Goal: Information Seeking & Learning: Learn about a topic

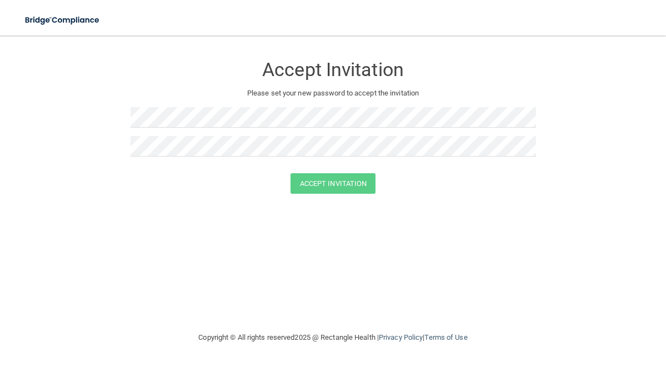
click at [191, 75] on h3 "Accept Invitation" at bounding box center [332, 69] width 405 height 21
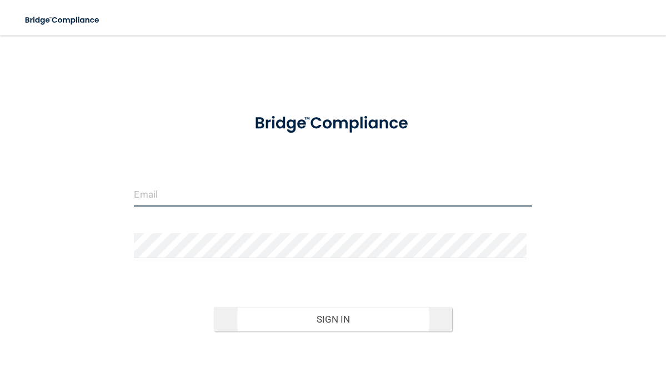
type input "beckyberger@reddoorpediatric.com"
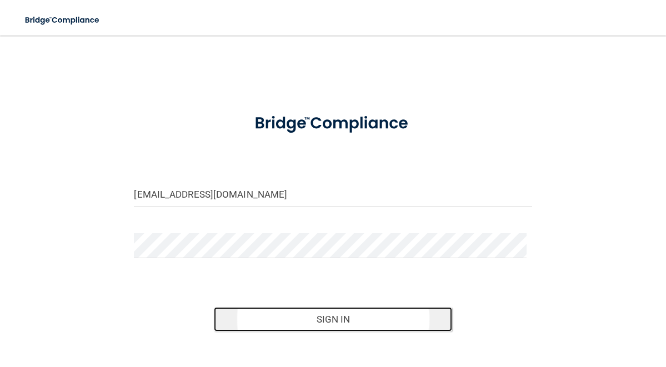
click at [378, 310] on button "Sign In" at bounding box center [333, 319] width 239 height 24
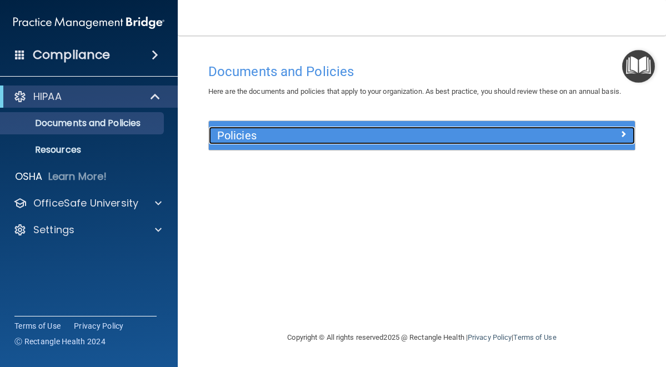
click at [470, 132] on h5 "Policies" at bounding box center [368, 135] width 303 height 12
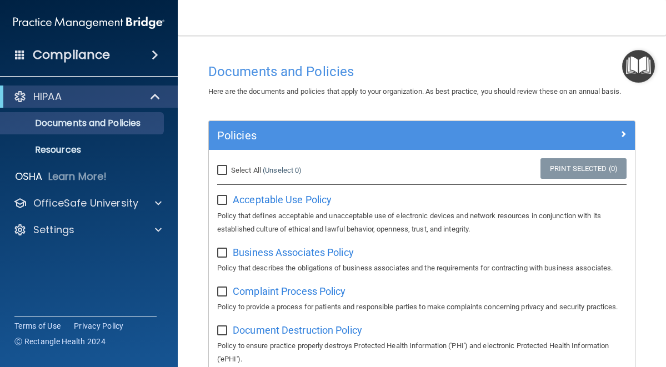
click at [223, 175] on input "Select All (Unselect 0) Unselect All" at bounding box center [223, 170] width 13 height 9
checkbox input "true"
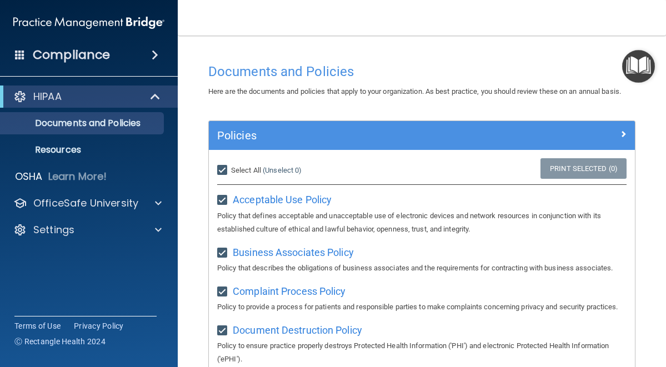
checkbox input "true"
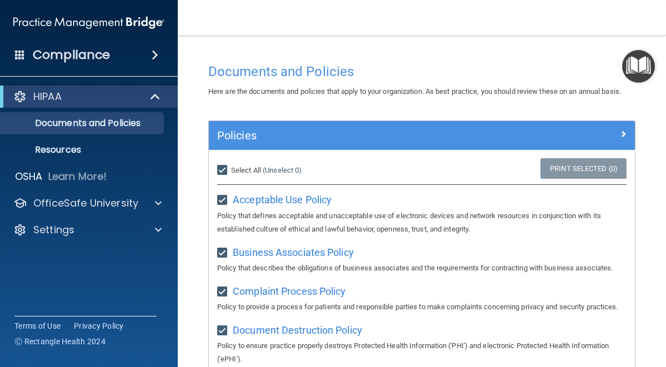
checkbox input "true"
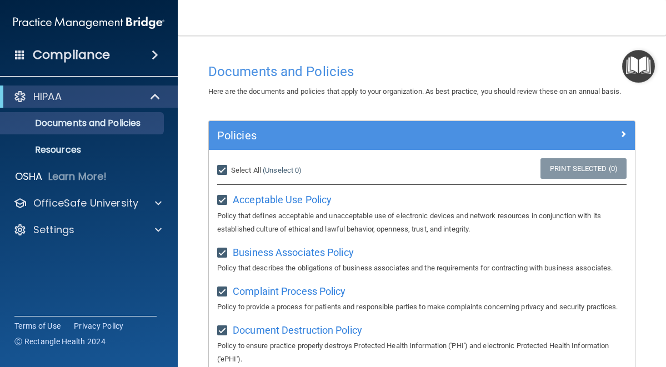
checkbox input "true"
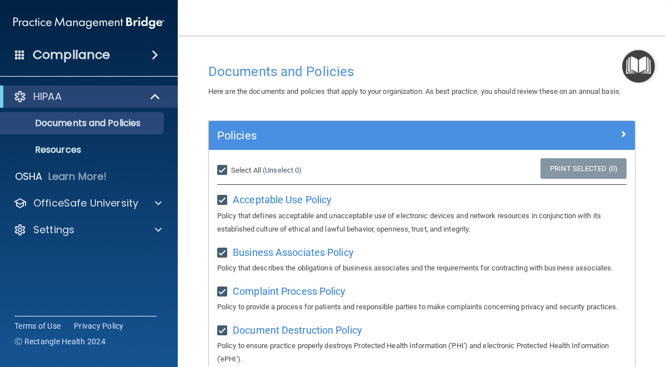
checkbox input "true"
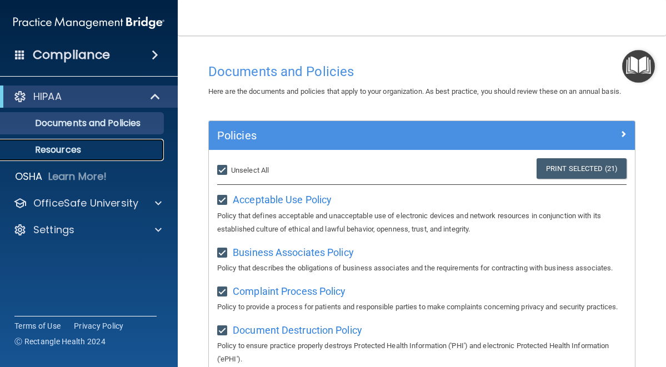
click at [69, 149] on p "Resources" at bounding box center [83, 149] width 152 height 11
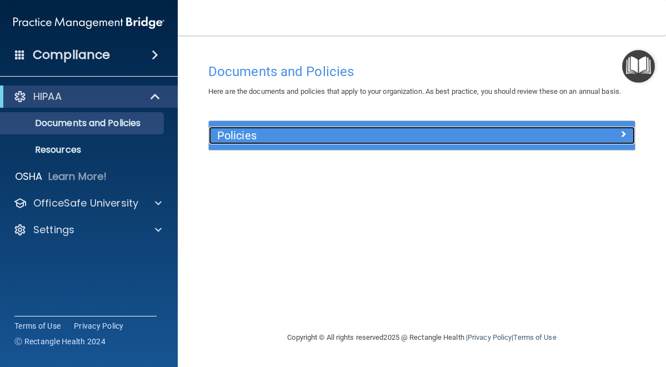
click at [620, 134] on span at bounding box center [623, 133] width 7 height 13
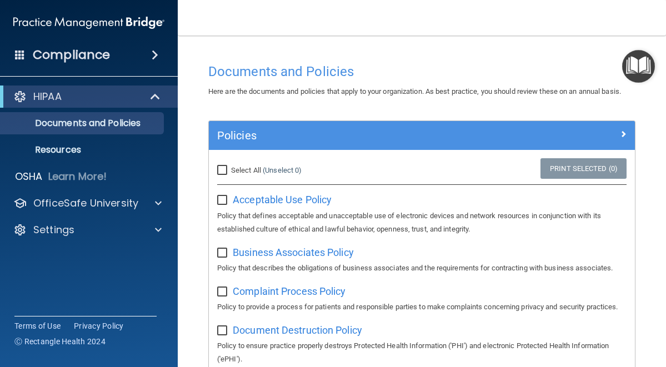
click at [68, 55] on h4 "Compliance" at bounding box center [71, 55] width 77 height 16
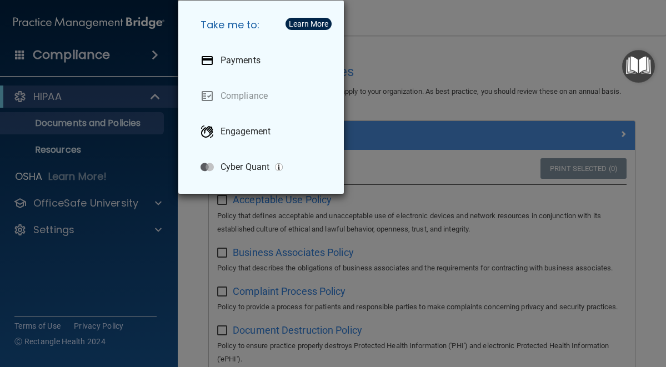
click at [66, 126] on div "Take me to: Payments Compliance Engagement Cyber Quant" at bounding box center [333, 183] width 666 height 367
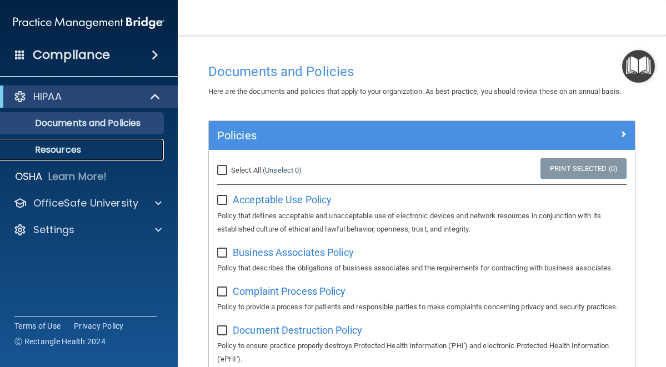
click at [63, 148] on p "Resources" at bounding box center [83, 149] width 152 height 11
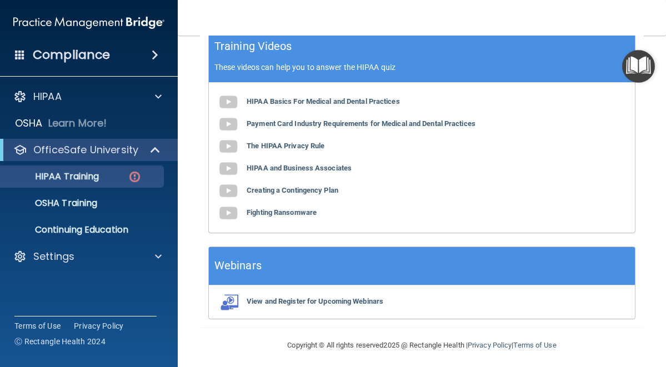
scroll to position [503, 0]
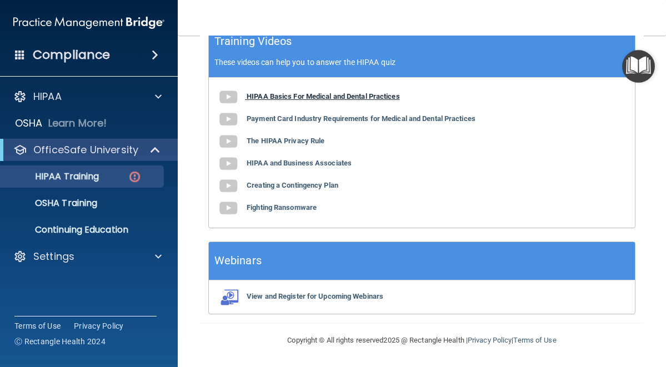
click at [264, 95] on b "HIPAA Basics For Medical and Dental Practices" at bounding box center [322, 96] width 153 height 8
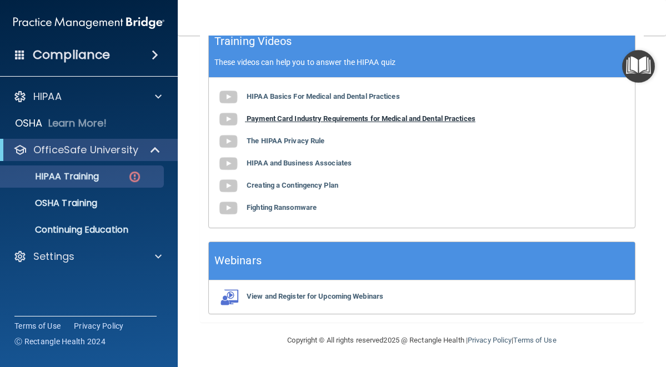
click at [360, 119] on b "Payment Card Industry Requirements for Medical and Dental Practices" at bounding box center [360, 118] width 229 height 8
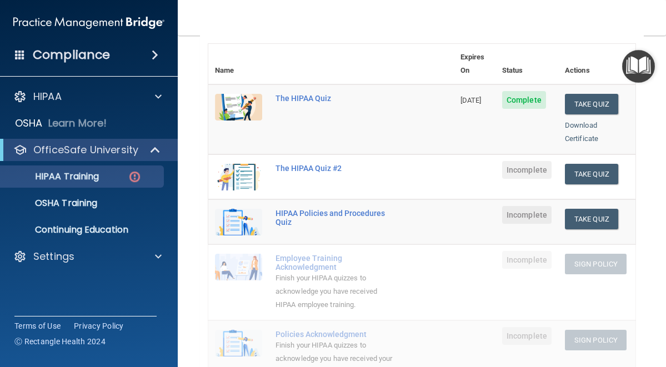
scroll to position [137, 0]
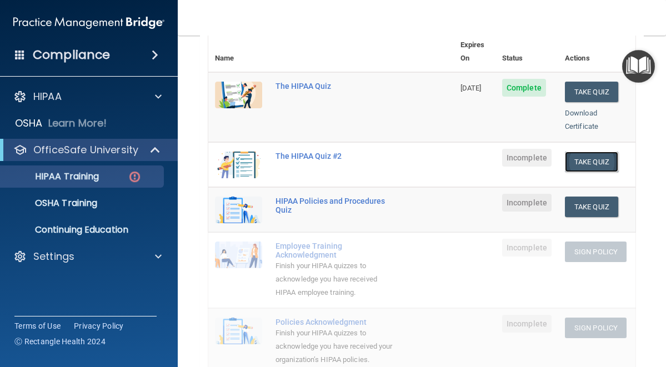
click at [579, 152] on button "Take Quiz" at bounding box center [591, 162] width 53 height 21
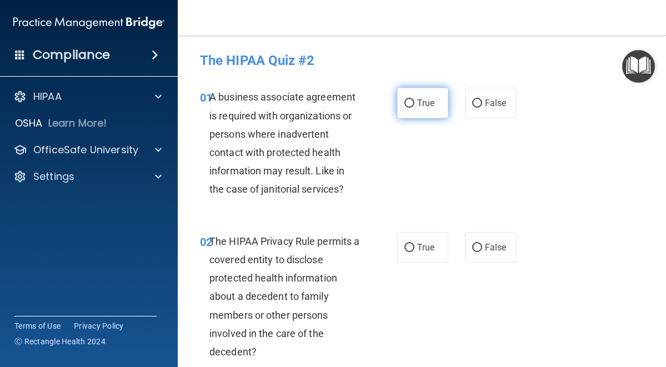
click at [417, 103] on span "True" at bounding box center [425, 103] width 17 height 11
click at [414, 103] on input "True" at bounding box center [409, 103] width 10 height 8
radio input "true"
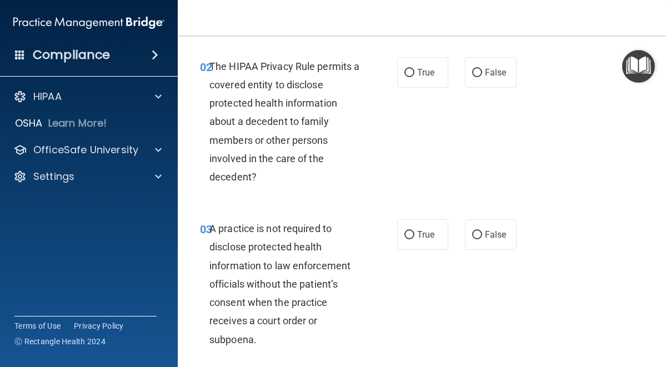
scroll to position [174, 0]
click at [427, 80] on label "True" at bounding box center [423, 73] width 52 height 31
click at [414, 78] on input "True" at bounding box center [409, 73] width 10 height 8
radio input "true"
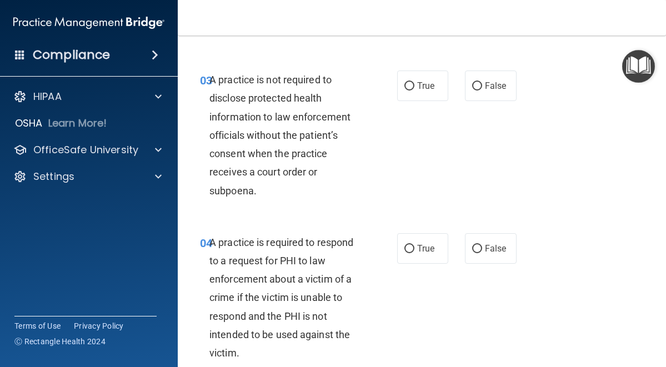
scroll to position [324, 0]
click at [472, 86] on input "False" at bounding box center [477, 86] width 10 height 8
radio input "true"
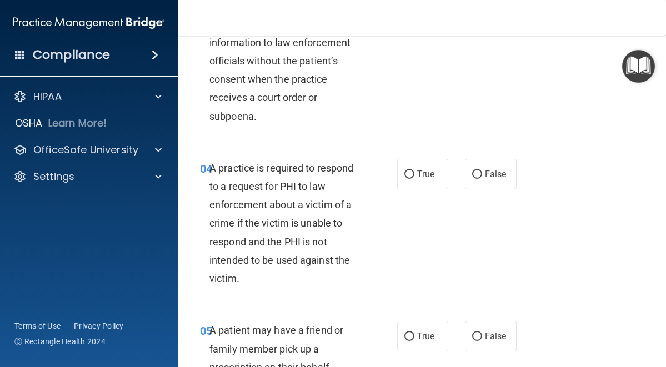
scroll to position [481, 0]
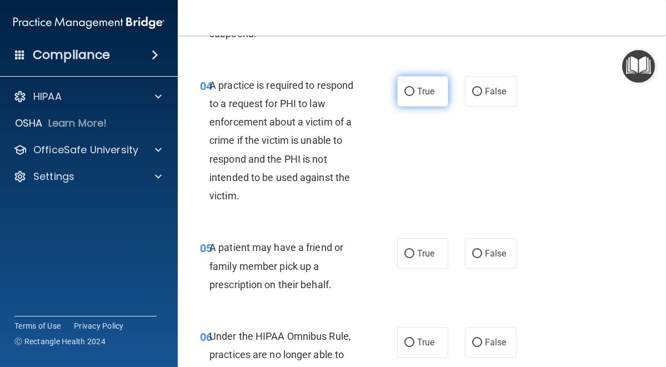
click at [405, 92] on input "True" at bounding box center [409, 92] width 10 height 8
radio input "true"
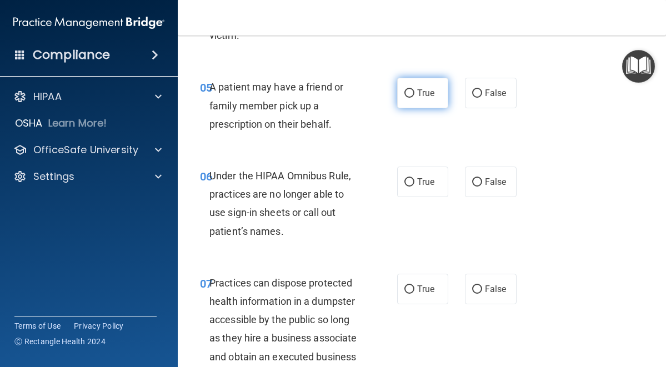
scroll to position [659, 0]
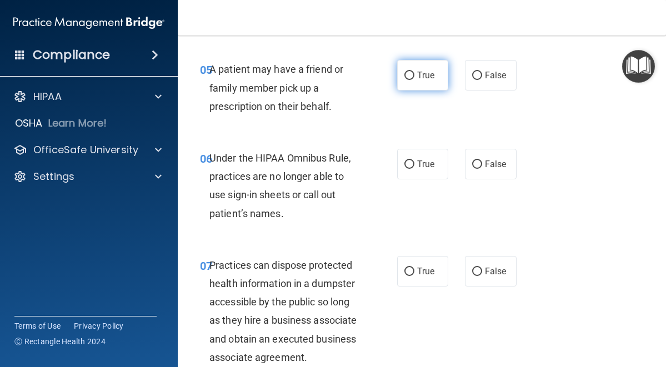
click at [409, 77] on input "True" at bounding box center [409, 76] width 10 height 8
radio input "true"
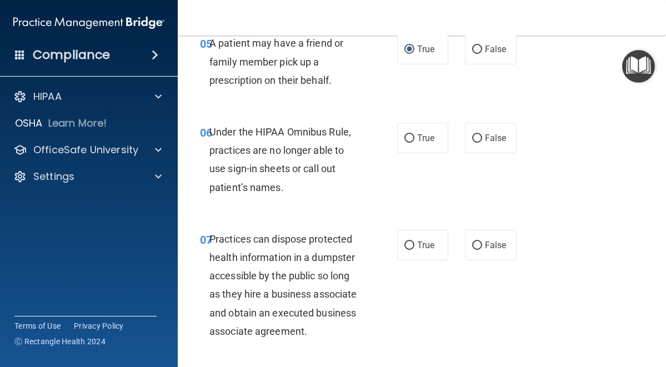
scroll to position [713, 0]
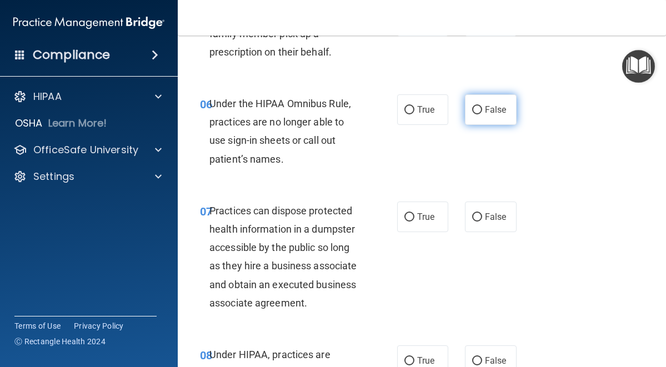
click at [472, 109] on input "False" at bounding box center [477, 110] width 10 height 8
radio input "true"
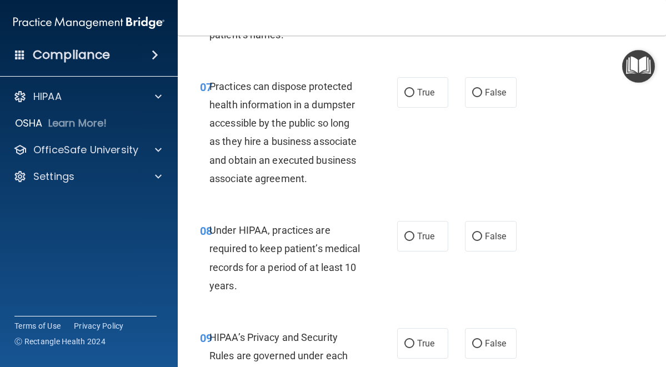
scroll to position [834, 0]
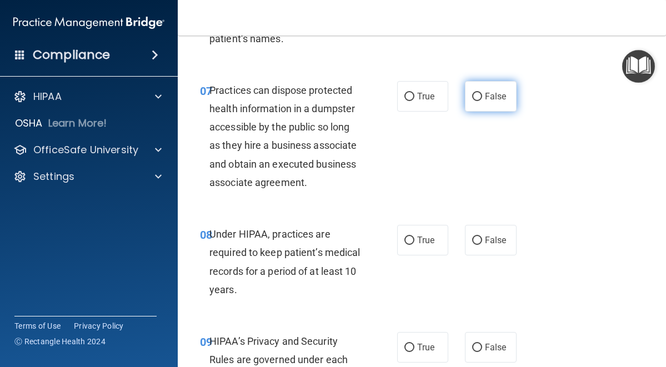
click at [485, 97] on span "False" at bounding box center [496, 96] width 22 height 11
click at [480, 97] on input "False" at bounding box center [477, 97] width 10 height 8
radio input "true"
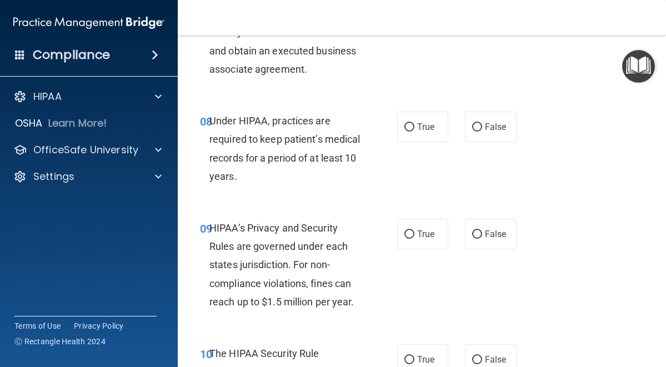
scroll to position [947, 0]
click at [409, 133] on label "True" at bounding box center [423, 127] width 52 height 31
click at [409, 132] on input "True" at bounding box center [409, 127] width 10 height 8
radio input "true"
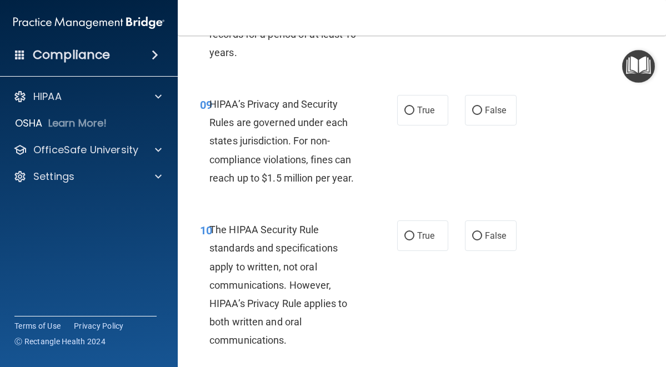
scroll to position [1072, 0]
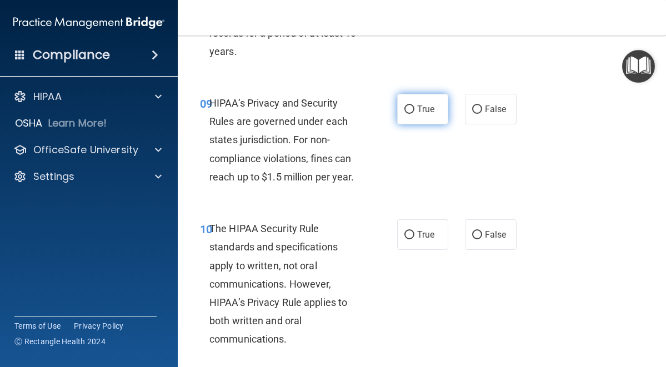
click at [419, 108] on span "True" at bounding box center [425, 109] width 17 height 11
click at [414, 108] on input "True" at bounding box center [409, 109] width 10 height 8
radio input "true"
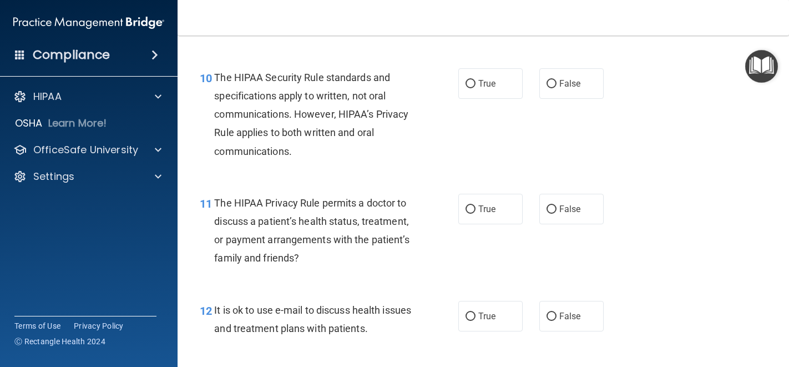
scroll to position [1021, 0]
click at [547, 85] on input "False" at bounding box center [552, 83] width 10 height 8
radio input "true"
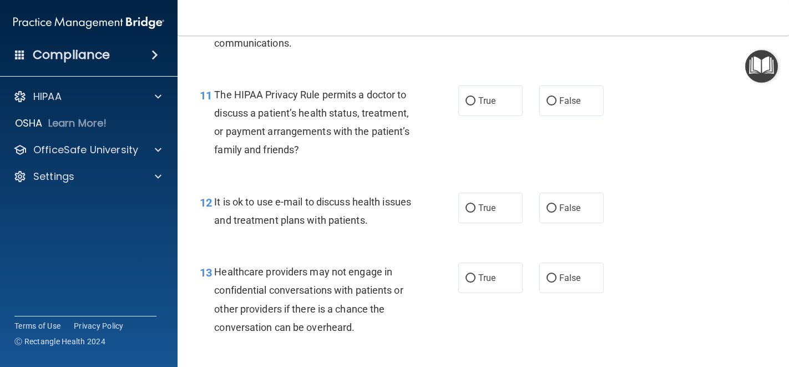
scroll to position [1139, 0]
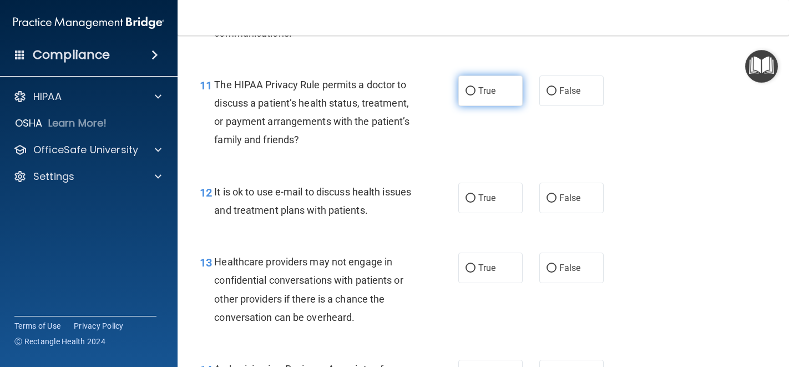
click at [466, 90] on input "True" at bounding box center [471, 91] width 10 height 8
radio input "true"
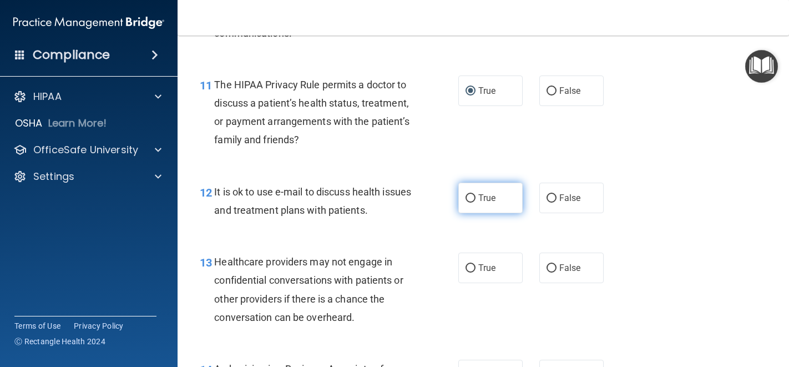
click at [479, 196] on span "True" at bounding box center [487, 198] width 17 height 11
click at [476, 196] on input "True" at bounding box center [471, 198] width 10 height 8
radio input "true"
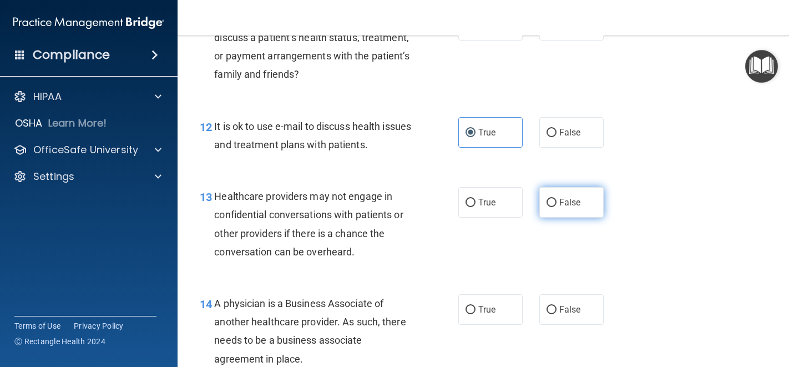
scroll to position [1220, 0]
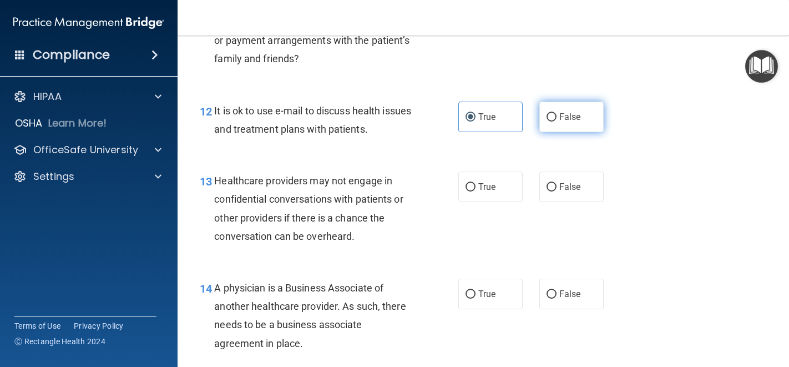
click at [547, 124] on label "False" at bounding box center [572, 117] width 64 height 31
click at [547, 122] on input "False" at bounding box center [552, 117] width 10 height 8
radio input "true"
radio input "false"
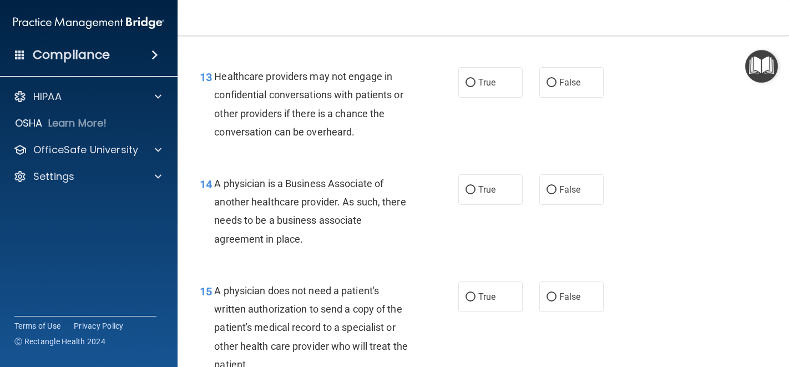
scroll to position [1326, 0]
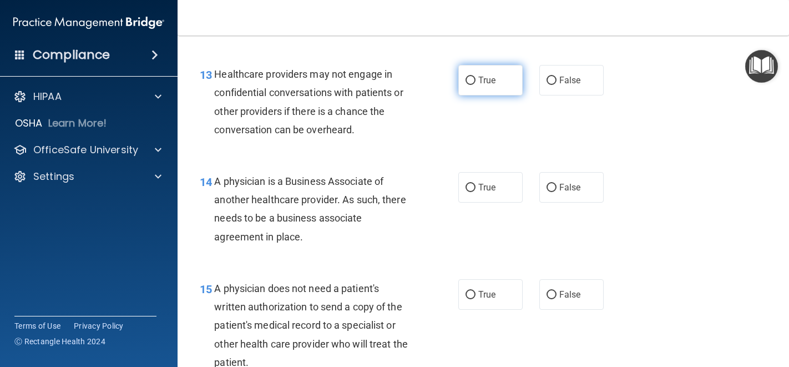
click at [472, 78] on label "True" at bounding box center [491, 80] width 64 height 31
click at [472, 78] on input "True" at bounding box center [471, 81] width 10 height 8
radio input "true"
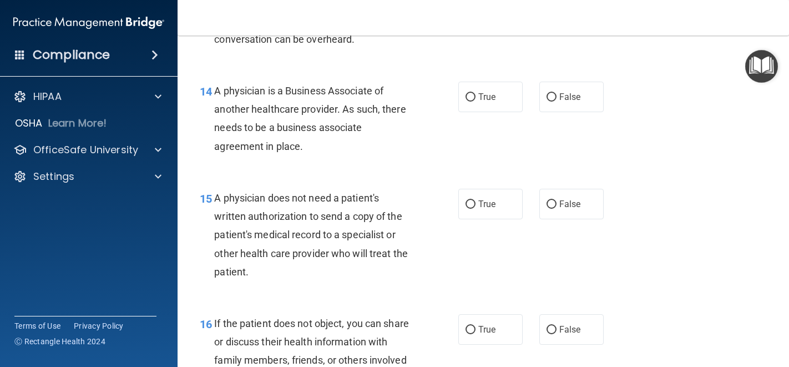
scroll to position [1419, 0]
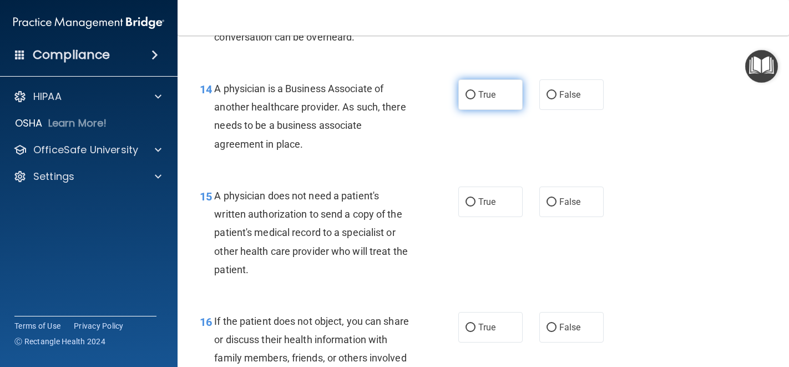
click at [479, 99] on span "True" at bounding box center [487, 94] width 17 height 11
click at [475, 99] on input "True" at bounding box center [471, 95] width 10 height 8
radio input "true"
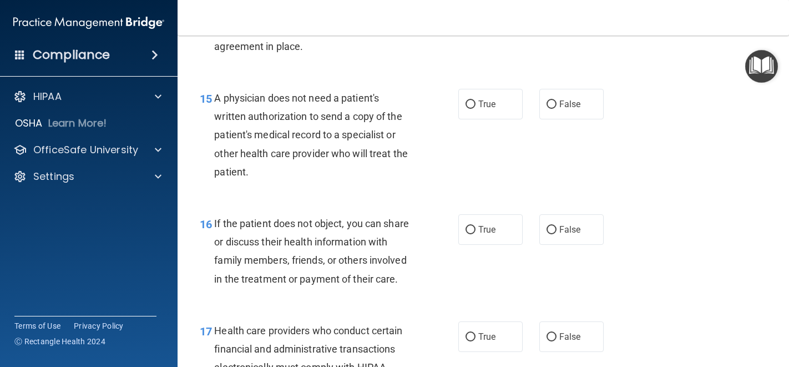
scroll to position [1517, 0]
click at [547, 105] on input "False" at bounding box center [552, 104] width 10 height 8
radio input "true"
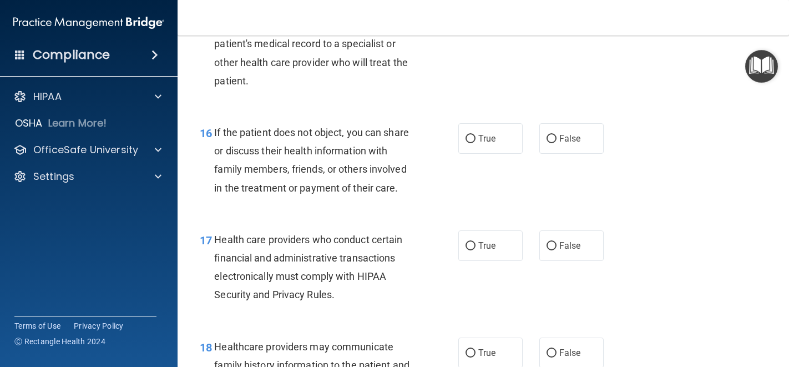
scroll to position [1605, 0]
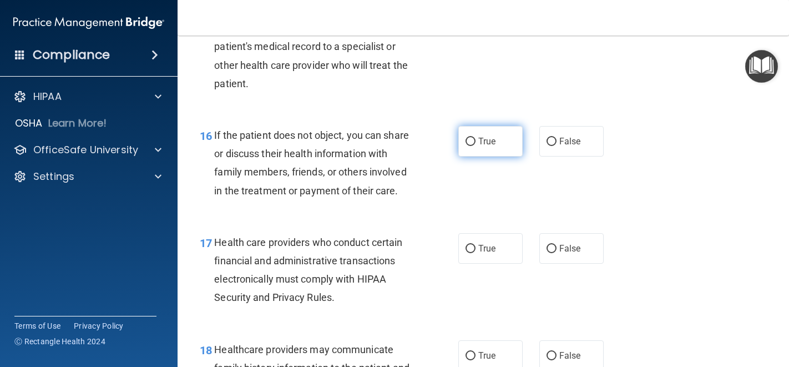
click at [467, 144] on input "True" at bounding box center [471, 142] width 10 height 8
radio input "true"
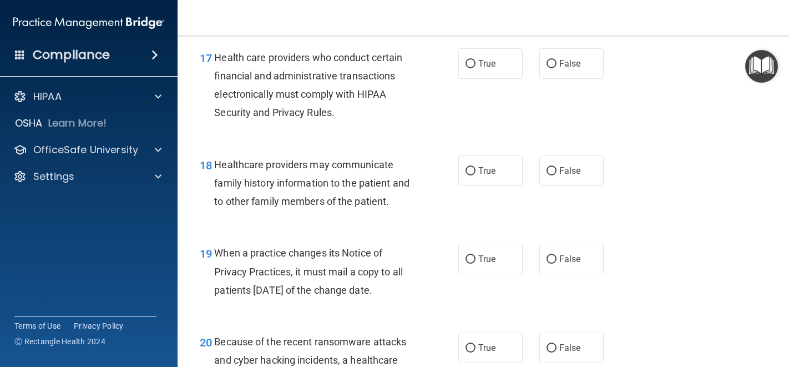
scroll to position [1805, 0]
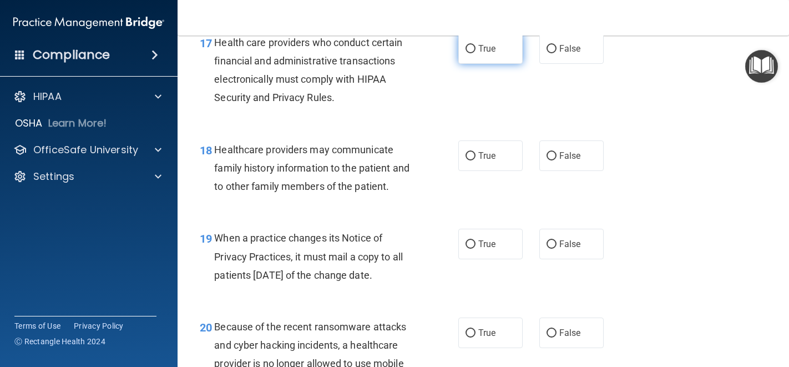
click at [479, 54] on span "True" at bounding box center [487, 48] width 17 height 11
click at [476, 53] on input "True" at bounding box center [471, 49] width 10 height 8
radio input "true"
click at [560, 161] on span "False" at bounding box center [571, 155] width 22 height 11
click at [557, 160] on input "False" at bounding box center [552, 156] width 10 height 8
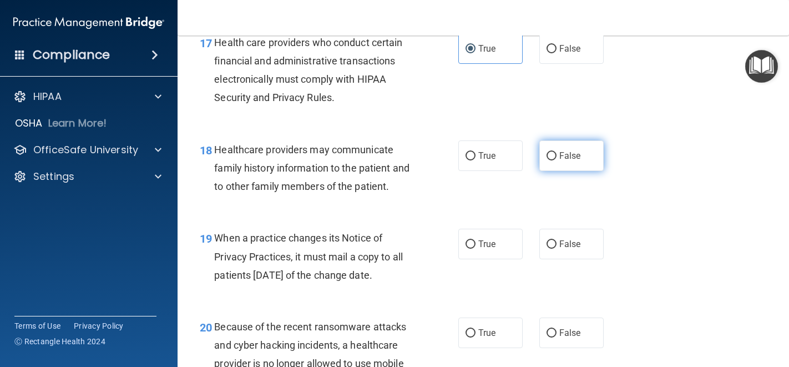
radio input "true"
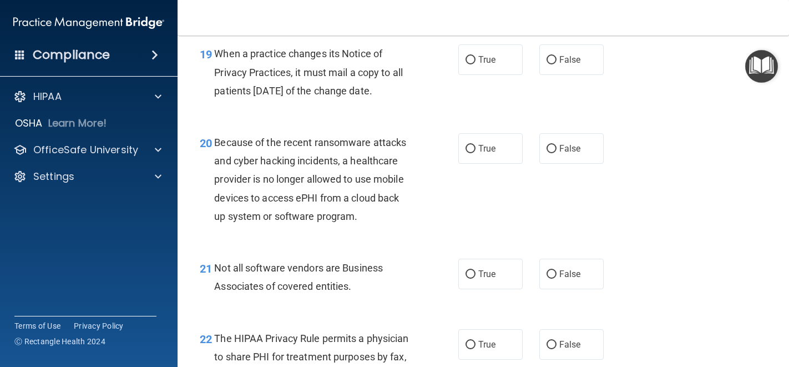
scroll to position [1992, 0]
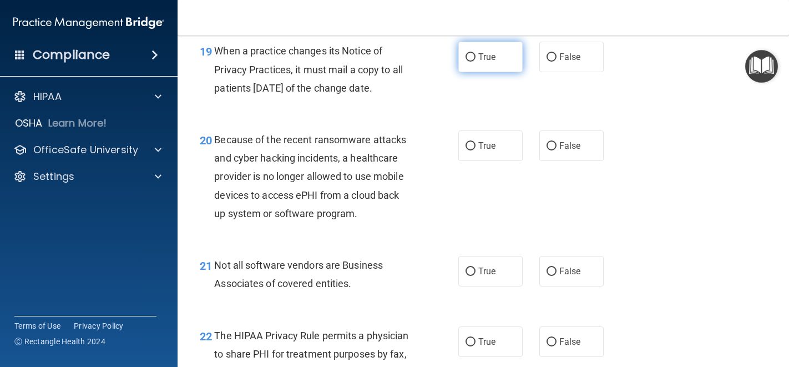
click at [475, 67] on label "True" at bounding box center [491, 57] width 64 height 31
click at [475, 62] on input "True" at bounding box center [471, 57] width 10 height 8
radio input "true"
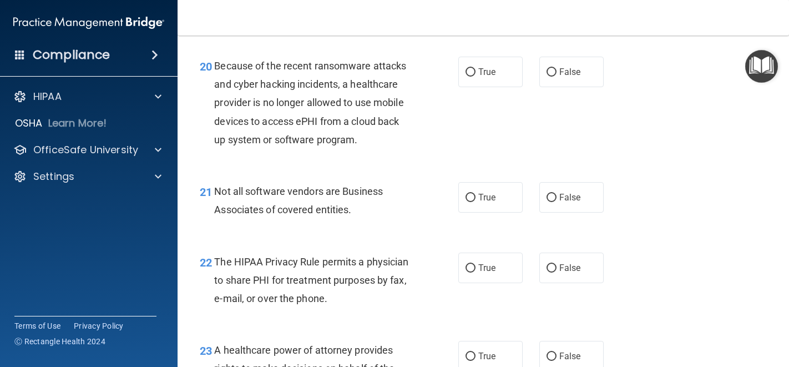
scroll to position [2068, 0]
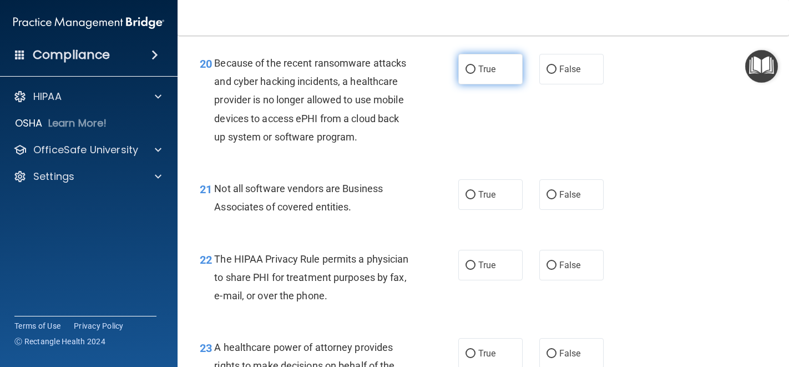
click at [470, 74] on input "True" at bounding box center [471, 70] width 10 height 8
radio input "true"
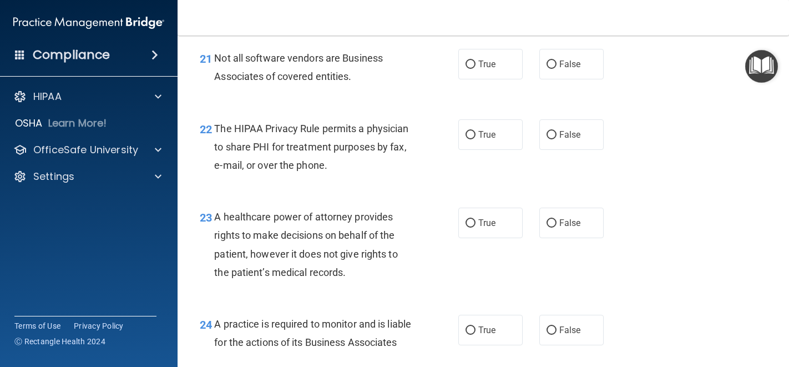
scroll to position [2212, 0]
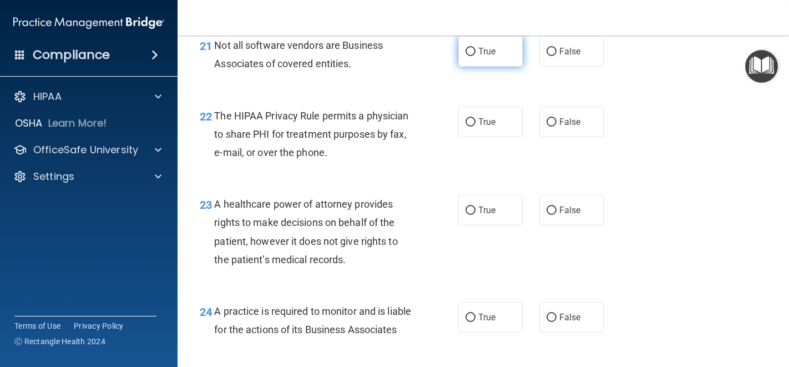
click at [502, 67] on label "True" at bounding box center [491, 51] width 64 height 31
click at [476, 56] on input "True" at bounding box center [471, 52] width 10 height 8
radio input "true"
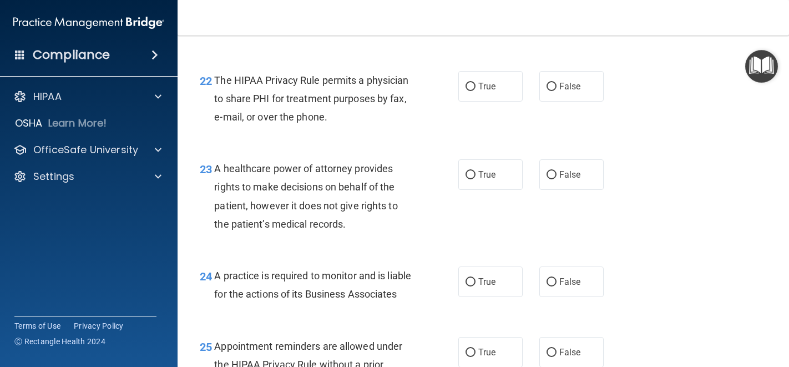
scroll to position [2259, 0]
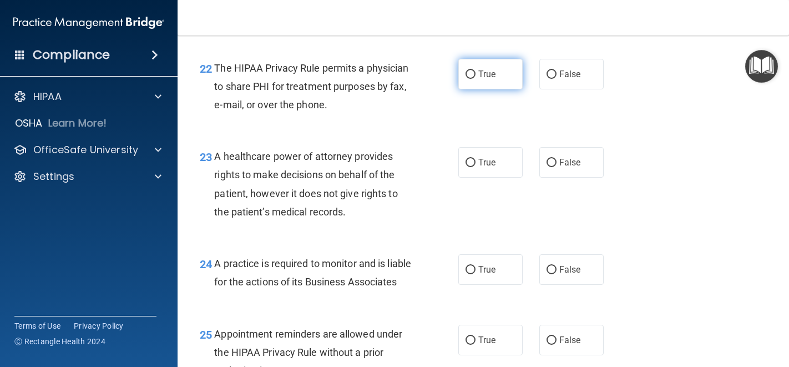
click at [501, 89] on label "True" at bounding box center [491, 74] width 64 height 31
click at [476, 79] on input "True" at bounding box center [471, 75] width 10 height 8
radio input "true"
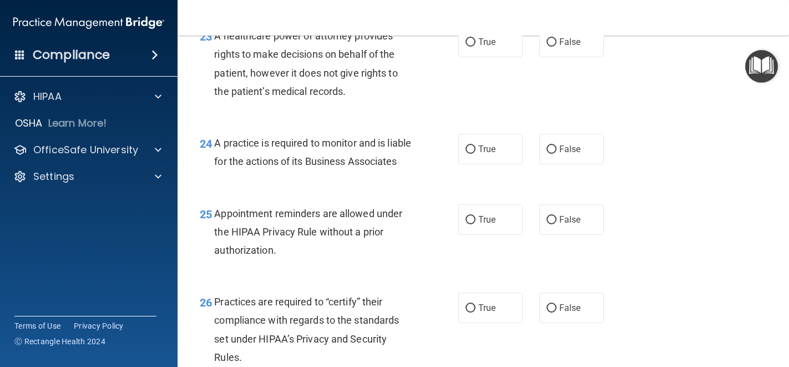
scroll to position [2365, 0]
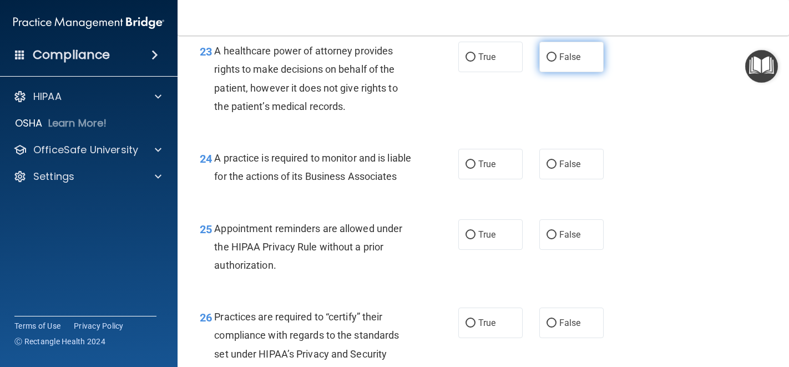
click at [551, 71] on label "False" at bounding box center [572, 57] width 64 height 31
click at [551, 62] on input "False" at bounding box center [552, 57] width 10 height 8
radio input "true"
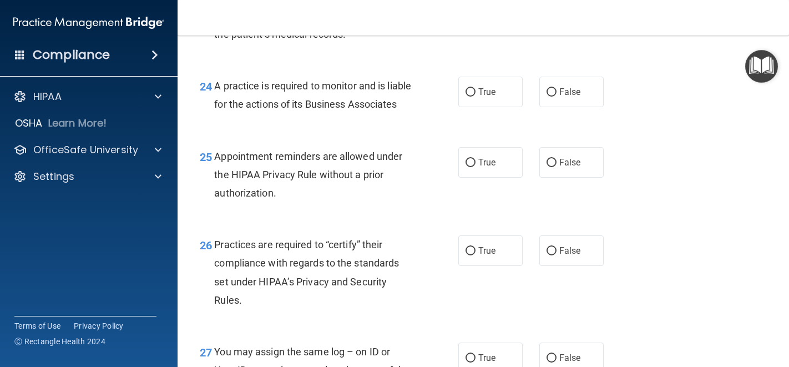
scroll to position [2442, 0]
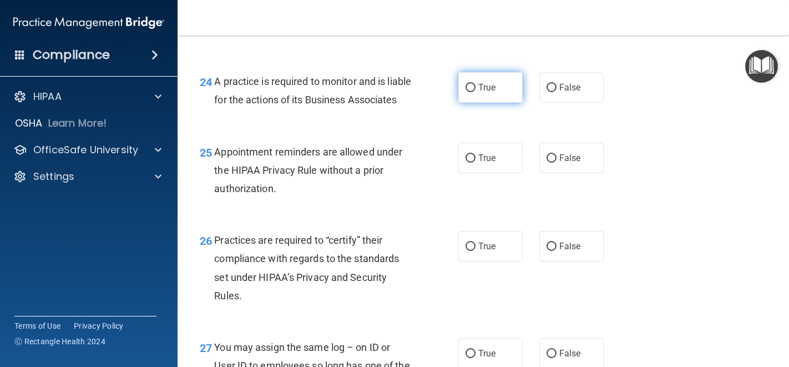
click at [480, 103] on label "True" at bounding box center [491, 87] width 64 height 31
click at [476, 92] on input "True" at bounding box center [471, 88] width 10 height 8
radio input "true"
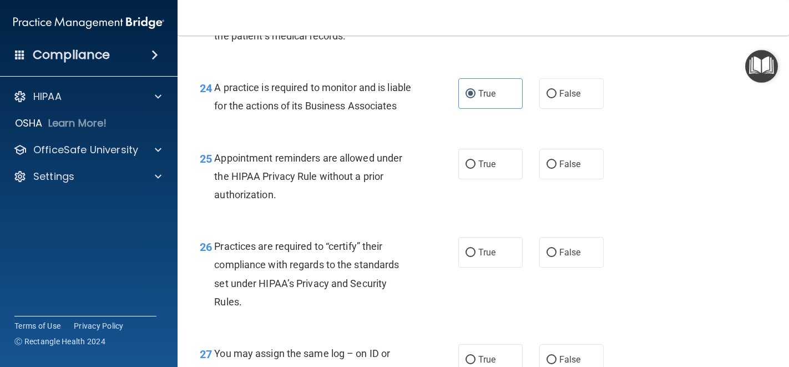
scroll to position [2487, 0]
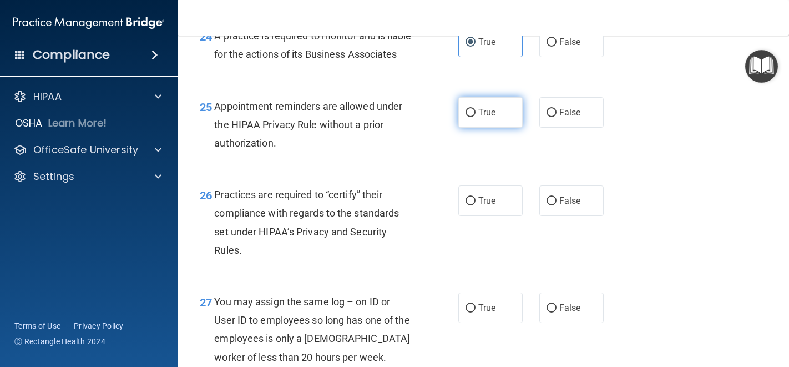
click at [474, 128] on label "True" at bounding box center [491, 112] width 64 height 31
click at [474, 117] on input "True" at bounding box center [471, 113] width 10 height 8
radio input "true"
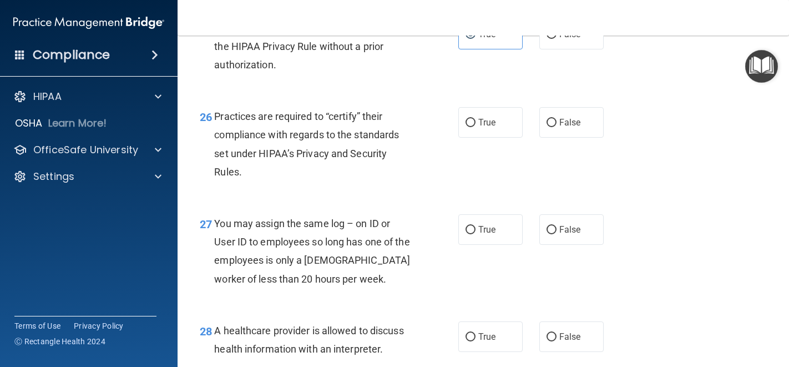
scroll to position [2565, 0]
click at [463, 138] on label "True" at bounding box center [491, 123] width 64 height 31
click at [466, 128] on input "True" at bounding box center [471, 123] width 10 height 8
radio input "true"
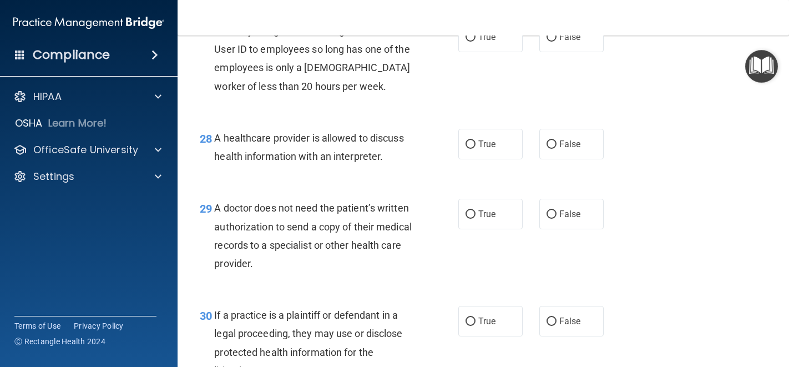
scroll to position [2750, 0]
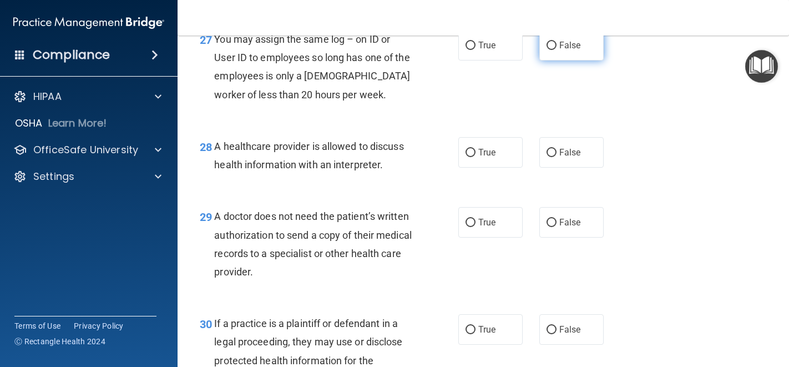
click at [571, 51] on span "False" at bounding box center [571, 45] width 22 height 11
click at [557, 50] on input "False" at bounding box center [552, 46] width 10 height 8
radio input "true"
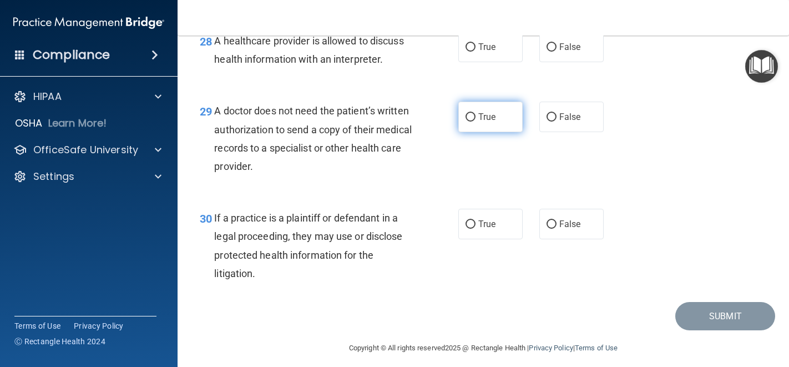
scroll to position [2856, 0]
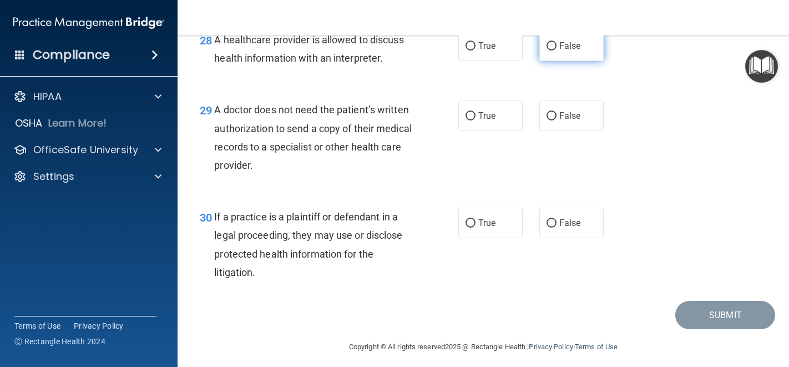
click at [562, 51] on span "False" at bounding box center [571, 46] width 22 height 11
click at [557, 51] on input "False" at bounding box center [552, 46] width 10 height 8
radio input "true"
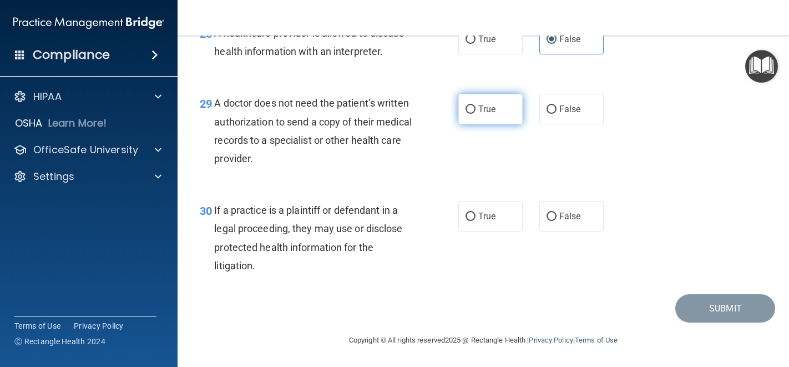
scroll to position [2900, 0]
click at [547, 107] on input "False" at bounding box center [552, 109] width 10 height 8
radio input "true"
click at [487, 216] on span "True" at bounding box center [487, 216] width 17 height 11
click at [476, 216] on input "True" at bounding box center [471, 217] width 10 height 8
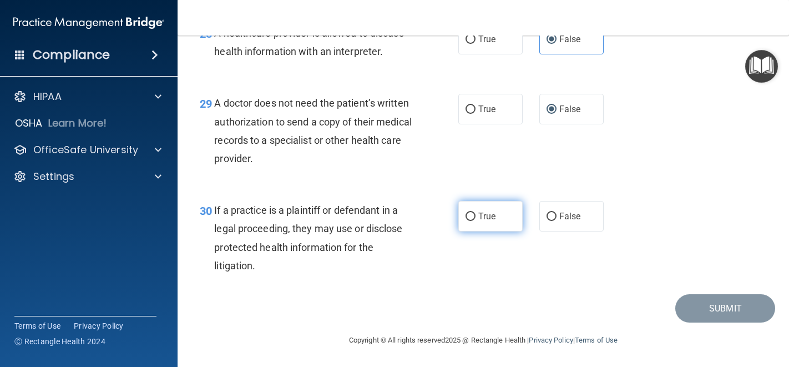
radio input "true"
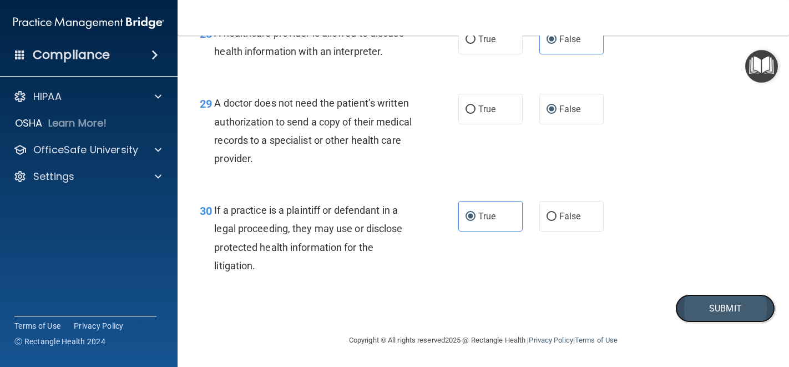
click at [665, 315] on button "Submit" at bounding box center [726, 308] width 100 height 28
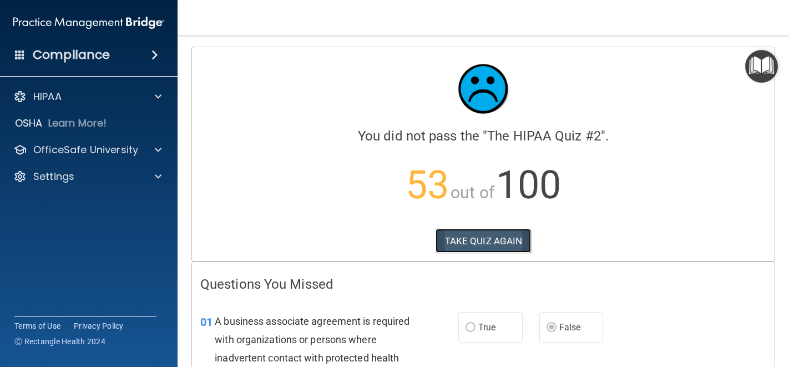
click at [484, 242] on button "TAKE QUIZ AGAIN" at bounding box center [484, 241] width 96 height 24
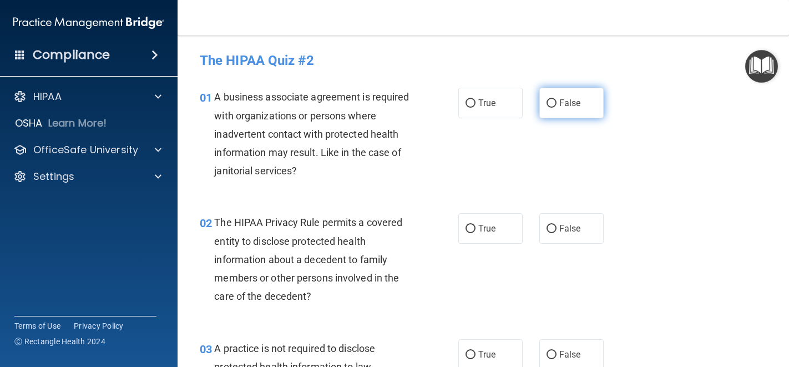
click at [547, 103] on input "False" at bounding box center [552, 103] width 10 height 8
radio input "true"
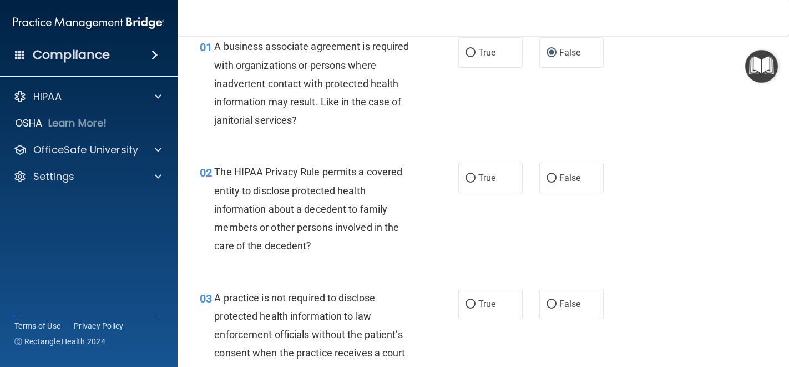
scroll to position [61, 0]
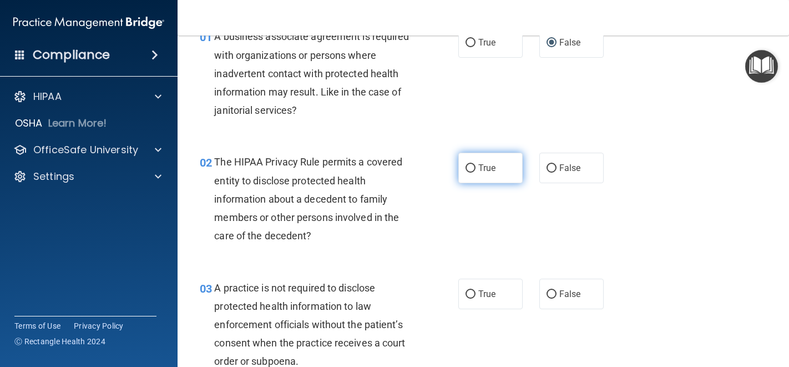
click at [466, 170] on input "True" at bounding box center [471, 168] width 10 height 8
radio input "true"
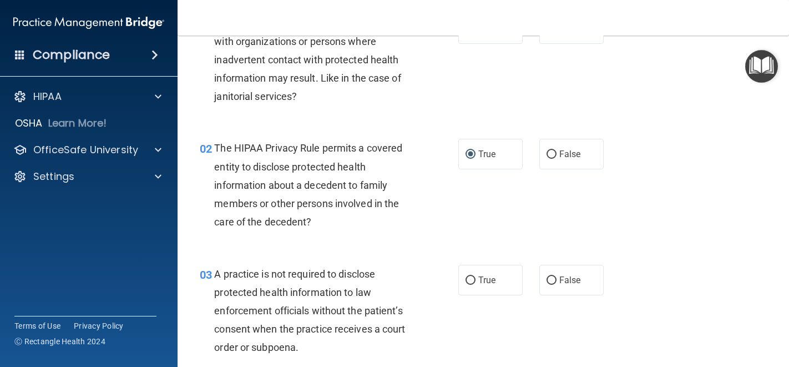
scroll to position [151, 0]
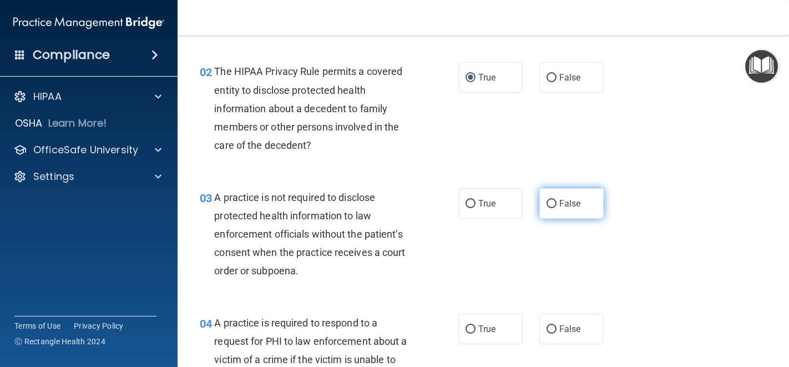
click at [552, 202] on label "False" at bounding box center [572, 203] width 64 height 31
click at [552, 202] on input "False" at bounding box center [552, 204] width 10 height 8
radio input "true"
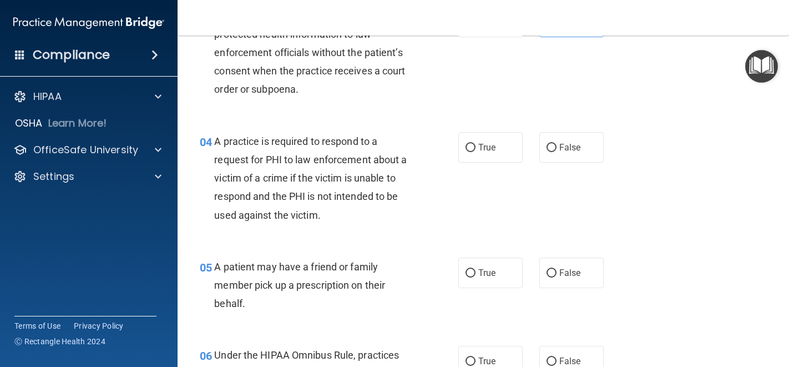
scroll to position [334, 0]
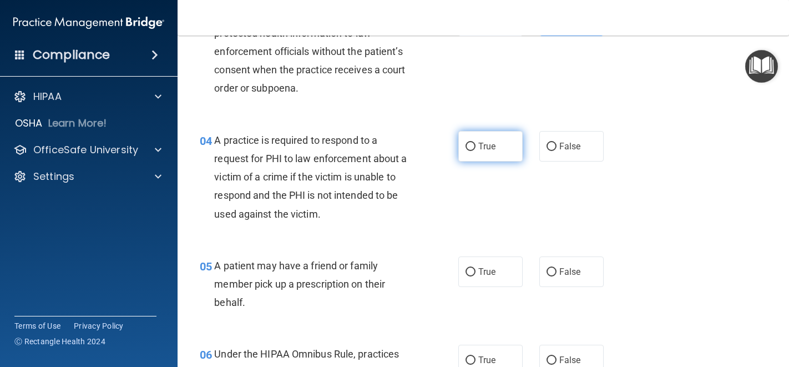
click at [479, 147] on span "True" at bounding box center [487, 146] width 17 height 11
click at [476, 147] on input "True" at bounding box center [471, 147] width 10 height 8
radio input "true"
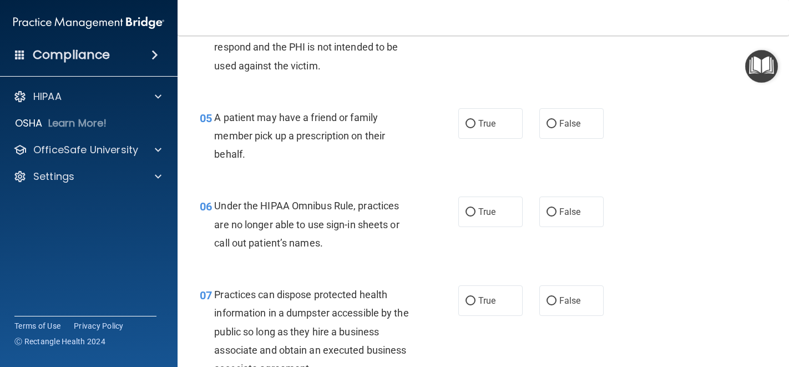
scroll to position [489, 0]
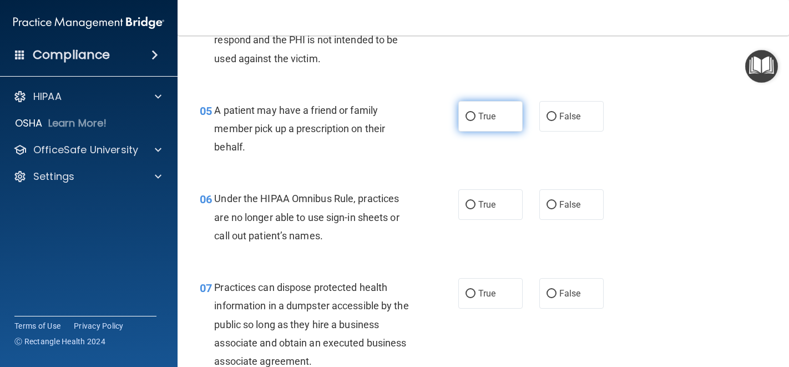
click at [482, 119] on span "True" at bounding box center [487, 116] width 17 height 11
click at [476, 119] on input "True" at bounding box center [471, 117] width 10 height 8
radio input "true"
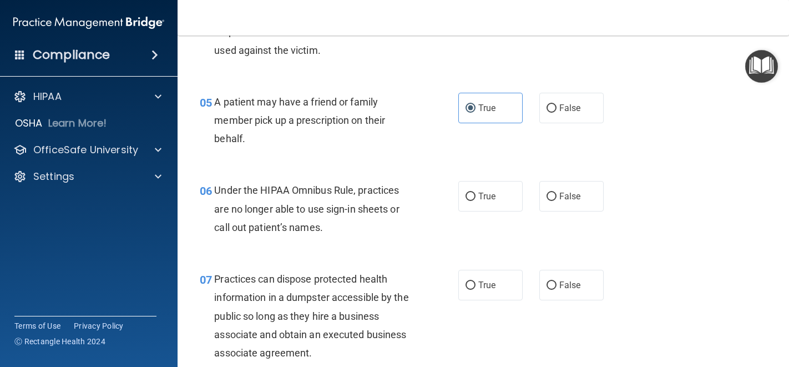
scroll to position [499, 0]
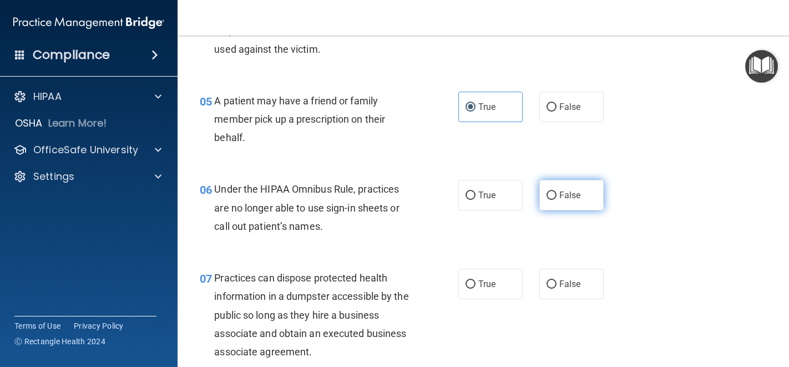
click at [550, 195] on input "False" at bounding box center [552, 196] width 10 height 8
radio input "true"
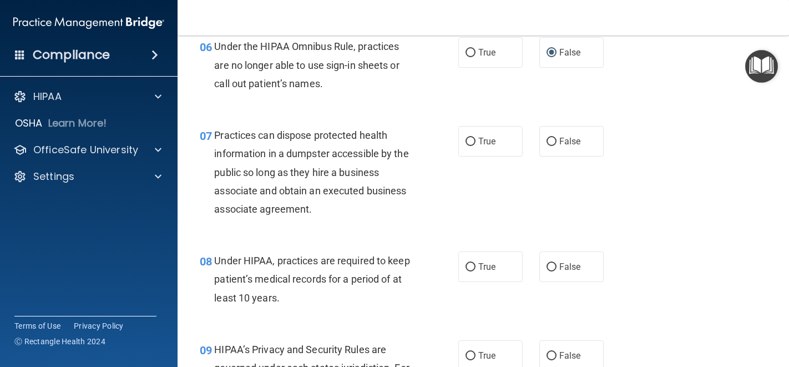
scroll to position [643, 0]
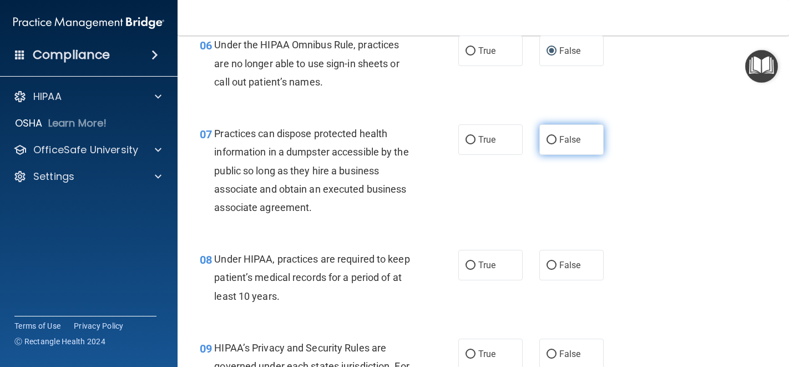
click at [546, 150] on label "False" at bounding box center [572, 139] width 64 height 31
click at [547, 144] on input "False" at bounding box center [552, 140] width 10 height 8
radio input "true"
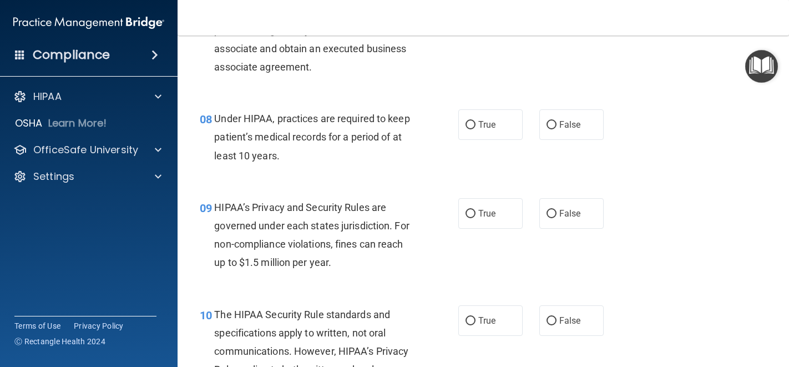
scroll to position [797, 0]
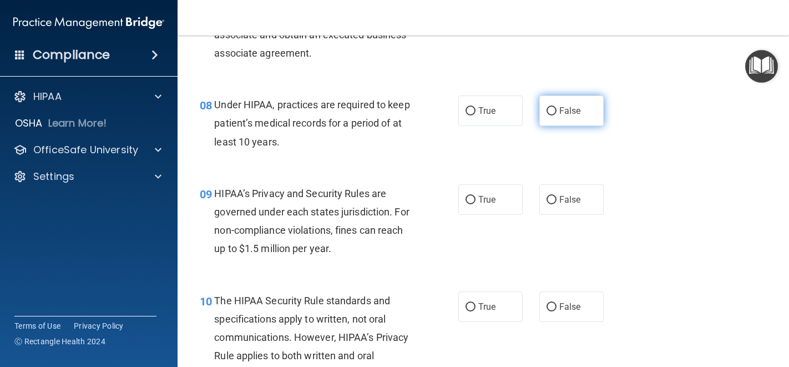
click at [555, 120] on label "False" at bounding box center [572, 110] width 64 height 31
click at [555, 115] on input "False" at bounding box center [552, 111] width 10 height 8
radio input "true"
click at [545, 192] on label "False" at bounding box center [572, 199] width 64 height 31
click at [547, 196] on input "False" at bounding box center [552, 200] width 10 height 8
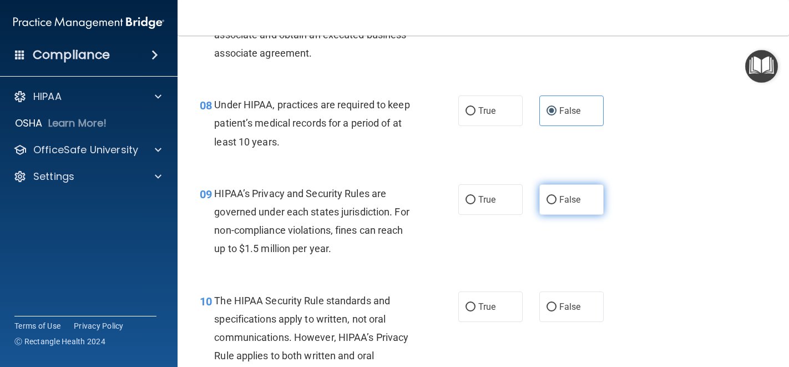
radio input "true"
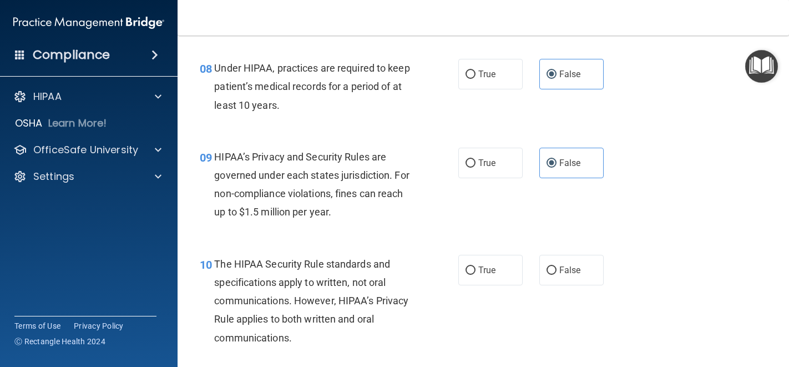
scroll to position [914, 0]
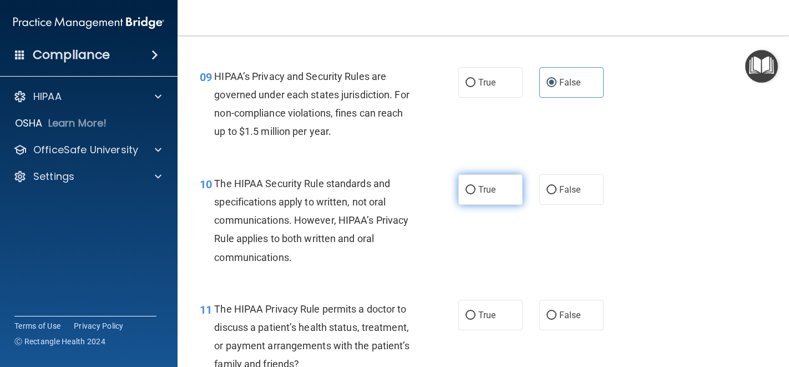
click at [495, 199] on label "True" at bounding box center [491, 189] width 64 height 31
click at [476, 194] on input "True" at bounding box center [471, 190] width 10 height 8
radio input "true"
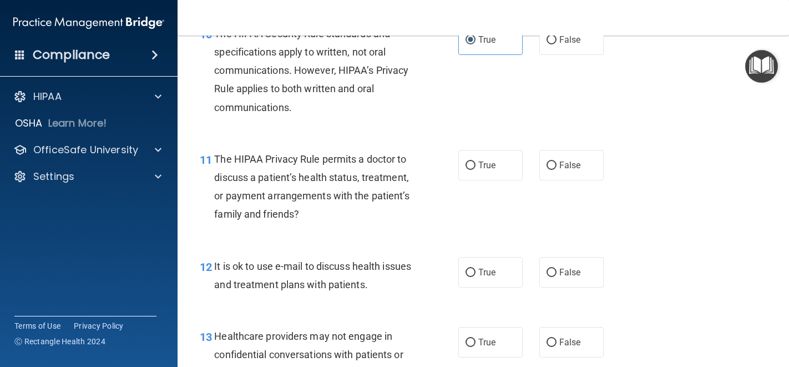
scroll to position [1066, 0]
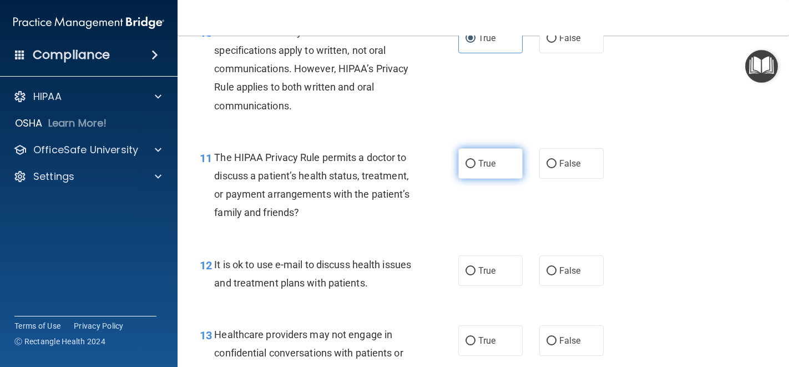
click at [497, 167] on label "True" at bounding box center [491, 163] width 64 height 31
click at [476, 167] on input "True" at bounding box center [471, 164] width 10 height 8
radio input "true"
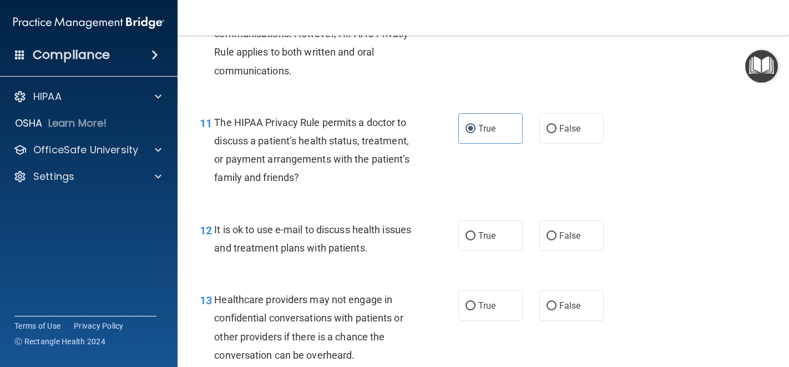
scroll to position [1102, 0]
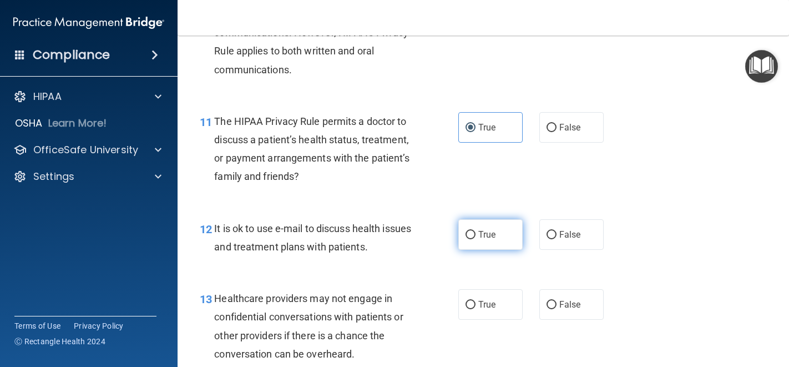
click at [479, 229] on span "True" at bounding box center [487, 234] width 17 height 11
click at [476, 231] on input "True" at bounding box center [471, 235] width 10 height 8
radio input "true"
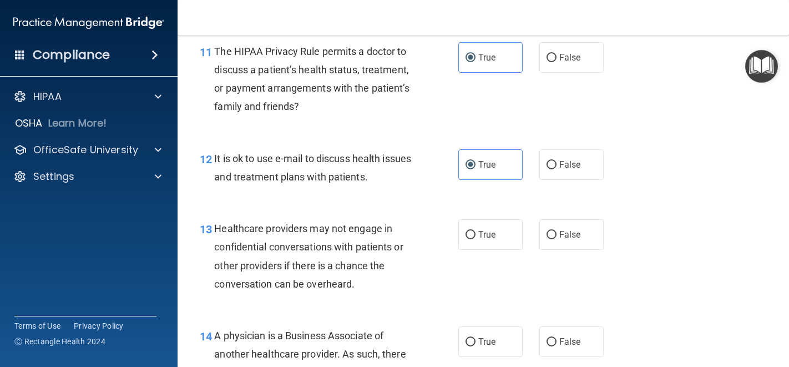
scroll to position [1172, 0]
click at [549, 232] on input "False" at bounding box center [552, 234] width 10 height 8
radio input "true"
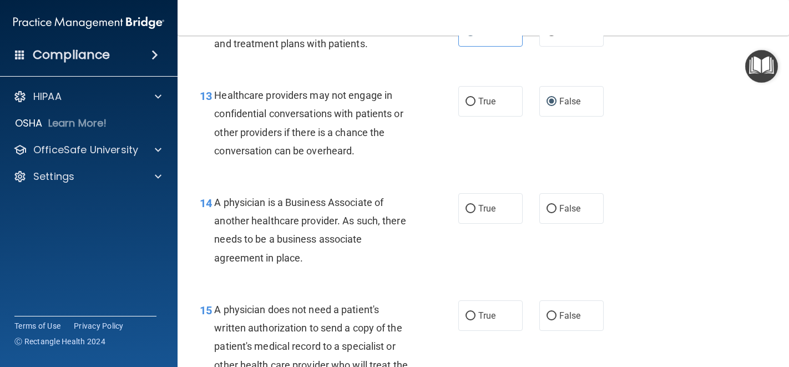
scroll to position [1307, 0]
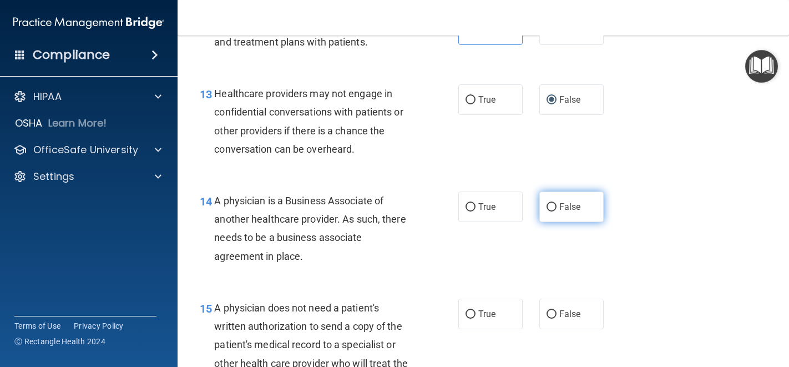
click at [552, 217] on label "False" at bounding box center [572, 207] width 64 height 31
click at [552, 212] on input "False" at bounding box center [552, 207] width 10 height 8
radio input "true"
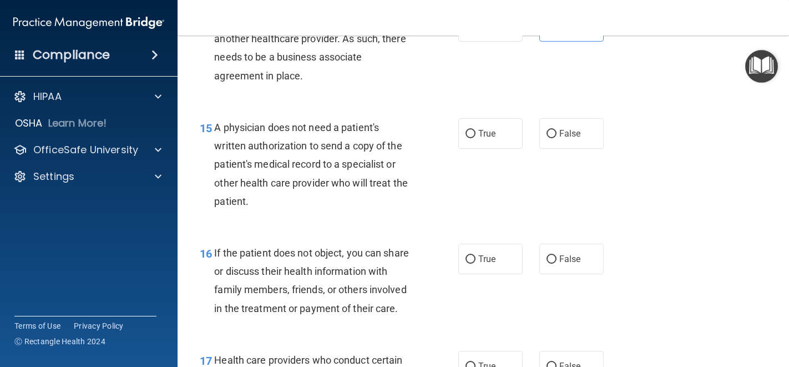
scroll to position [1489, 0]
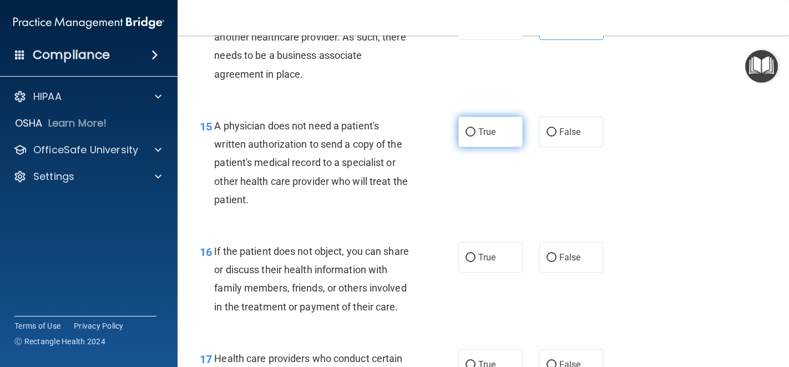
click at [492, 142] on label "True" at bounding box center [491, 132] width 64 height 31
click at [476, 137] on input "True" at bounding box center [471, 132] width 10 height 8
radio input "true"
click at [469, 257] on input "True" at bounding box center [471, 258] width 10 height 8
radio input "true"
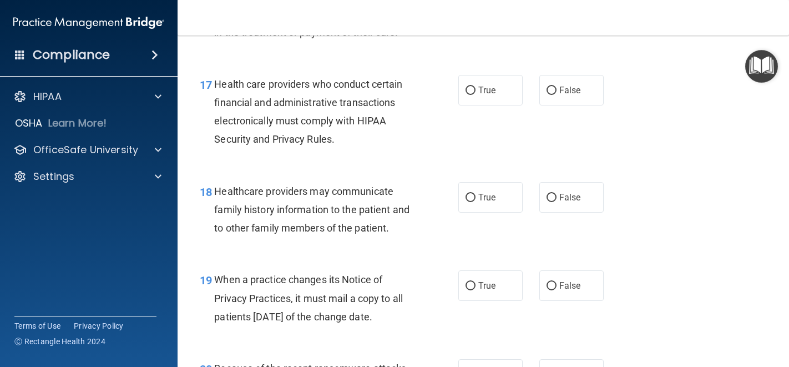
scroll to position [1765, 0]
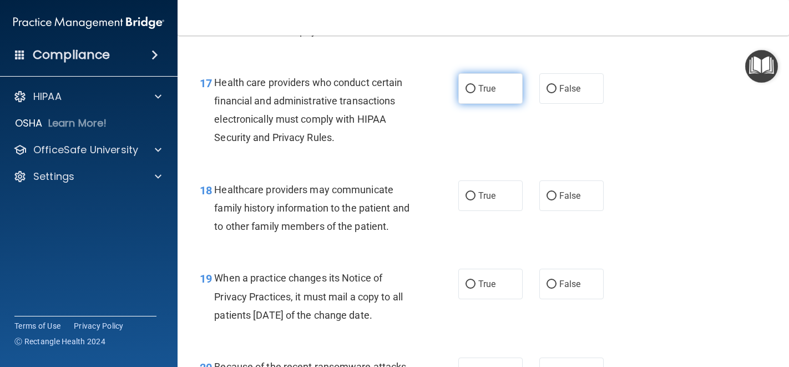
click at [478, 99] on label "True" at bounding box center [491, 88] width 64 height 31
click at [476, 93] on input "True" at bounding box center [471, 89] width 10 height 8
radio input "true"
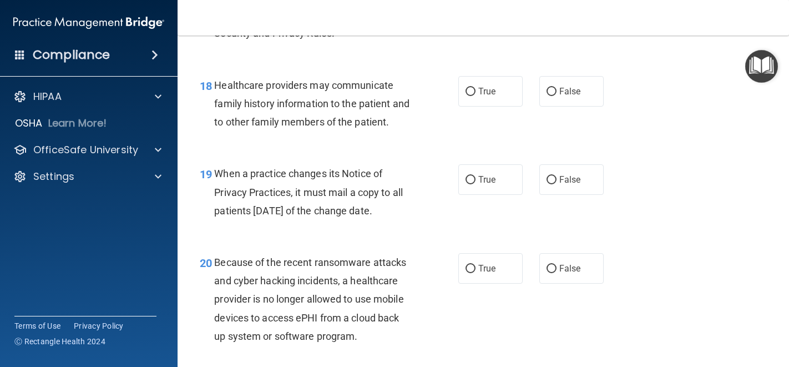
scroll to position [1871, 0]
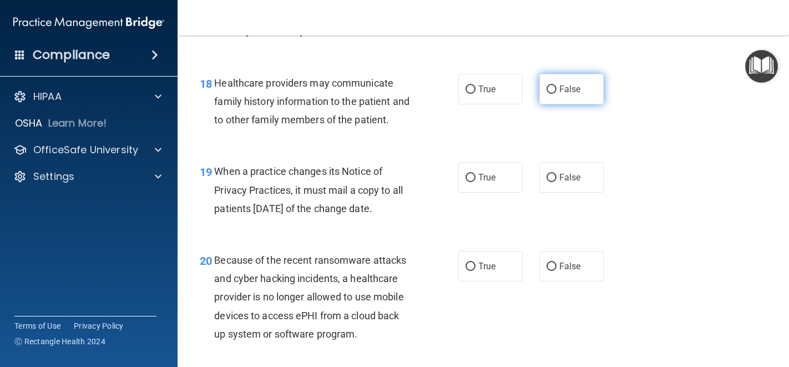
click at [577, 103] on label "False" at bounding box center [572, 89] width 64 height 31
click at [557, 94] on input "False" at bounding box center [552, 89] width 10 height 8
radio input "true"
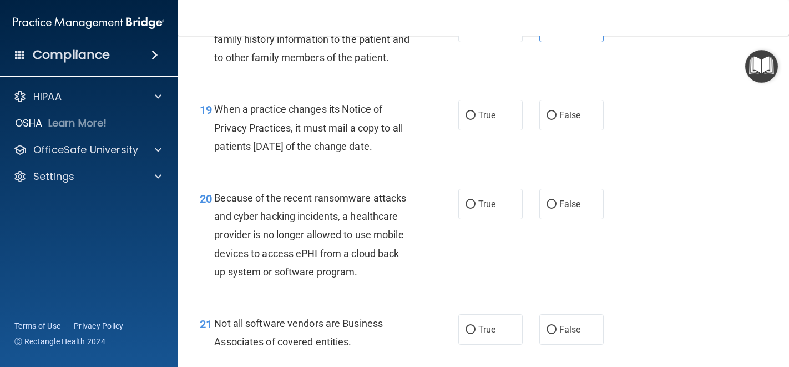
scroll to position [1934, 0]
click at [546, 130] on label "False" at bounding box center [572, 115] width 64 height 31
click at [547, 120] on input "False" at bounding box center [552, 116] width 10 height 8
radio input "true"
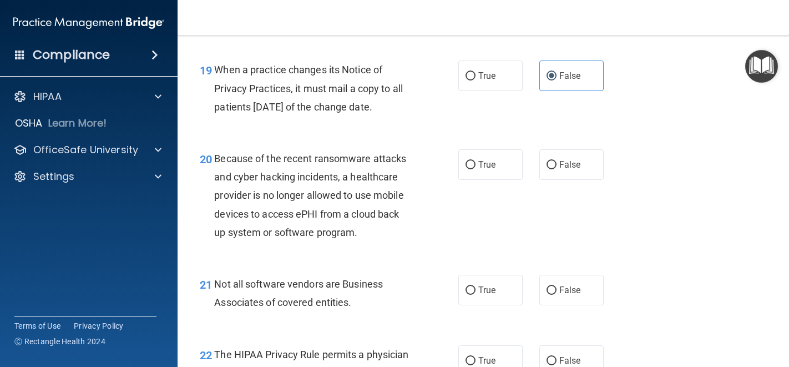
scroll to position [1990, 0]
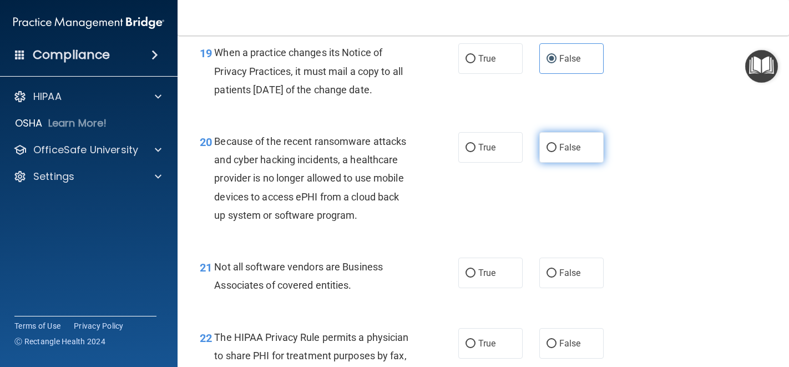
click at [548, 163] on label "False" at bounding box center [572, 147] width 64 height 31
click at [548, 152] on input "False" at bounding box center [552, 148] width 10 height 8
radio input "true"
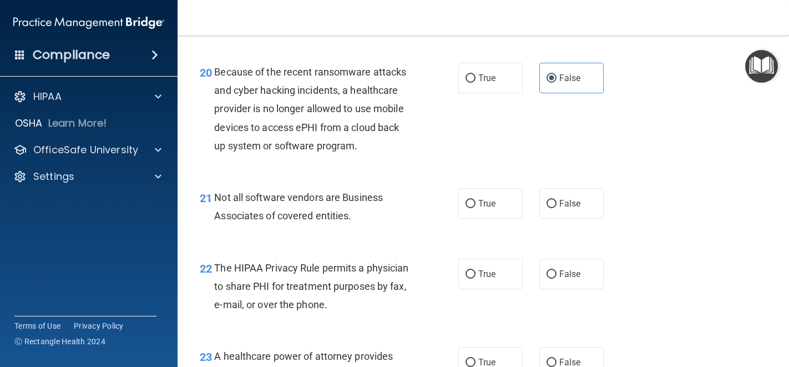
scroll to position [2112, 0]
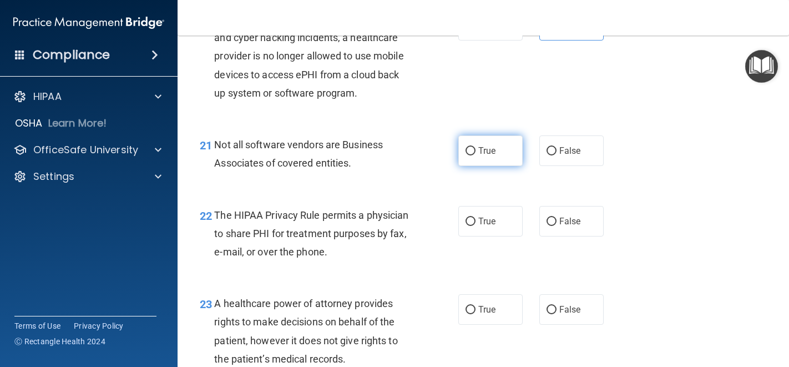
click at [483, 166] on label "True" at bounding box center [491, 150] width 64 height 31
click at [476, 155] on input "True" at bounding box center [471, 151] width 10 height 8
radio input "true"
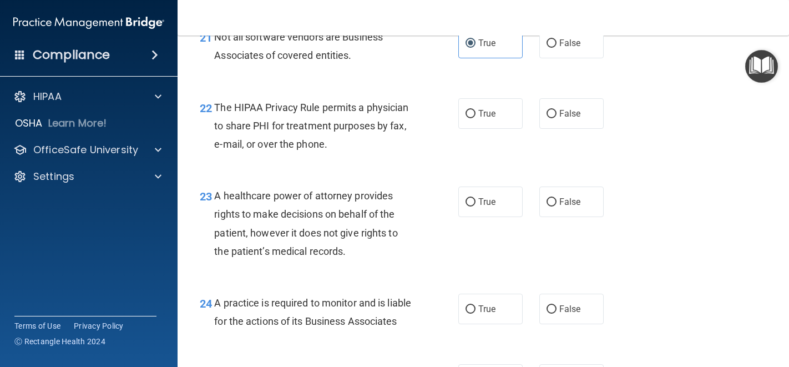
scroll to position [2273, 0]
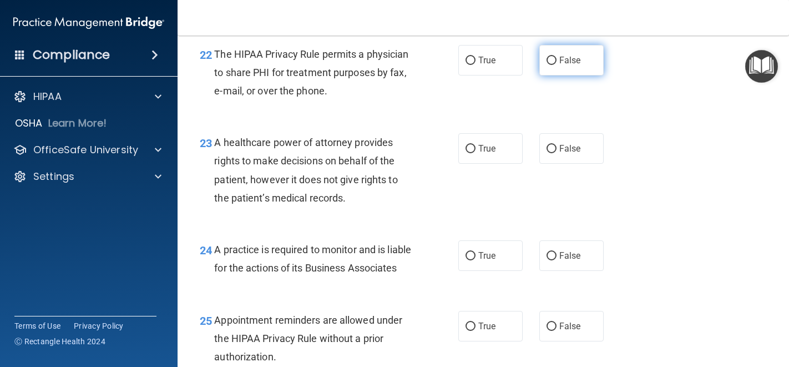
click at [560, 66] on span "False" at bounding box center [571, 60] width 22 height 11
click at [555, 65] on input "False" at bounding box center [552, 61] width 10 height 8
radio input "true"
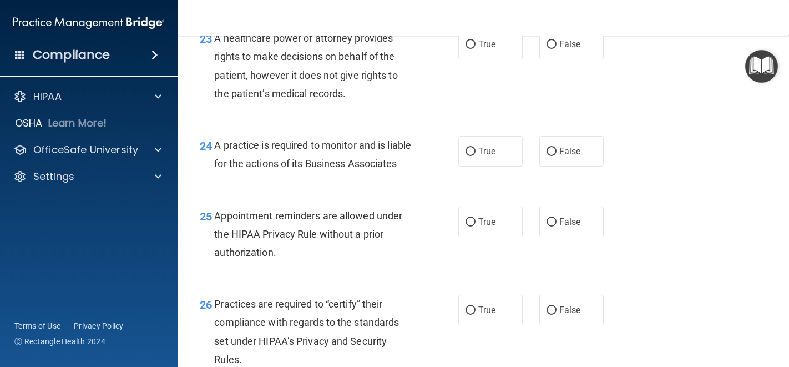
scroll to position [2379, 0]
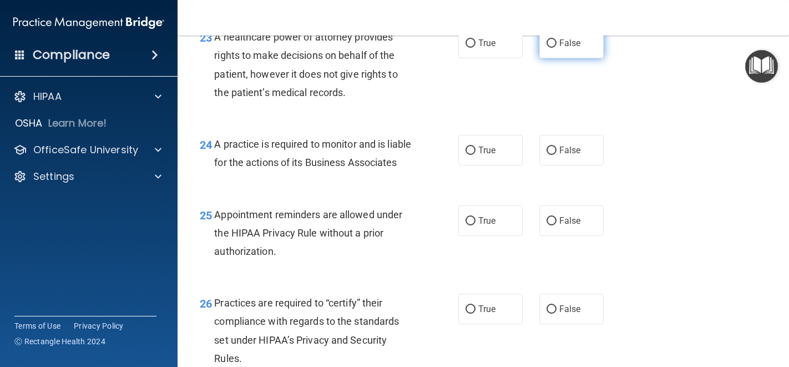
click at [549, 48] on input "False" at bounding box center [552, 43] width 10 height 8
radio input "true"
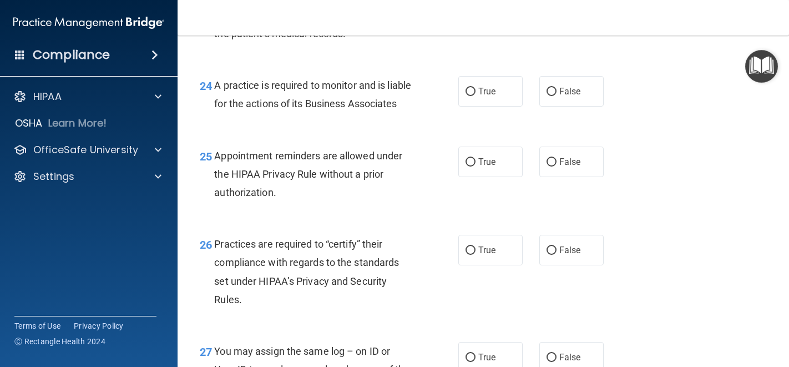
scroll to position [2438, 0]
click at [552, 106] on label "False" at bounding box center [572, 90] width 64 height 31
click at [552, 95] on input "False" at bounding box center [552, 91] width 10 height 8
radio input "true"
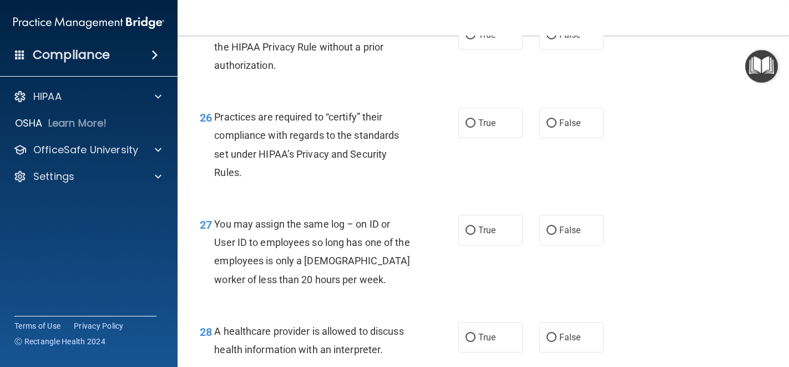
scroll to position [2579, 0]
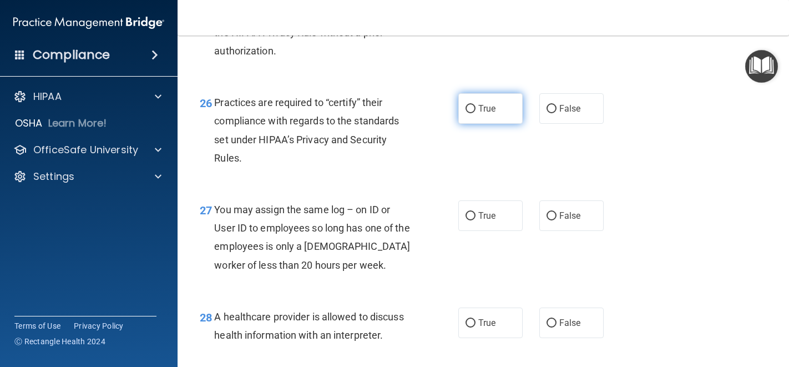
click at [479, 114] on span "True" at bounding box center [487, 108] width 17 height 11
click at [476, 113] on input "True" at bounding box center [471, 109] width 10 height 8
radio input "true"
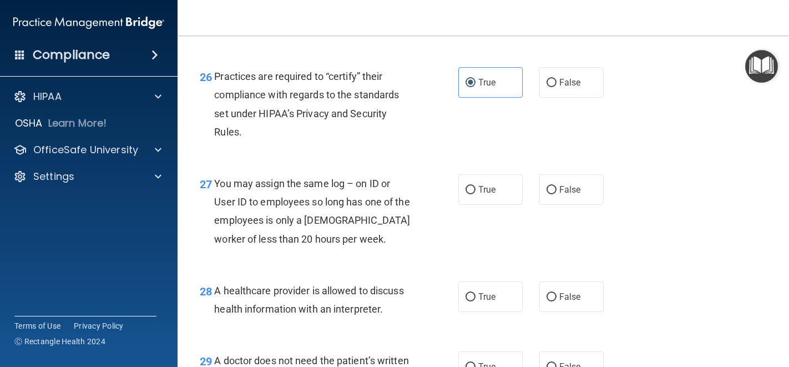
scroll to position [2635, 0]
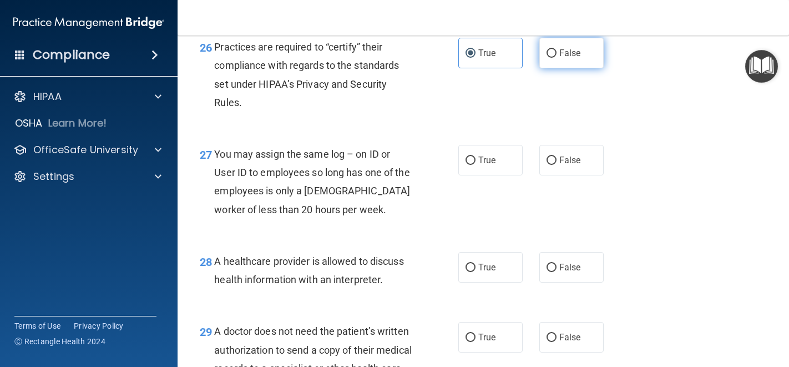
click at [560, 58] on span "False" at bounding box center [571, 53] width 22 height 11
click at [557, 58] on input "False" at bounding box center [552, 53] width 10 height 8
radio input "true"
radio input "false"
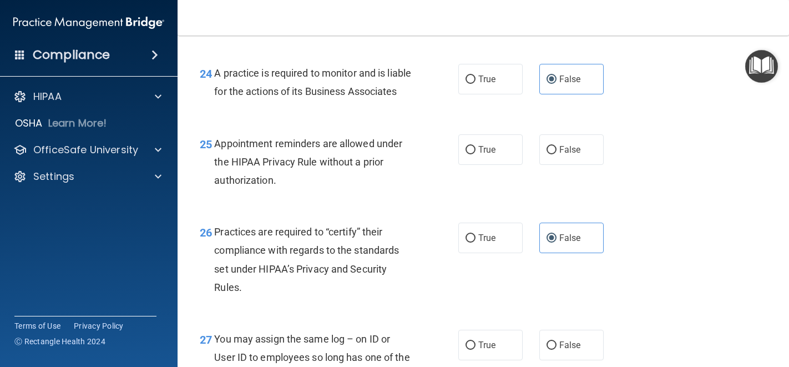
scroll to position [2450, 0]
click at [466, 154] on input "True" at bounding box center [471, 149] width 10 height 8
radio input "true"
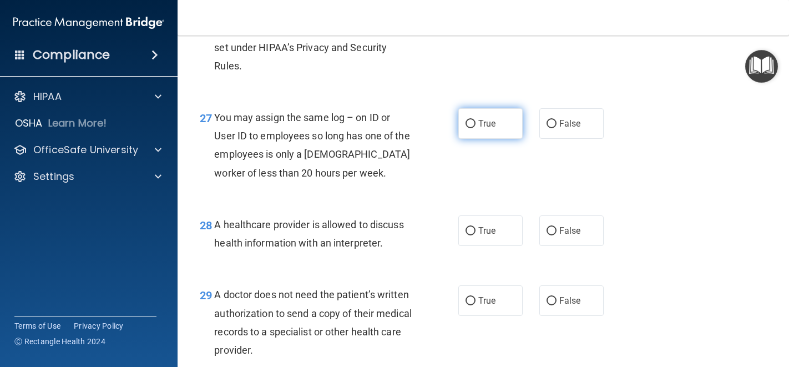
scroll to position [2674, 0]
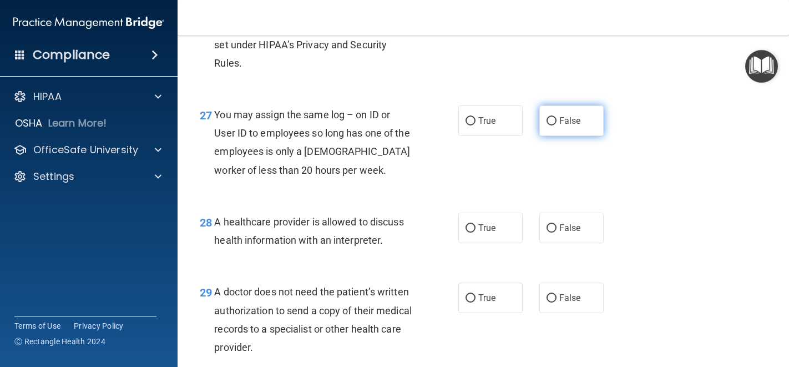
click at [557, 136] on label "False" at bounding box center [572, 120] width 64 height 31
click at [557, 125] on input "False" at bounding box center [552, 121] width 10 height 8
radio input "true"
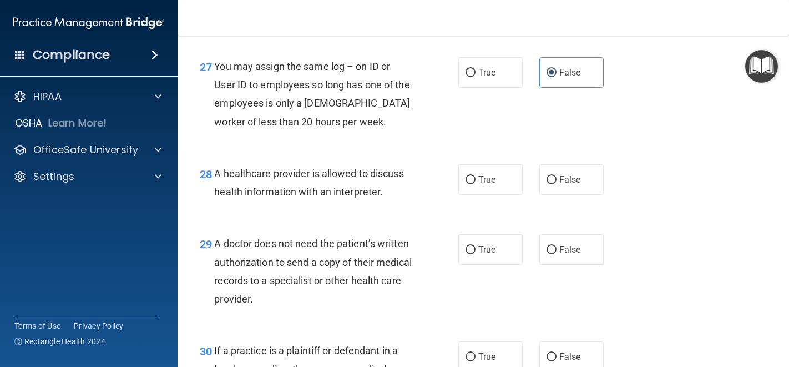
scroll to position [2802, 0]
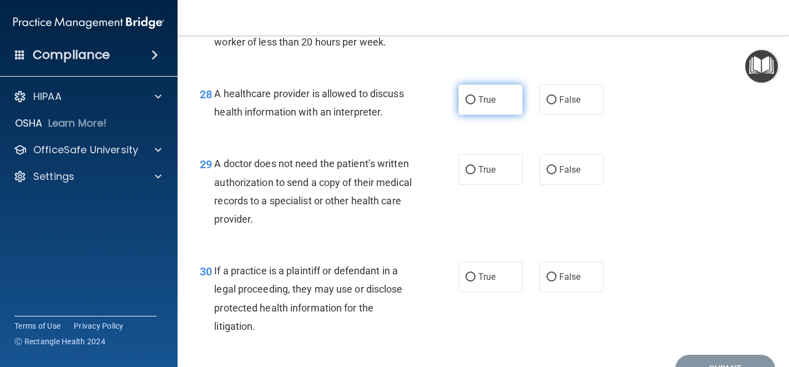
click at [481, 105] on span "True" at bounding box center [487, 99] width 17 height 11
click at [476, 104] on input "True" at bounding box center [471, 100] width 10 height 8
radio input "true"
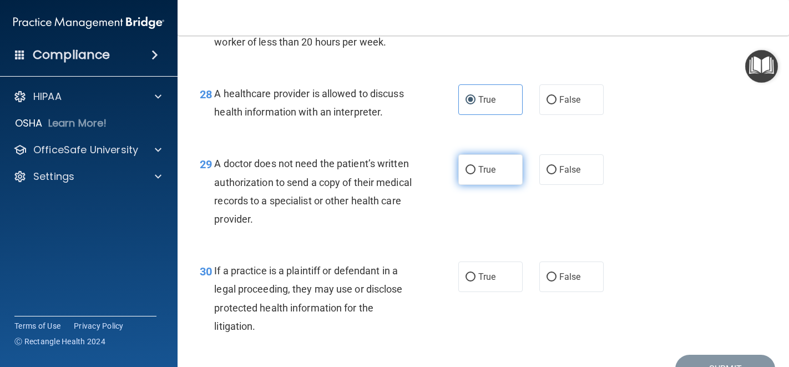
click at [480, 185] on label "True" at bounding box center [491, 169] width 64 height 31
click at [476, 174] on input "True" at bounding box center [471, 170] width 10 height 8
radio input "true"
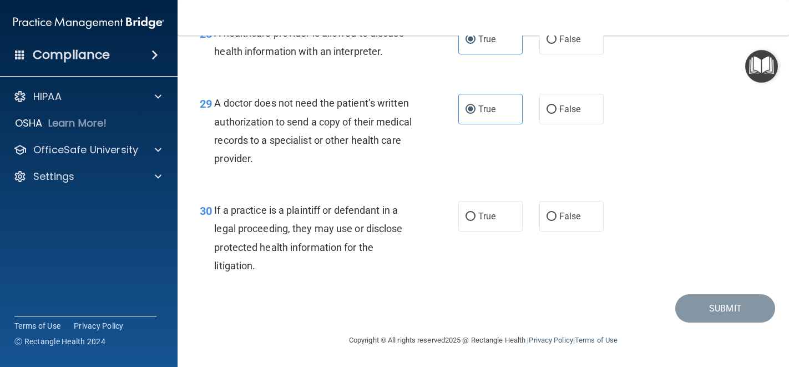
scroll to position [2876, 0]
click at [491, 222] on span "True" at bounding box center [487, 216] width 17 height 11
click at [476, 221] on input "True" at bounding box center [471, 217] width 10 height 8
radio input "true"
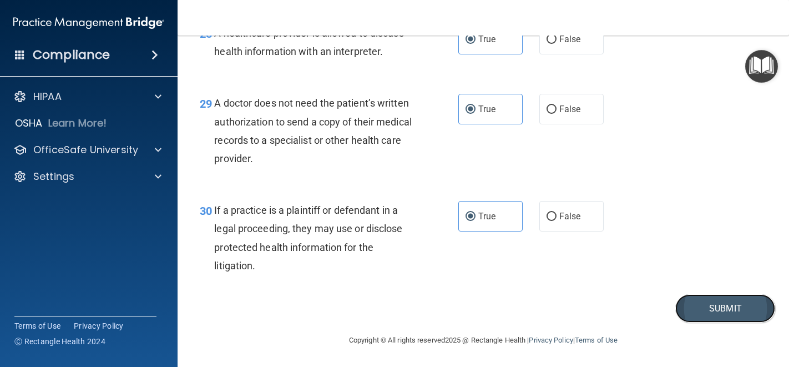
click at [665, 323] on button "Submit" at bounding box center [726, 308] width 100 height 28
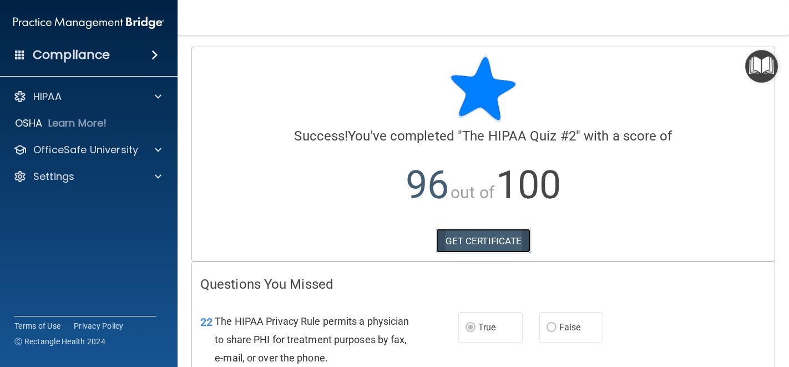
click at [490, 236] on link "GET CERTIFICATE" at bounding box center [483, 241] width 95 height 24
click at [76, 53] on h4 "Compliance" at bounding box center [71, 55] width 77 height 16
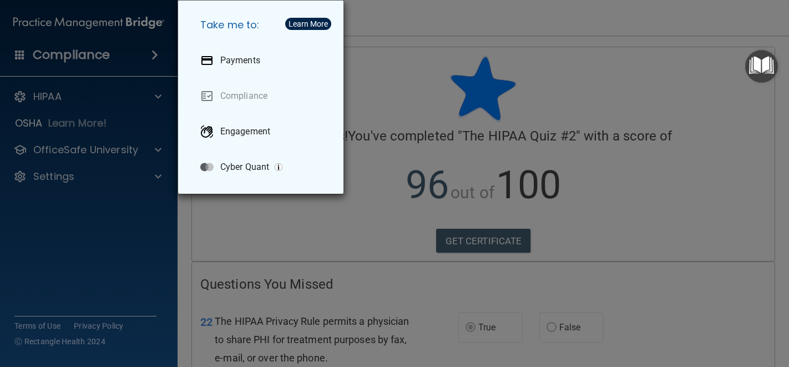
click at [59, 130] on div "Take me to: Payments Compliance Engagement Cyber Quant" at bounding box center [394, 183] width 789 height 367
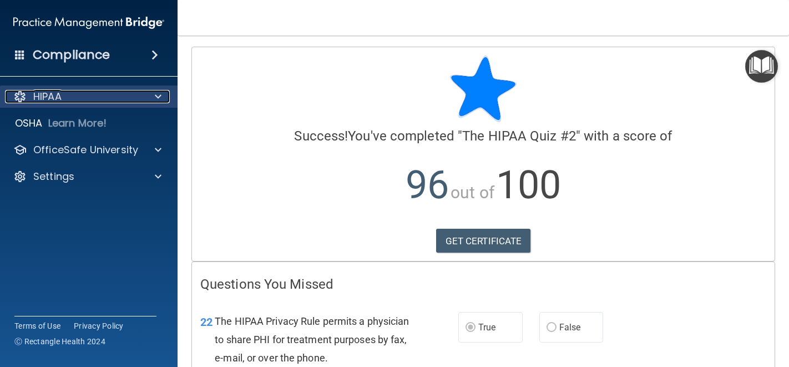
click at [62, 100] on p "HIPAA" at bounding box center [47, 96] width 28 height 13
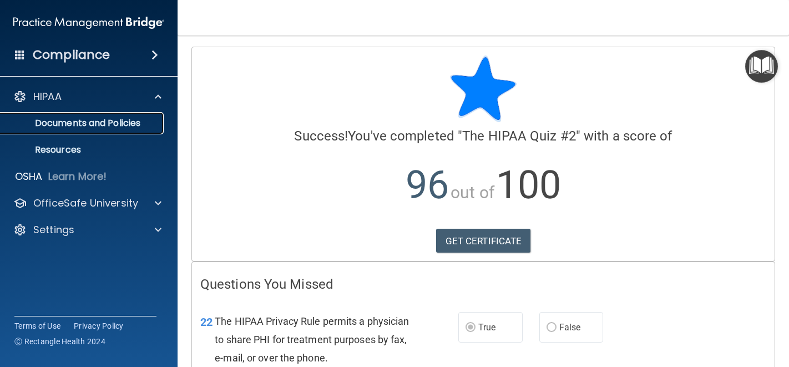
click at [86, 120] on p "Documents and Policies" at bounding box center [83, 123] width 152 height 11
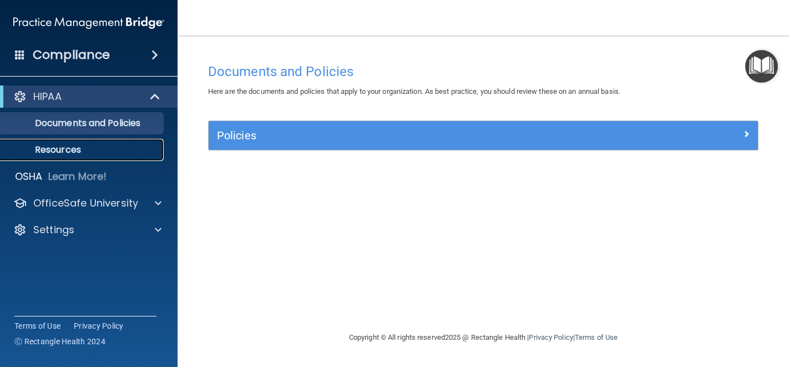
click at [87, 151] on p "Resources" at bounding box center [83, 149] width 152 height 11
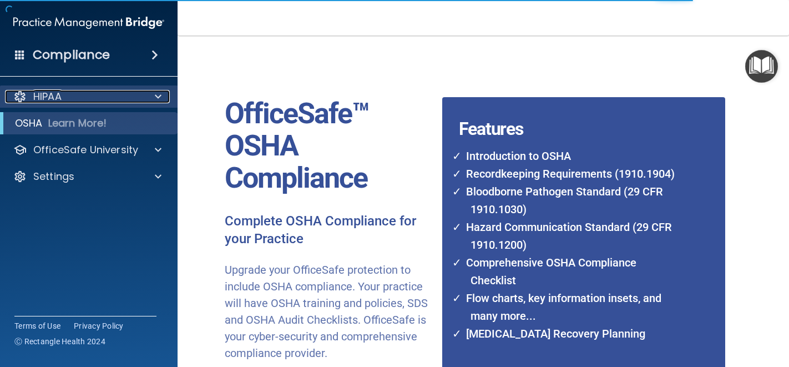
click at [70, 100] on div "HIPAA" at bounding box center [74, 96] width 138 height 13
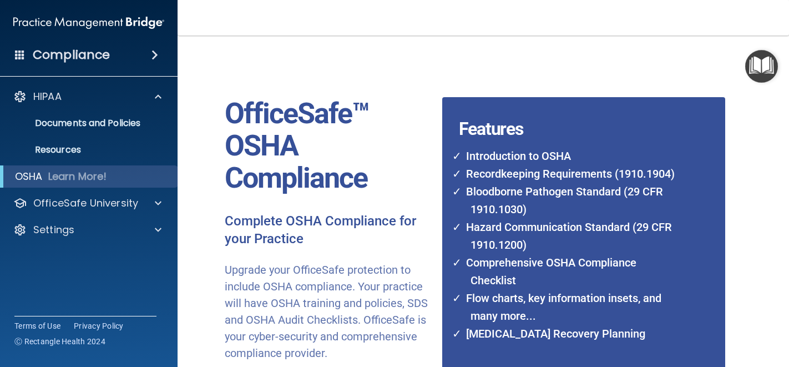
click at [107, 64] on div "Compliance" at bounding box center [89, 55] width 178 height 24
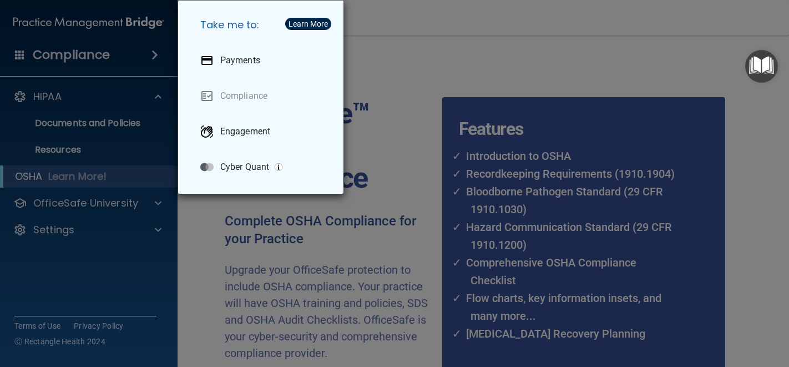
click at [87, 59] on div "Take me to: Payments Compliance Engagement Cyber Quant" at bounding box center [394, 183] width 789 height 367
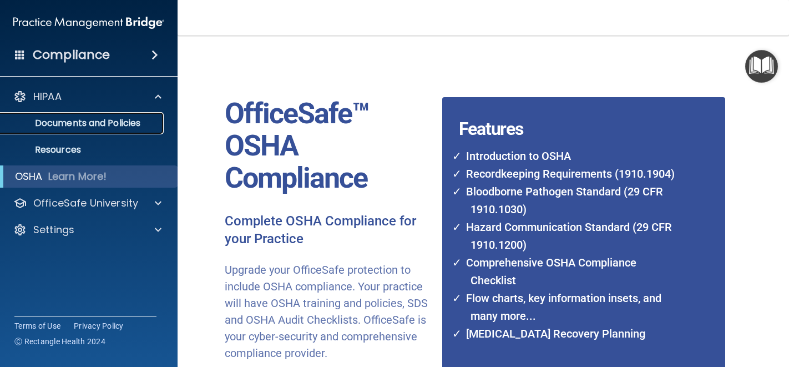
click at [89, 129] on p "Documents and Policies" at bounding box center [83, 123] width 152 height 11
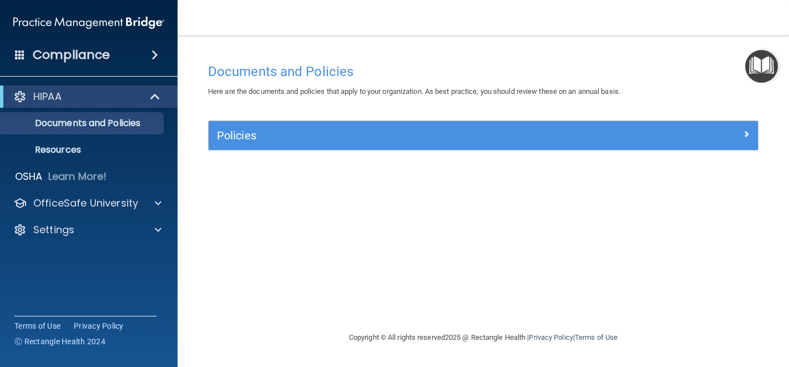
click at [261, 22] on nav "Toggle navigation Rebecca Berger beckyberger@reddoorpediatric.com Manage My Ent…" at bounding box center [484, 18] width 612 height 36
click at [92, 94] on div "HIPAA" at bounding box center [73, 96] width 137 height 13
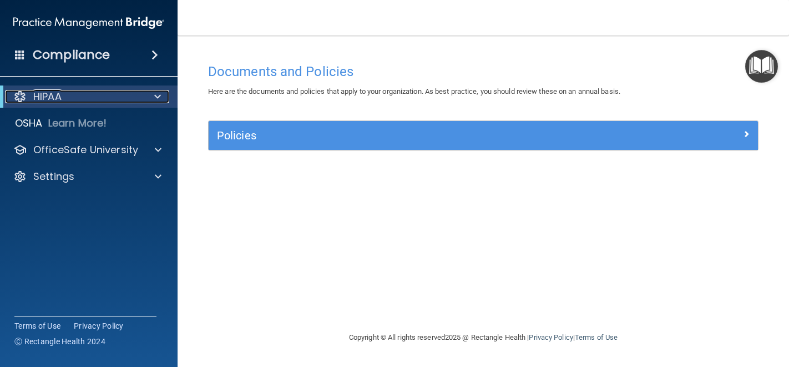
click at [91, 92] on div "HIPAA" at bounding box center [73, 96] width 137 height 13
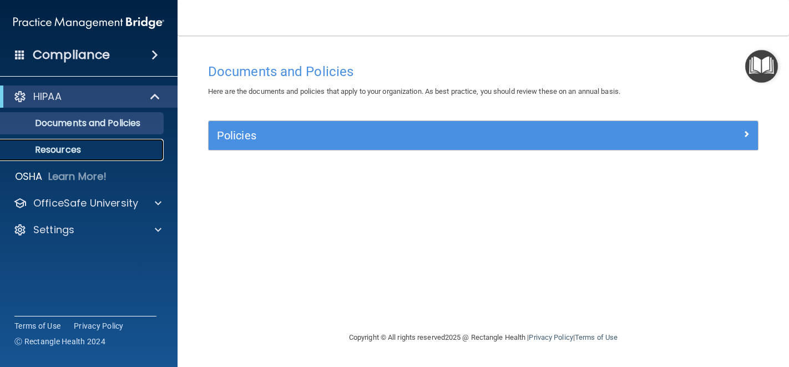
click at [54, 149] on p "Resources" at bounding box center [83, 149] width 152 height 11
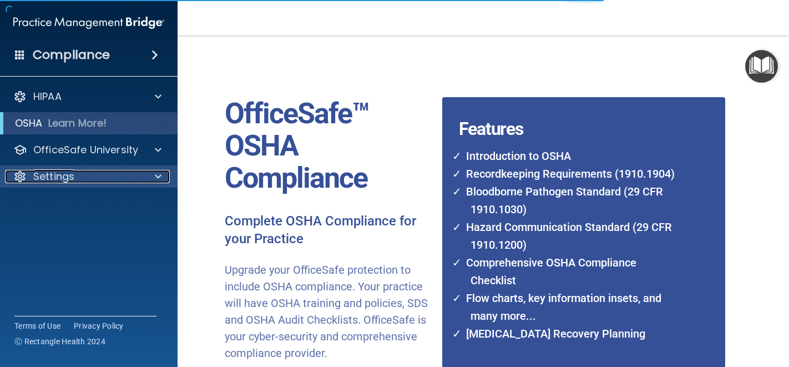
click at [74, 171] on p "Settings" at bounding box center [53, 176] width 41 height 13
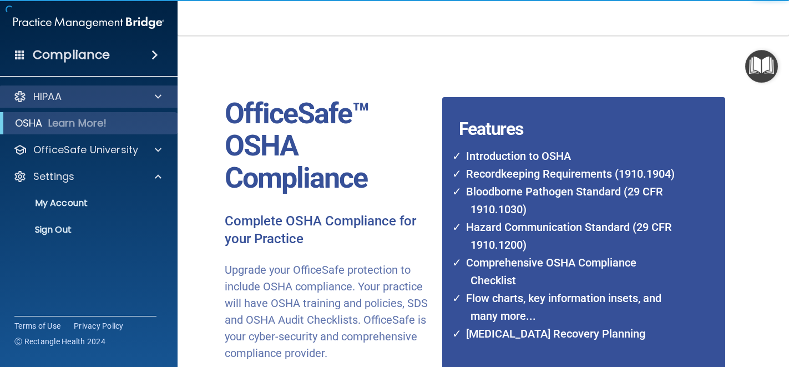
click at [75, 105] on div "HIPAA" at bounding box center [89, 96] width 178 height 22
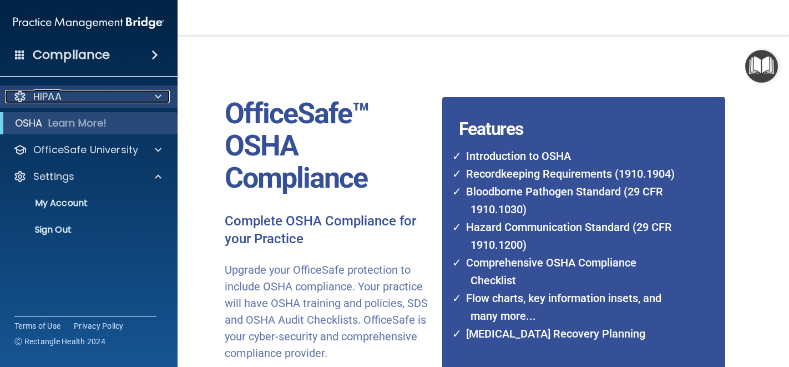
click at [69, 95] on div "HIPAA" at bounding box center [74, 96] width 138 height 13
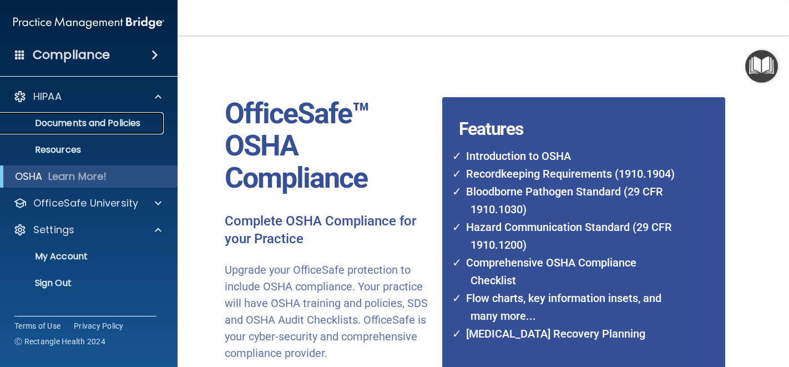
click at [78, 127] on p "Documents and Policies" at bounding box center [83, 123] width 152 height 11
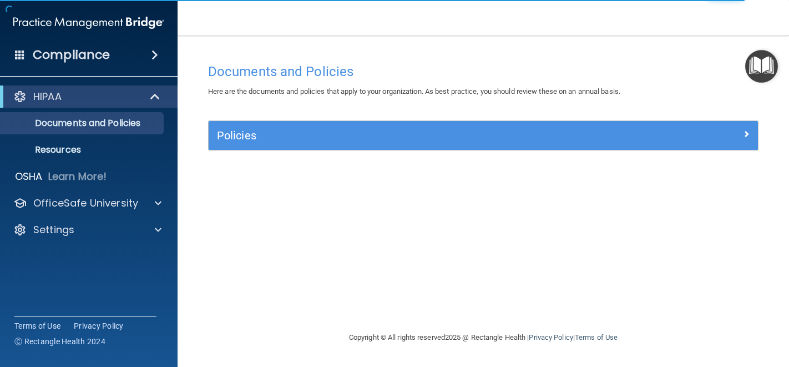
click at [152, 50] on span at bounding box center [155, 54] width 7 height 13
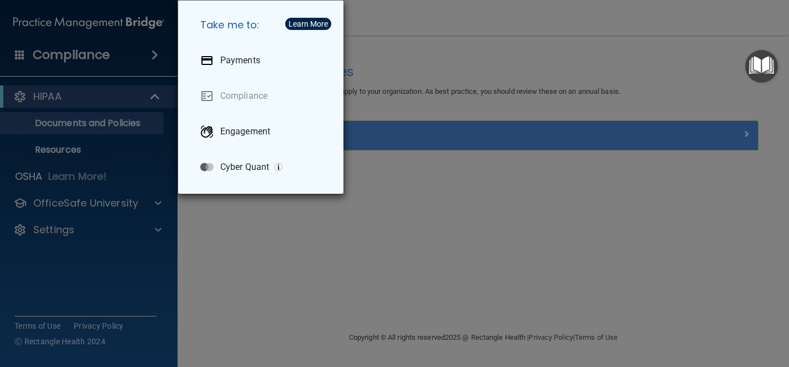
click at [148, 50] on div "Take me to: Payments Compliance Engagement Cyber Quant" at bounding box center [394, 183] width 789 height 367
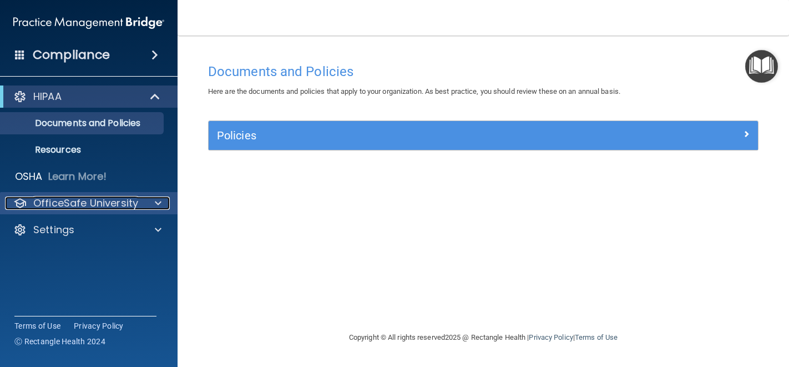
click at [57, 198] on p "OfficeSafe University" at bounding box center [85, 203] width 105 height 13
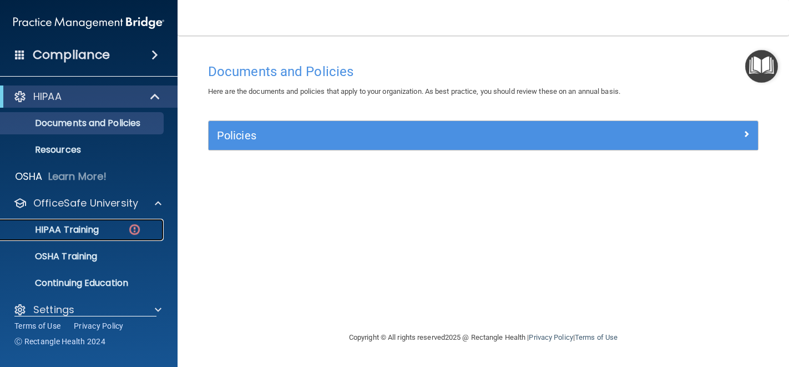
click at [47, 230] on p "HIPAA Training" at bounding box center [53, 229] width 92 height 11
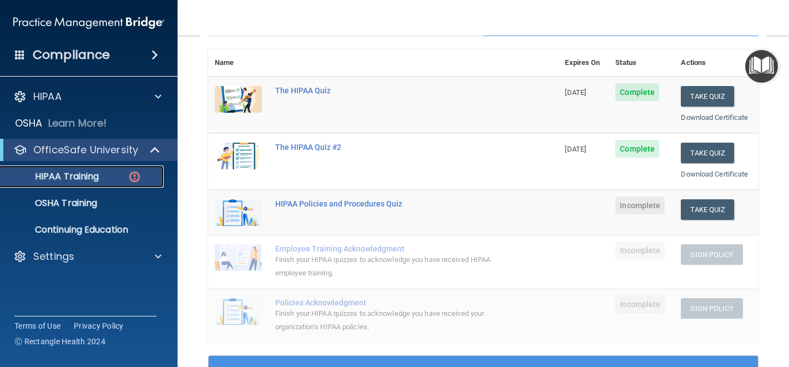
scroll to position [116, 0]
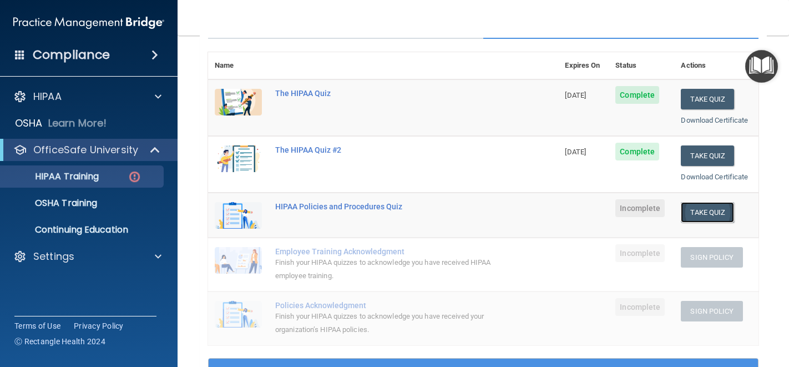
click at [708, 212] on button "Take Quiz" at bounding box center [707, 212] width 53 height 21
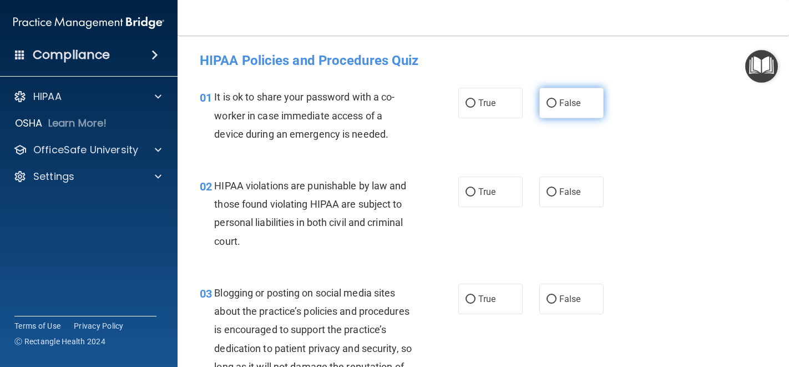
click at [562, 104] on span "False" at bounding box center [571, 103] width 22 height 11
click at [557, 104] on input "False" at bounding box center [552, 103] width 10 height 8
radio input "true"
click at [622, 145] on div "01 It is ok to share your password with a co-worker in case immediate access of…" at bounding box center [484, 118] width 584 height 89
click at [640, 152] on div "01 It is ok to share your password with a co-worker in case immediate access of…" at bounding box center [484, 118] width 584 height 89
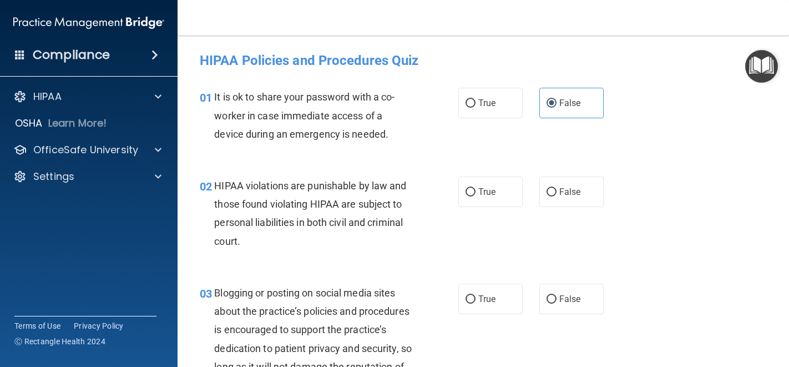
click at [686, 250] on div "02 HIPAA violations are punishable by law and those found violating HIPAA are s…" at bounding box center [484, 216] width 584 height 107
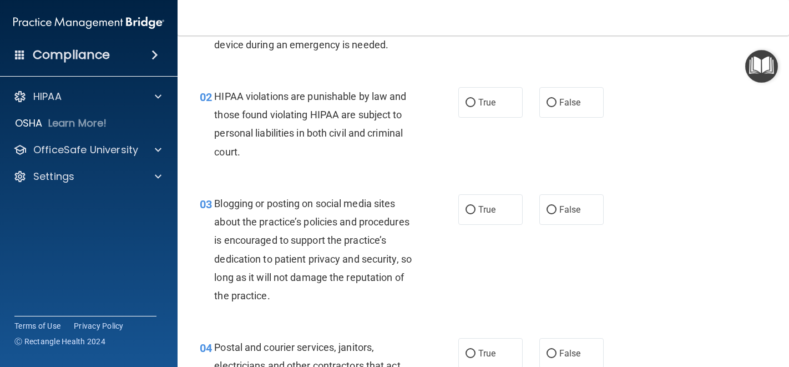
scroll to position [90, 0]
click at [476, 108] on label "True" at bounding box center [491, 102] width 64 height 31
click at [476, 107] on input "True" at bounding box center [471, 102] width 10 height 8
radio input "true"
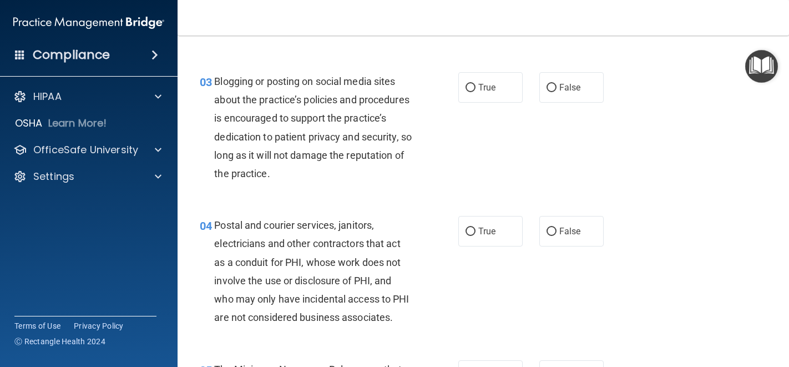
scroll to position [212, 0]
click at [553, 84] on label "False" at bounding box center [572, 87] width 64 height 31
click at [553, 84] on input "False" at bounding box center [552, 87] width 10 height 8
radio input "true"
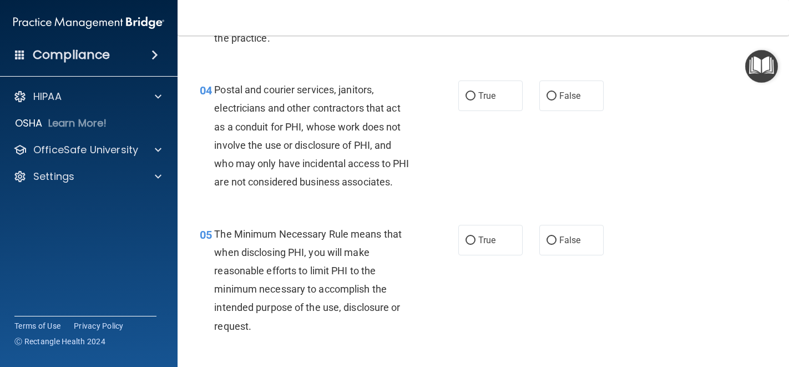
scroll to position [356, 0]
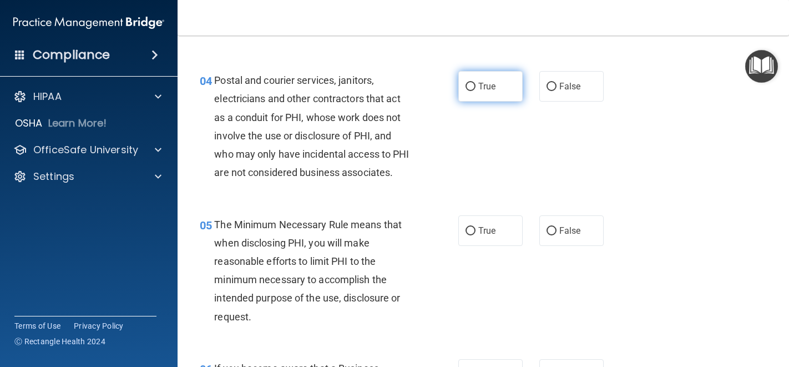
click at [479, 89] on span "True" at bounding box center [487, 86] width 17 height 11
click at [476, 89] on input "True" at bounding box center [471, 87] width 10 height 8
radio input "true"
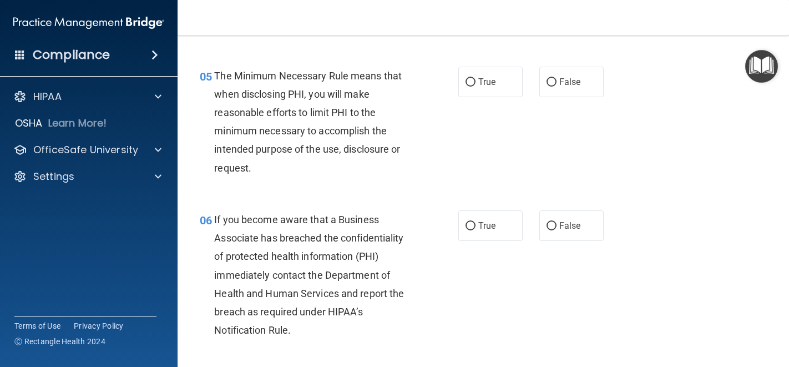
scroll to position [510, 0]
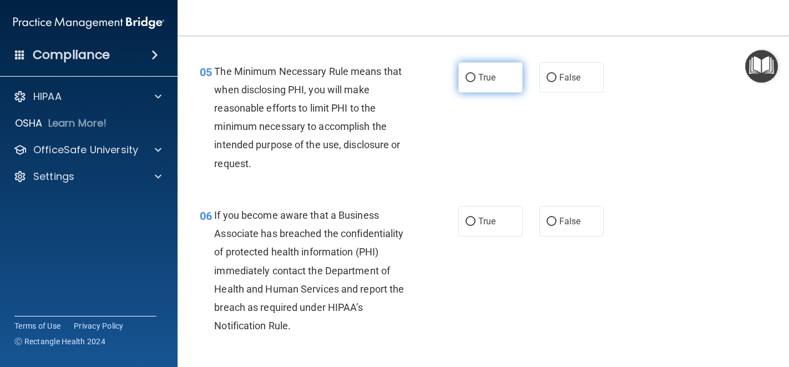
click at [479, 83] on span "True" at bounding box center [487, 77] width 17 height 11
click at [476, 82] on input "True" at bounding box center [471, 78] width 10 height 8
radio input "true"
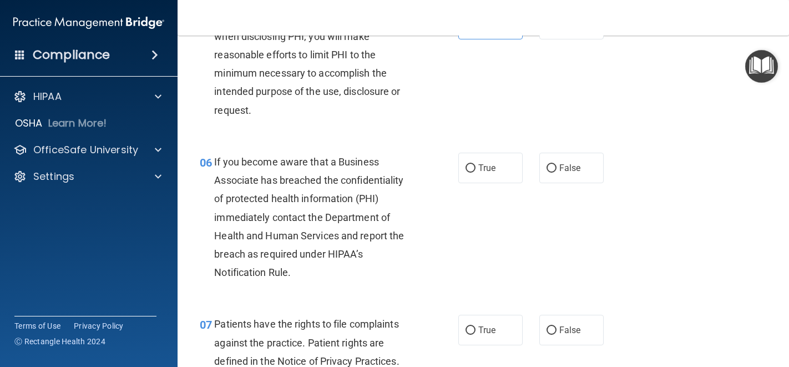
scroll to position [564, 0]
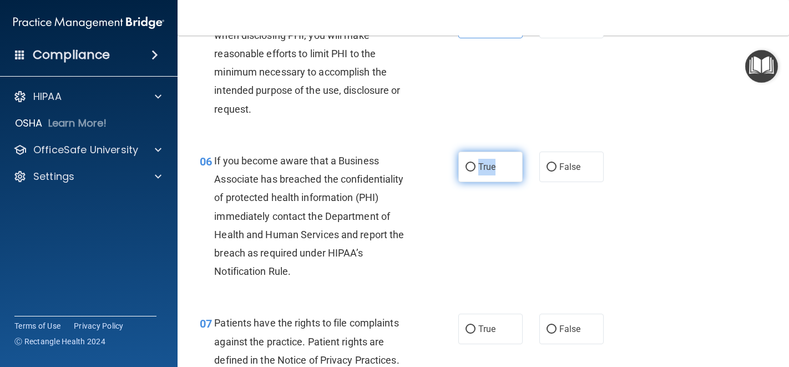
click at [497, 177] on label "True" at bounding box center [491, 167] width 64 height 31
drag, startPoint x: 519, startPoint y: 189, endPoint x: 510, endPoint y: 194, distance: 10.9
click at [519, 182] on div "True False" at bounding box center [536, 167] width 154 height 31
click at [483, 172] on span "True" at bounding box center [487, 167] width 17 height 11
click at [476, 172] on input "True" at bounding box center [471, 167] width 10 height 8
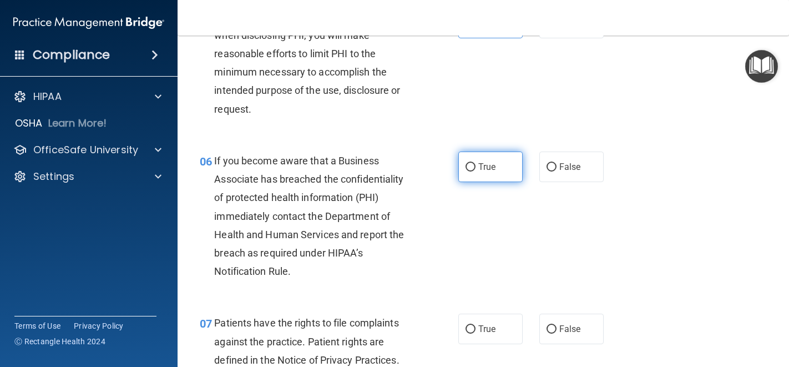
radio input "true"
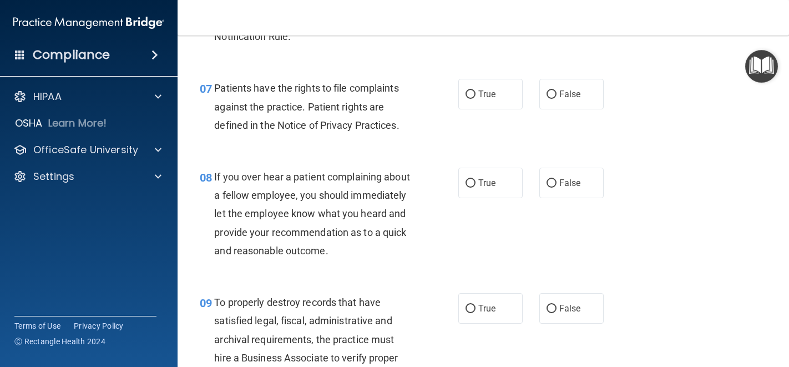
scroll to position [799, 0]
click at [484, 99] on span "True" at bounding box center [487, 94] width 17 height 11
click at [476, 99] on input "True" at bounding box center [471, 94] width 10 height 8
radio input "true"
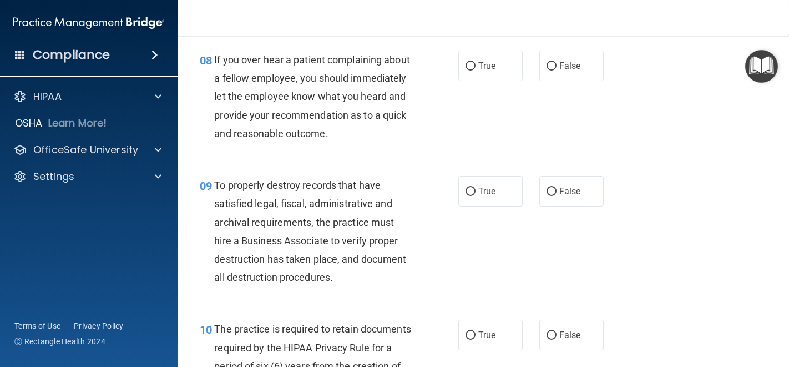
scroll to position [924, 0]
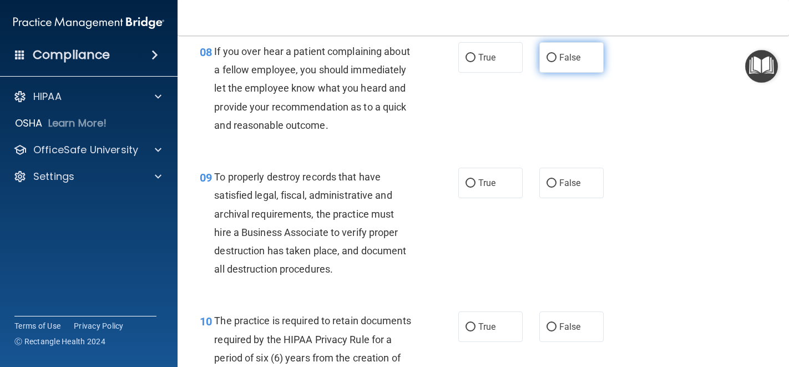
click at [570, 63] on span "False" at bounding box center [571, 57] width 22 height 11
click at [557, 62] on input "False" at bounding box center [552, 58] width 10 height 8
radio input "true"
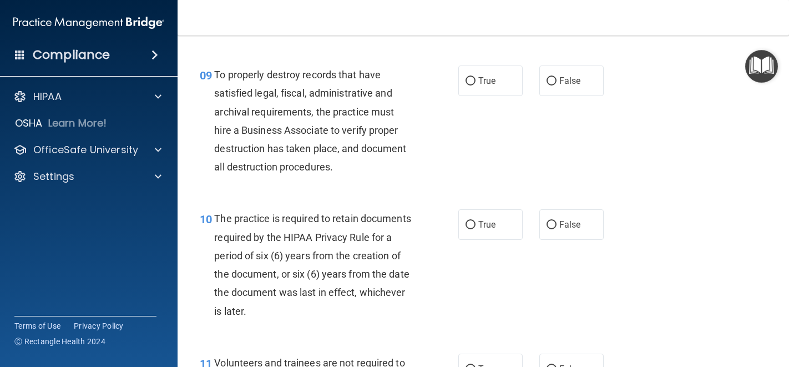
scroll to position [1084, 0]
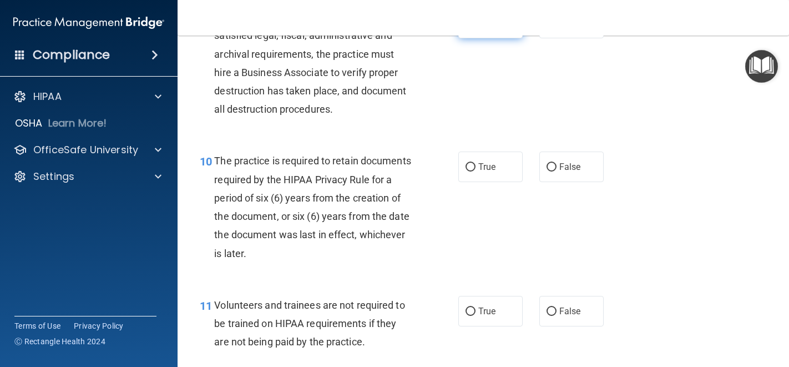
click at [476, 38] on label "True" at bounding box center [491, 23] width 64 height 31
click at [476, 28] on input "True" at bounding box center [471, 23] width 10 height 8
radio input "true"
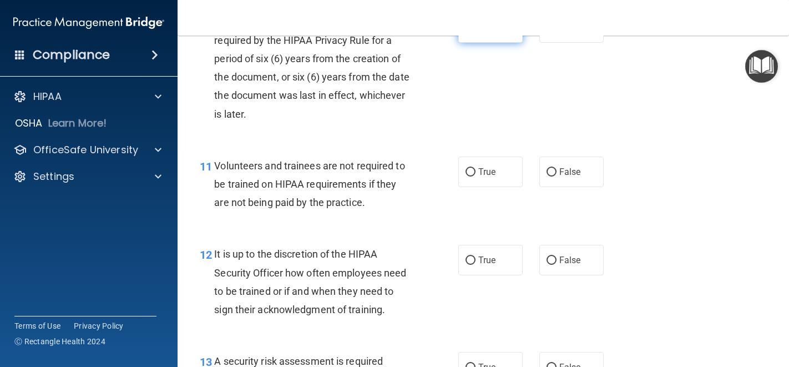
scroll to position [1222, 0]
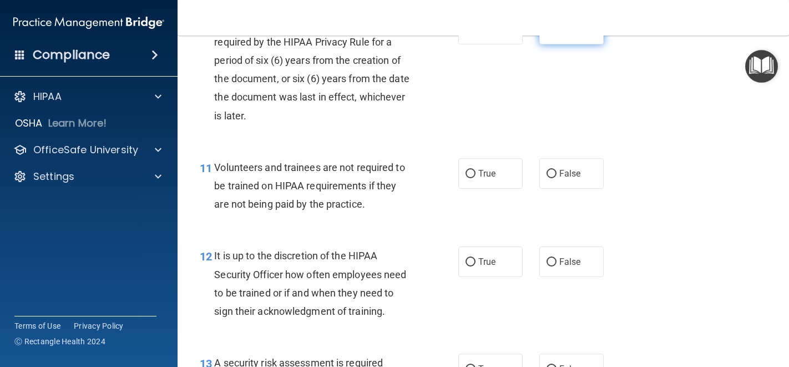
click at [577, 44] on label "False" at bounding box center [572, 29] width 64 height 31
click at [557, 34] on input "False" at bounding box center [552, 30] width 10 height 8
radio input "true"
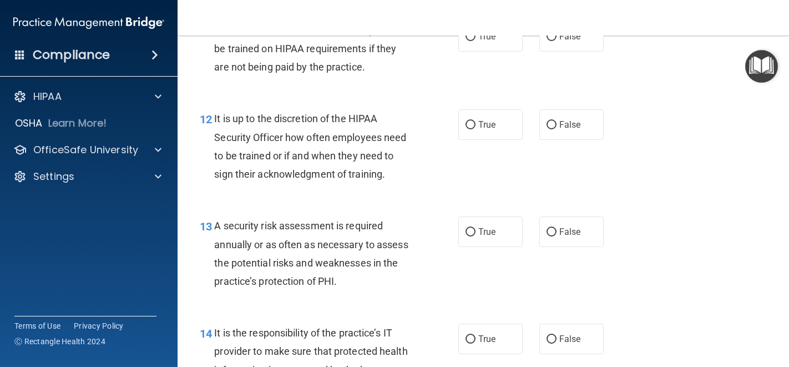
scroll to position [1361, 0]
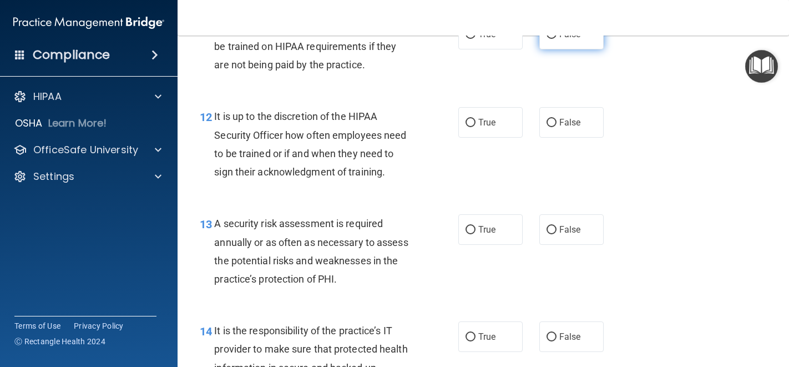
click at [565, 49] on label "False" at bounding box center [572, 34] width 64 height 31
click at [557, 39] on input "False" at bounding box center [552, 35] width 10 height 8
radio input "true"
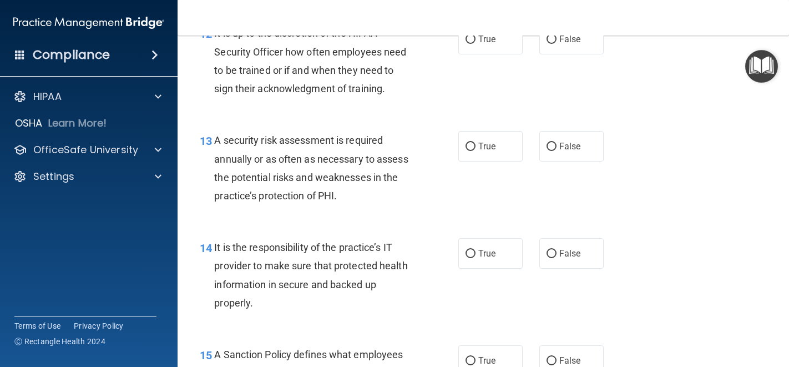
scroll to position [1445, 0]
click at [500, 54] on label "True" at bounding box center [491, 38] width 64 height 31
click at [476, 43] on input "True" at bounding box center [471, 39] width 10 height 8
radio input "true"
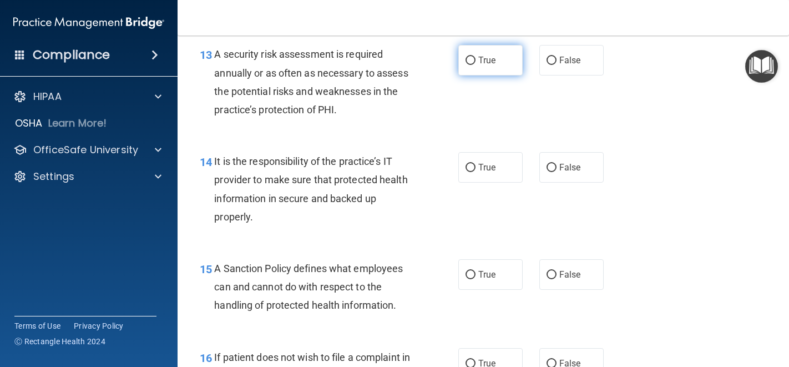
scroll to position [1533, 0]
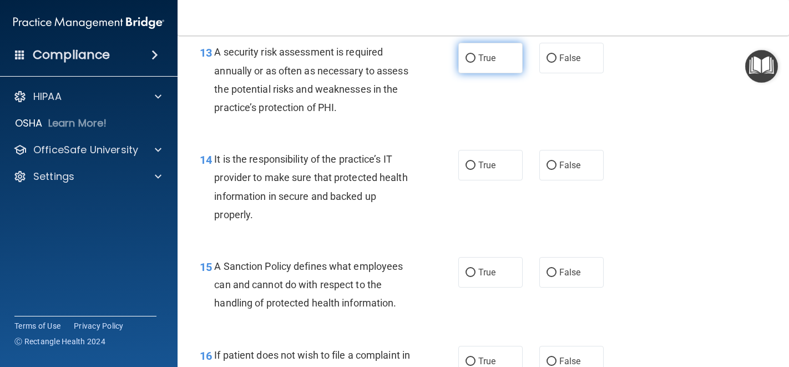
click at [497, 73] on label "True" at bounding box center [491, 58] width 64 height 31
click at [476, 63] on input "True" at bounding box center [471, 58] width 10 height 8
radio input "true"
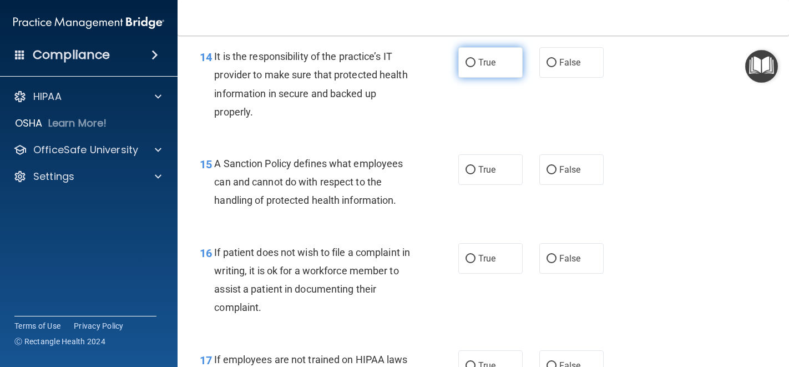
scroll to position [1636, 0]
click at [498, 77] on label "True" at bounding box center [491, 62] width 64 height 31
click at [476, 67] on input "True" at bounding box center [471, 62] width 10 height 8
radio input "true"
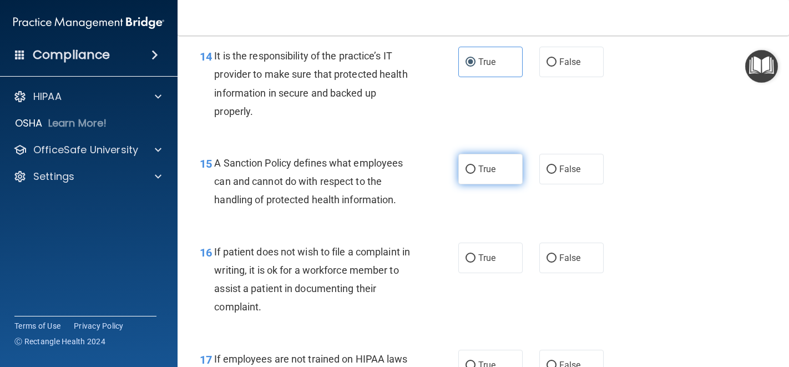
click at [487, 184] on label "True" at bounding box center [491, 169] width 64 height 31
click at [476, 174] on input "True" at bounding box center [471, 169] width 10 height 8
radio input "true"
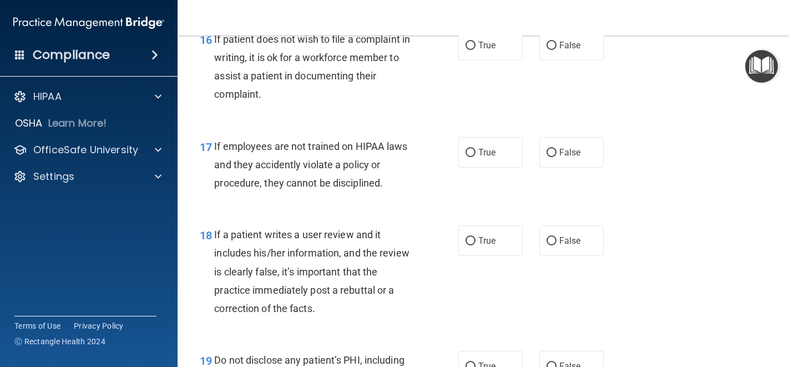
scroll to position [1848, 0]
click at [576, 61] on label "False" at bounding box center [572, 46] width 64 height 31
click at [557, 51] on input "False" at bounding box center [552, 46] width 10 height 8
radio input "true"
click at [553, 168] on label "False" at bounding box center [572, 153] width 64 height 31
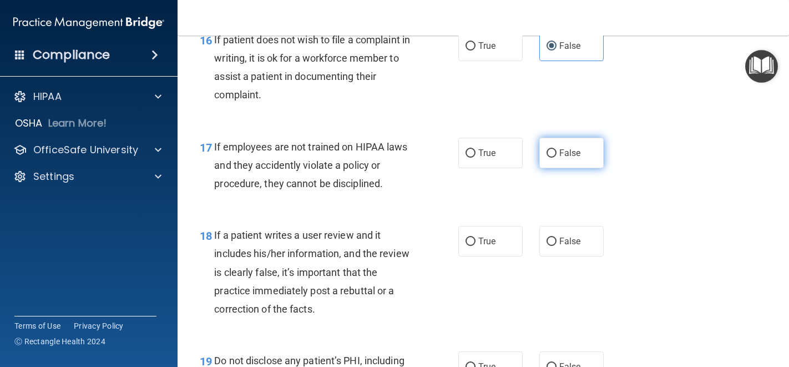
click at [553, 158] on input "False" at bounding box center [552, 153] width 10 height 8
radio input "true"
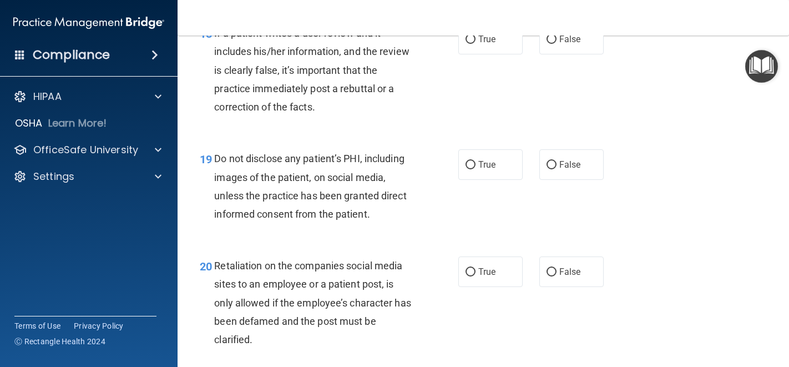
scroll to position [2060, 0]
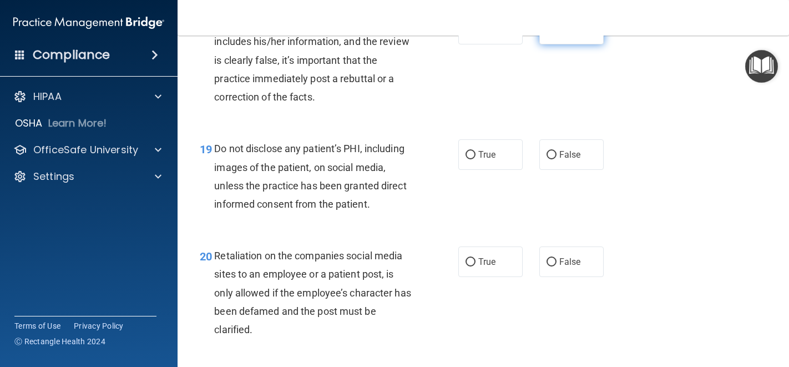
click at [548, 34] on input "False" at bounding box center [552, 30] width 10 height 8
radio input "true"
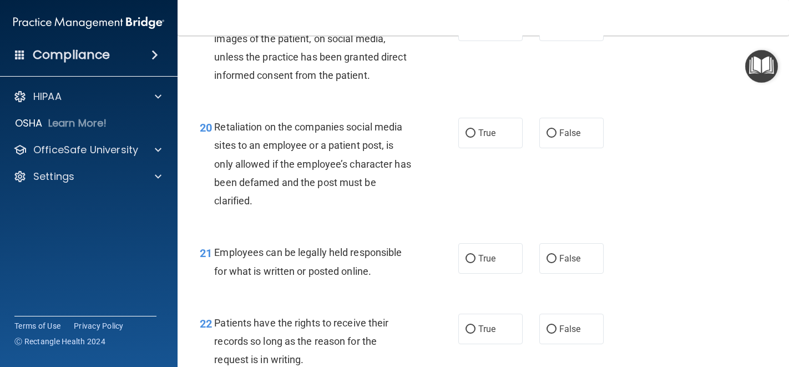
scroll to position [2187, 0]
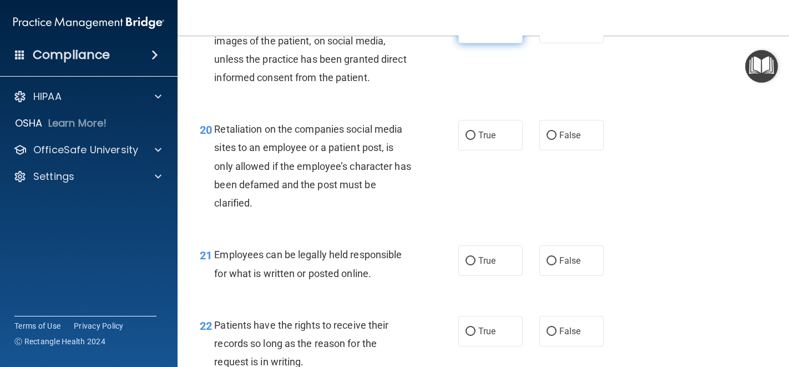
click at [502, 43] on label "True" at bounding box center [491, 28] width 64 height 31
click at [476, 33] on input "True" at bounding box center [471, 28] width 10 height 8
radio input "true"
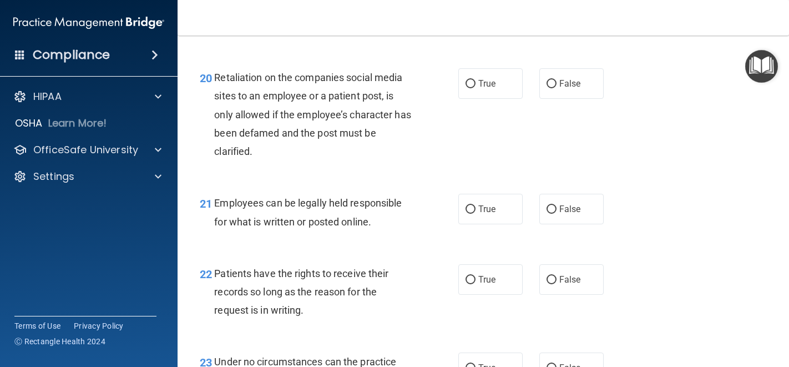
scroll to position [2254, 0]
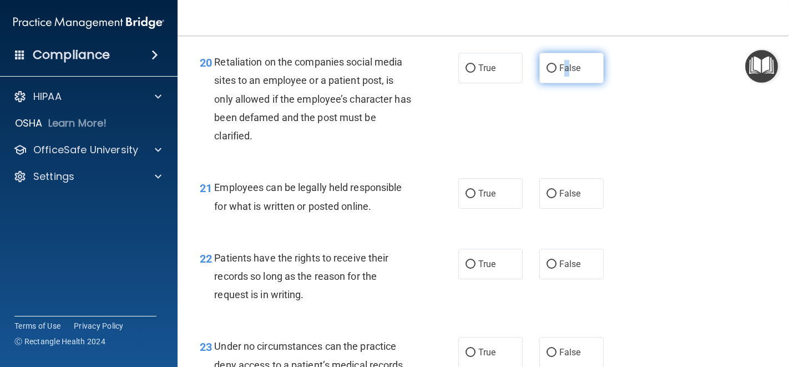
click at [561, 73] on span "False" at bounding box center [571, 68] width 22 height 11
click at [549, 73] on input "False" at bounding box center [552, 68] width 10 height 8
radio input "true"
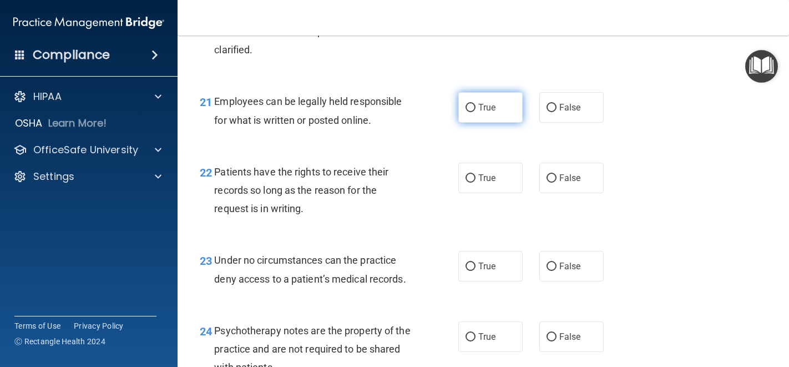
scroll to position [2352, 0]
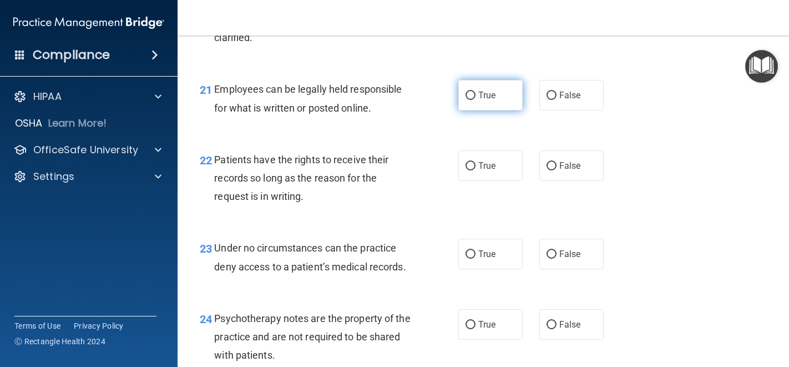
click at [488, 110] on label "True" at bounding box center [491, 95] width 64 height 31
click at [476, 100] on input "True" at bounding box center [471, 96] width 10 height 8
radio input "true"
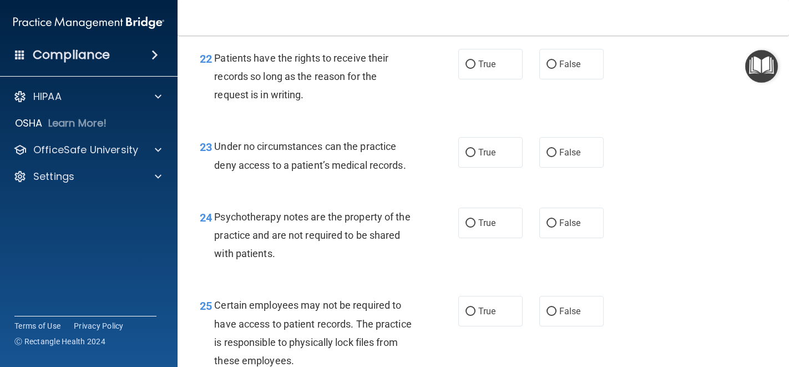
scroll to position [2465, 0]
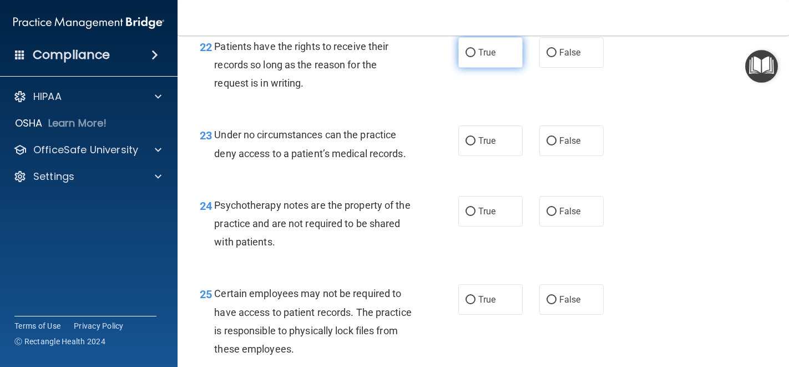
click at [491, 58] on span "True" at bounding box center [487, 52] width 17 height 11
click at [476, 57] on input "True" at bounding box center [471, 53] width 10 height 8
radio input "true"
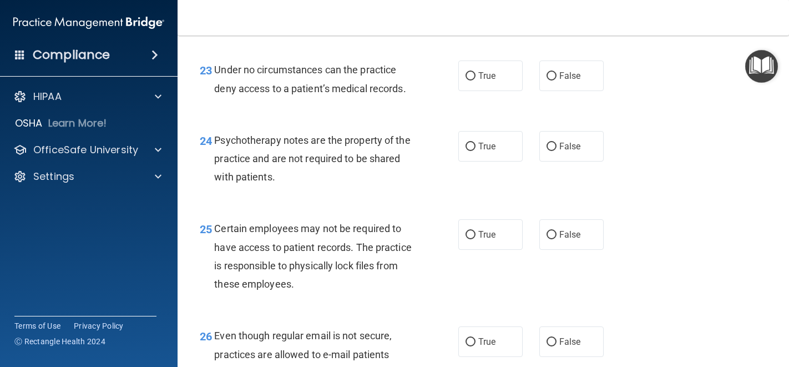
scroll to position [2546, 0]
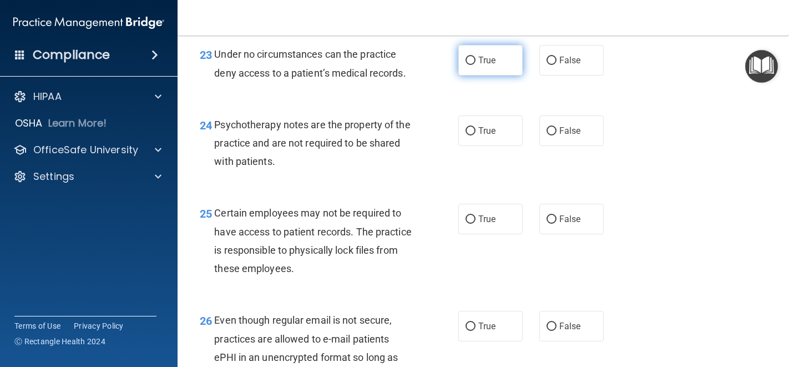
click at [477, 75] on label "True" at bounding box center [491, 60] width 64 height 31
click at [476, 65] on input "True" at bounding box center [471, 61] width 10 height 8
radio input "true"
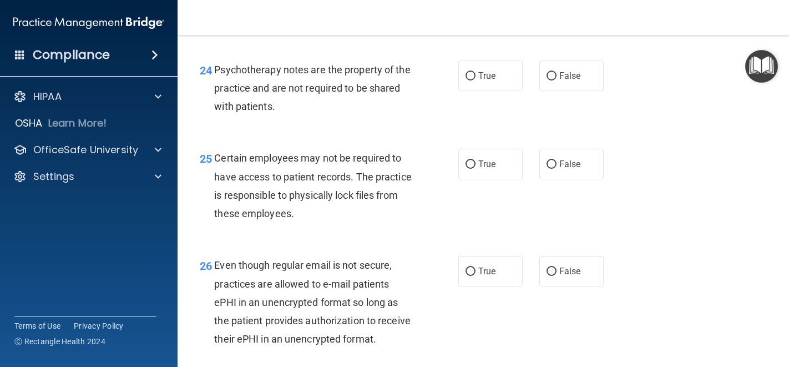
scroll to position [2627, 0]
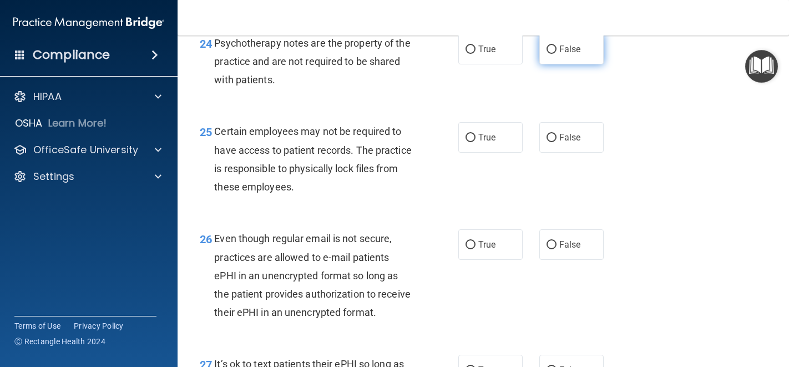
click at [547, 64] on label "False" at bounding box center [572, 49] width 64 height 31
click at [547, 54] on input "False" at bounding box center [552, 50] width 10 height 8
radio input "true"
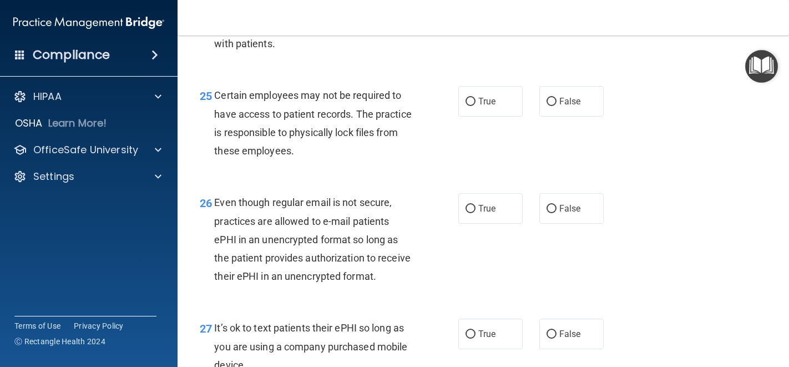
scroll to position [2748, 0]
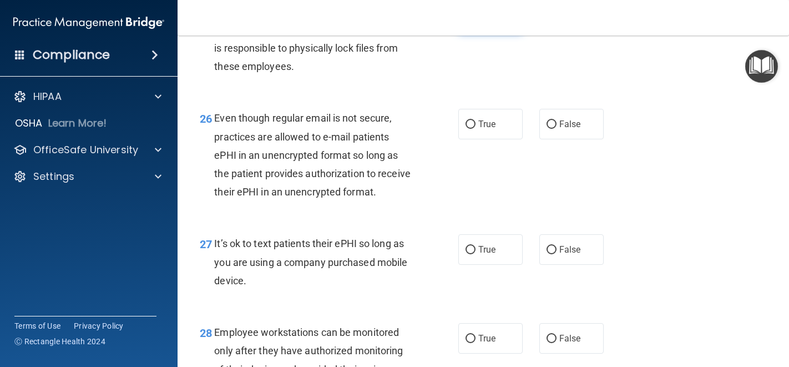
click at [479, 22] on span "True" at bounding box center [487, 17] width 17 height 11
click at [476, 22] on input "True" at bounding box center [471, 17] width 10 height 8
radio input "true"
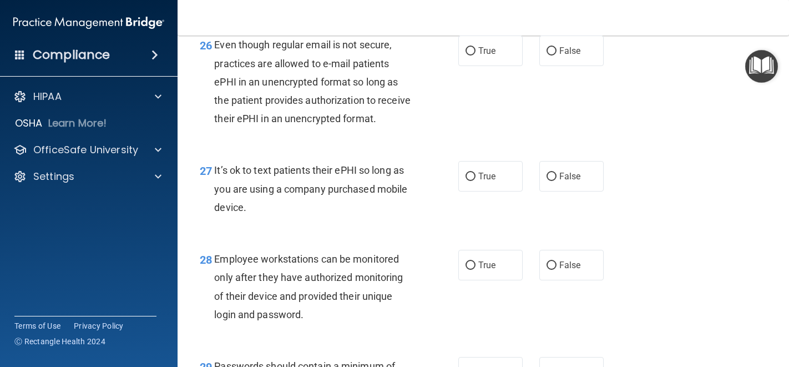
scroll to position [2823, 0]
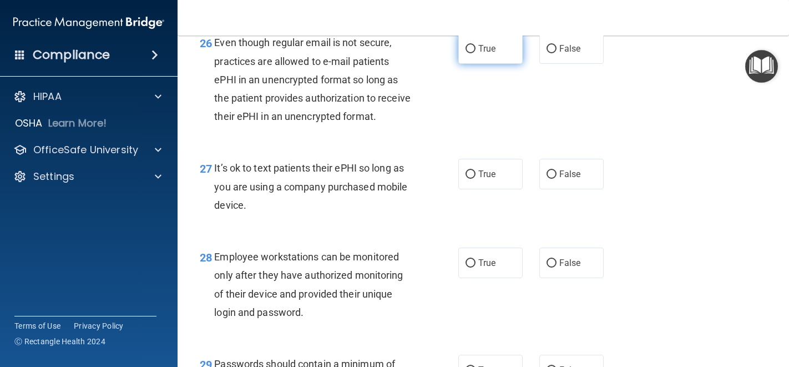
click at [485, 64] on label "True" at bounding box center [491, 48] width 64 height 31
click at [476, 53] on input "True" at bounding box center [471, 49] width 10 height 8
radio input "true"
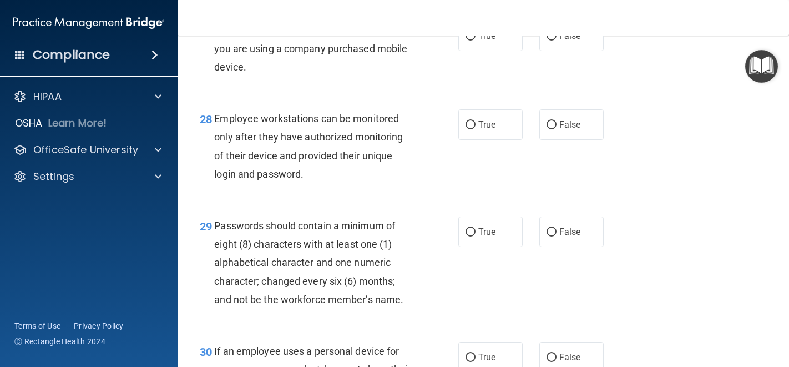
scroll to position [2961, 0]
click at [563, 42] on span "False" at bounding box center [571, 36] width 22 height 11
click at [557, 41] on input "False" at bounding box center [552, 37] width 10 height 8
radio input "true"
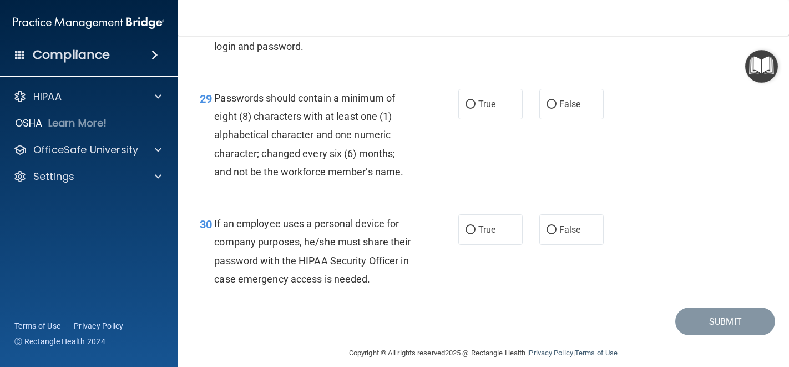
scroll to position [3071, 0]
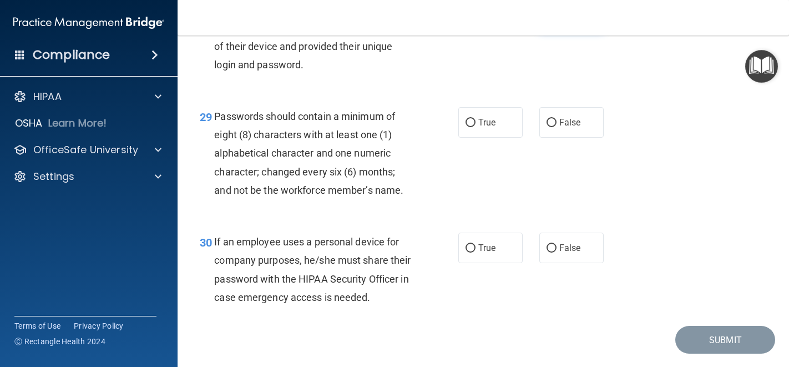
click at [587, 31] on label "False" at bounding box center [572, 15] width 64 height 31
click at [557, 20] on input "False" at bounding box center [552, 16] width 10 height 8
radio input "true"
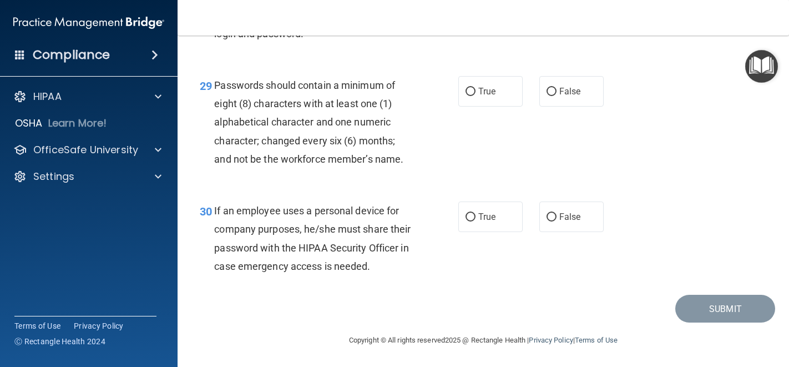
scroll to position [3141, 0]
click at [494, 107] on label "True" at bounding box center [491, 91] width 64 height 31
click at [476, 96] on input "True" at bounding box center [471, 92] width 10 height 8
radio input "true"
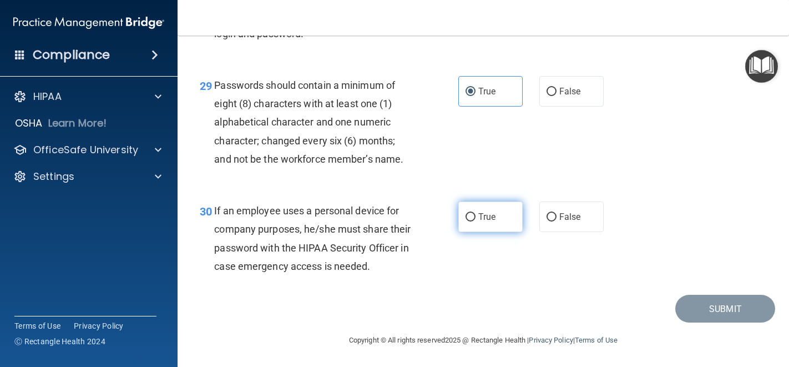
click at [479, 212] on span "True" at bounding box center [487, 217] width 17 height 11
click at [474, 213] on input "True" at bounding box center [471, 217] width 10 height 8
radio input "true"
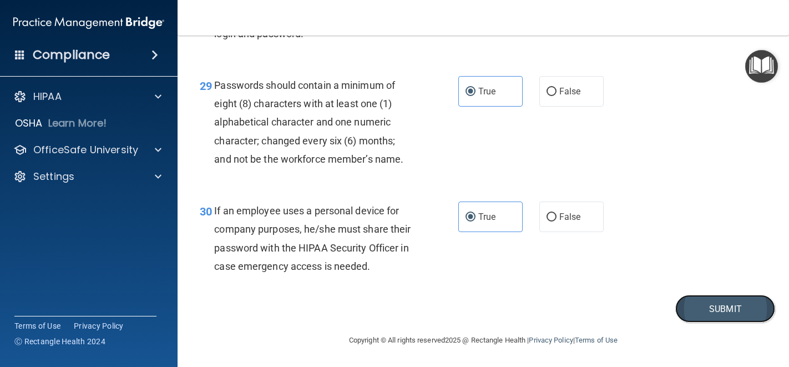
click at [717, 314] on button "Submit" at bounding box center [726, 309] width 100 height 28
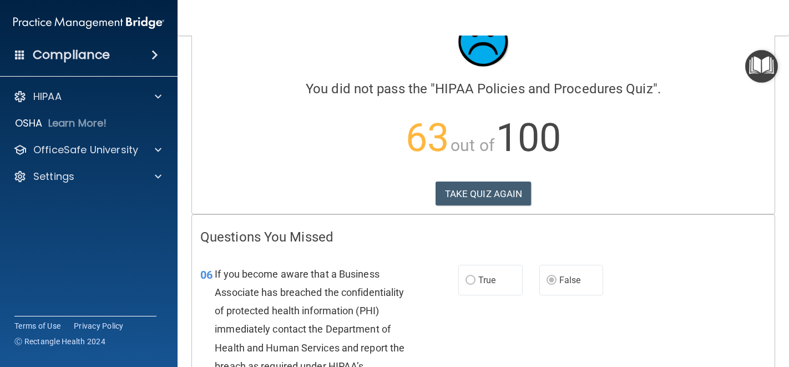
scroll to position [192, 0]
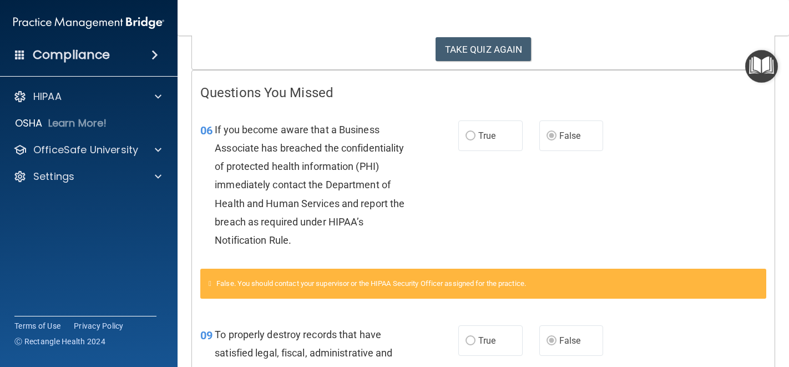
click at [689, 279] on div "False. You should contact your supervisor or the HIPAA Security Officer assigne…" at bounding box center [483, 284] width 566 height 30
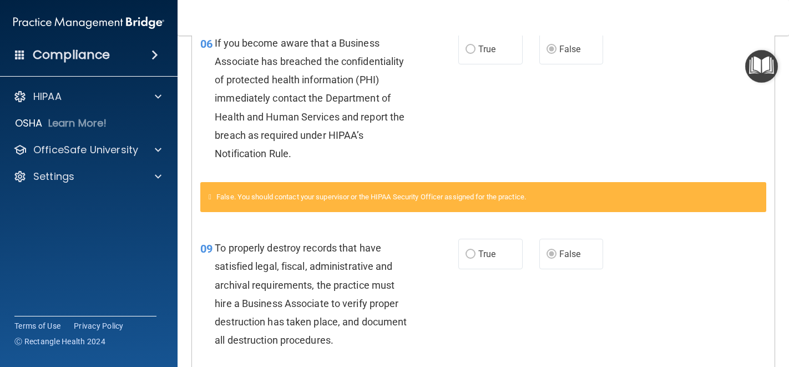
scroll to position [0, 0]
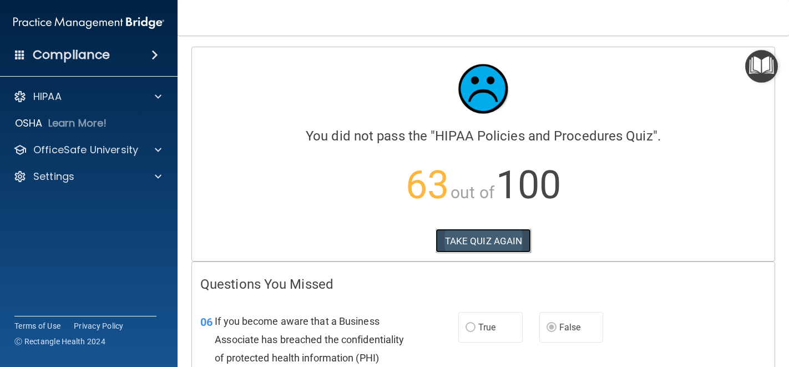
click at [484, 235] on button "TAKE QUIZ AGAIN" at bounding box center [484, 241] width 96 height 24
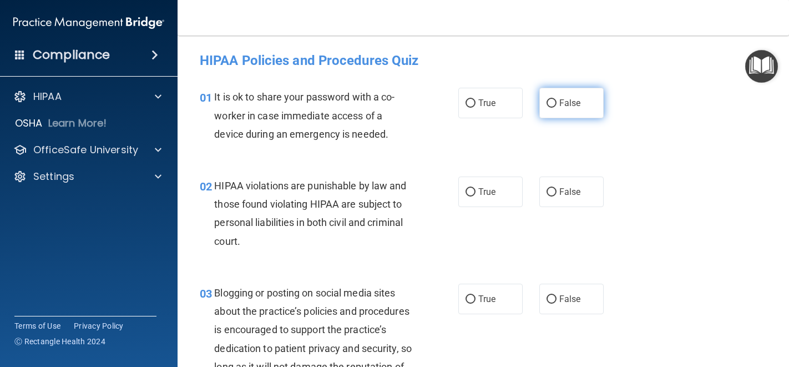
click at [565, 105] on span "False" at bounding box center [571, 103] width 22 height 11
click at [557, 105] on input "False" at bounding box center [552, 103] width 10 height 8
radio input "true"
click at [479, 193] on span "True" at bounding box center [487, 192] width 17 height 11
click at [474, 193] on input "True" at bounding box center [471, 192] width 10 height 8
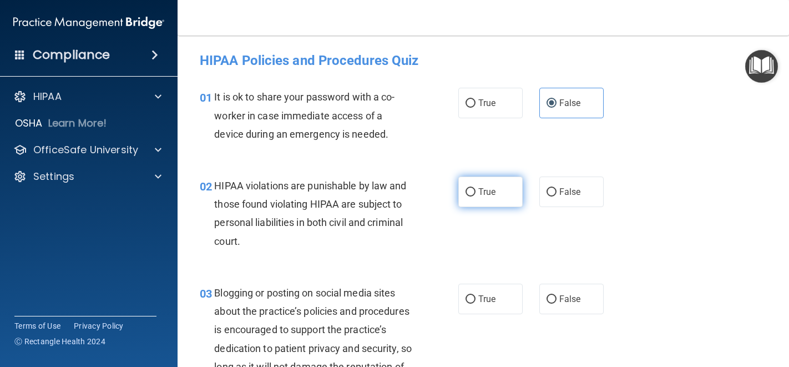
radio input "true"
click at [557, 305] on label "False" at bounding box center [572, 299] width 64 height 31
click at [557, 304] on input "False" at bounding box center [552, 299] width 10 height 8
radio input "true"
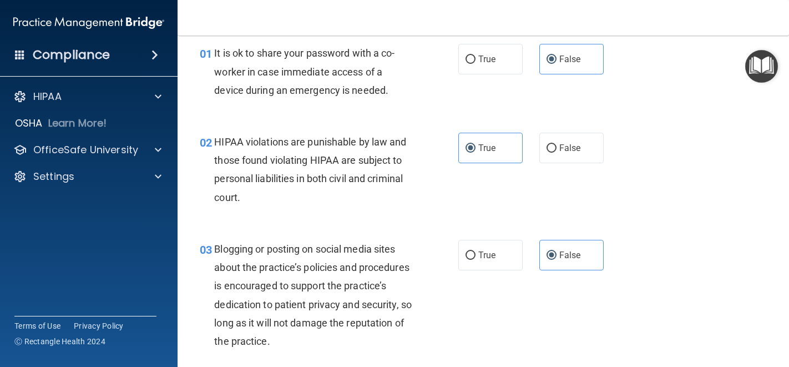
scroll to position [205, 0]
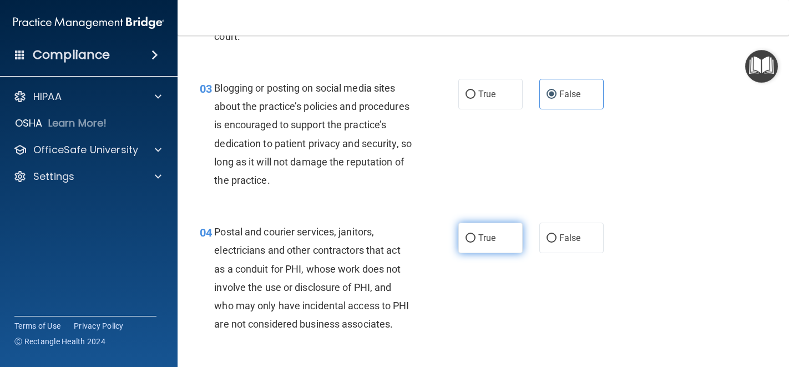
click at [479, 243] on span "True" at bounding box center [487, 238] width 17 height 11
click at [475, 243] on input "True" at bounding box center [471, 238] width 10 height 8
radio input "true"
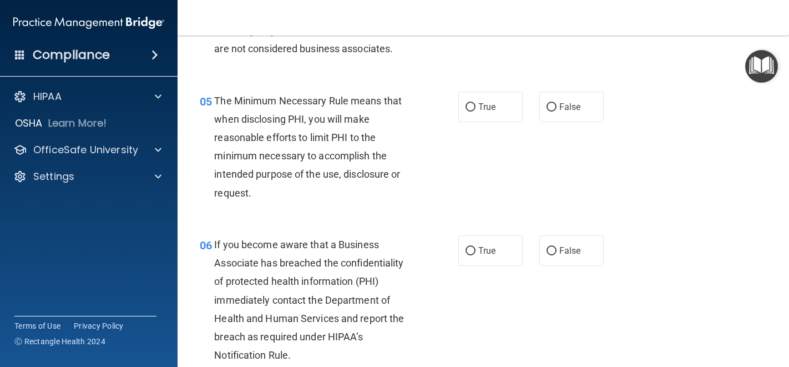
scroll to position [520, 0]
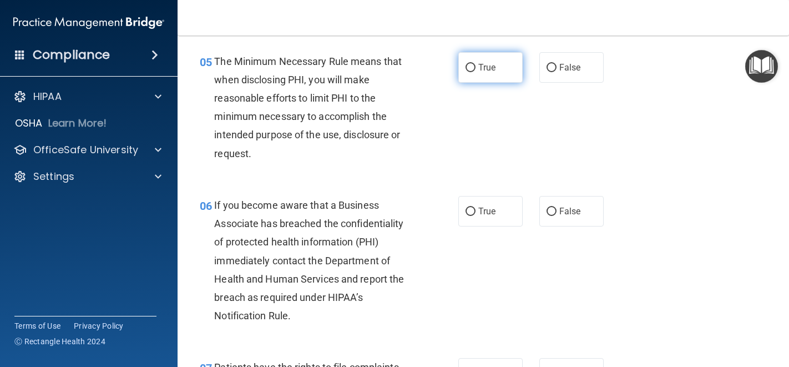
click at [479, 73] on span "True" at bounding box center [487, 67] width 17 height 11
click at [476, 72] on input "True" at bounding box center [471, 68] width 10 height 8
radio input "true"
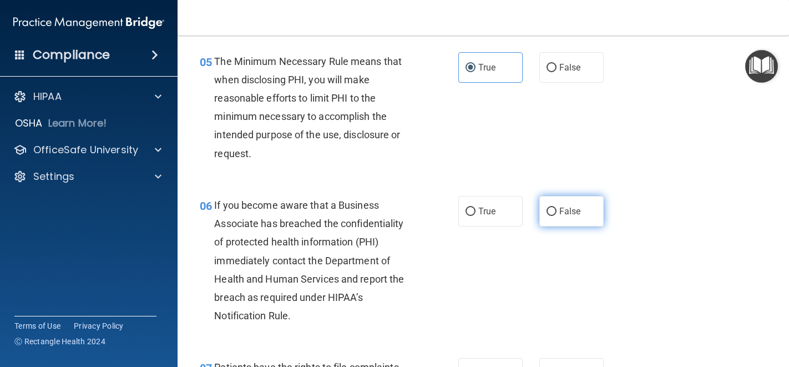
click at [551, 216] on input "False" at bounding box center [552, 212] width 10 height 8
radio input "true"
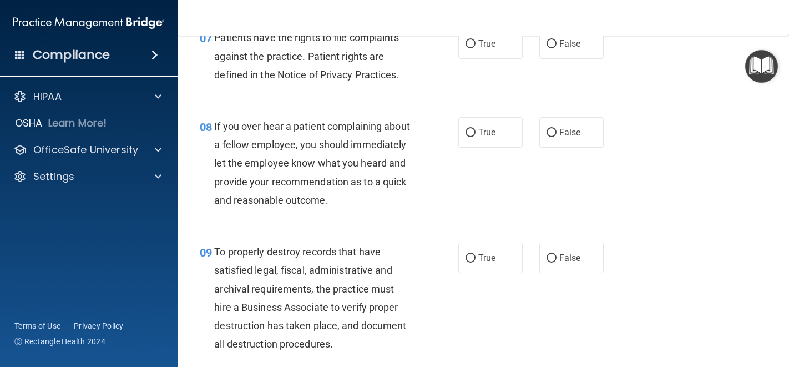
scroll to position [849, 0]
click at [466, 49] on input "True" at bounding box center [471, 45] width 10 height 8
radio input "true"
click at [541, 148] on label "False" at bounding box center [572, 133] width 64 height 31
click at [547, 138] on input "False" at bounding box center [552, 133] width 10 height 8
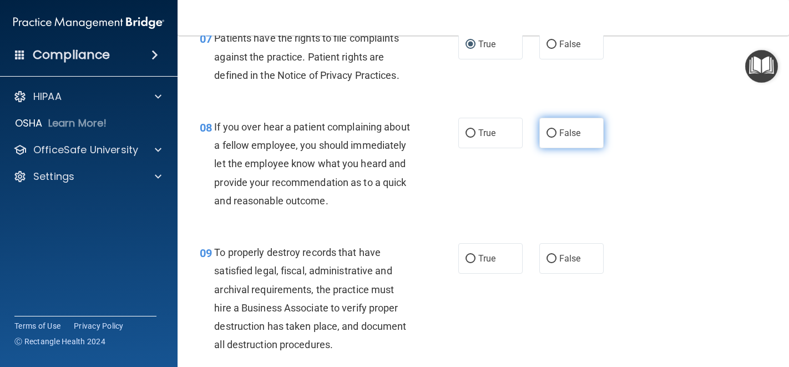
radio input "true"
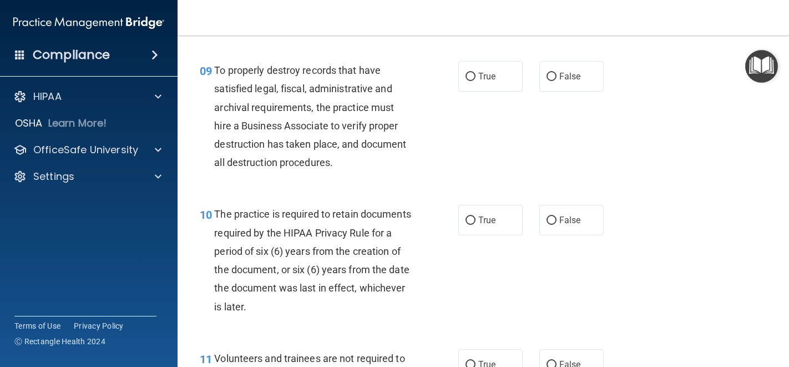
scroll to position [1085, 0]
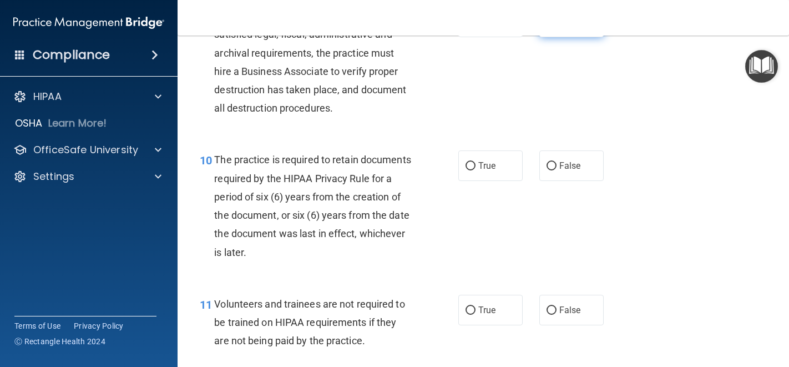
click at [547, 27] on input "False" at bounding box center [552, 22] width 10 height 8
radio input "true"
click at [481, 171] on span "True" at bounding box center [487, 165] width 17 height 11
click at [476, 170] on input "True" at bounding box center [471, 166] width 10 height 8
radio input "true"
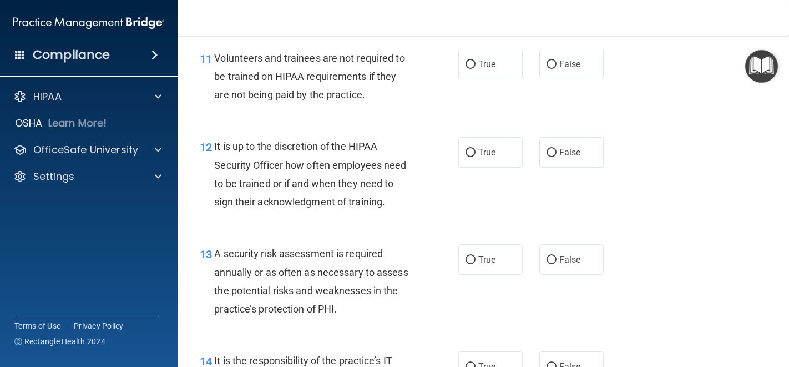
scroll to position [1333, 0]
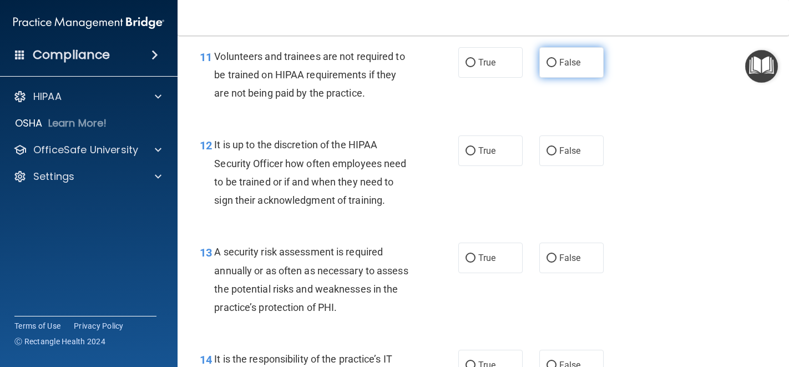
click at [552, 78] on label "False" at bounding box center [572, 62] width 64 height 31
click at [552, 67] on input "False" at bounding box center [552, 63] width 10 height 8
radio input "true"
click at [547, 155] on input "False" at bounding box center [552, 151] width 10 height 8
radio input "true"
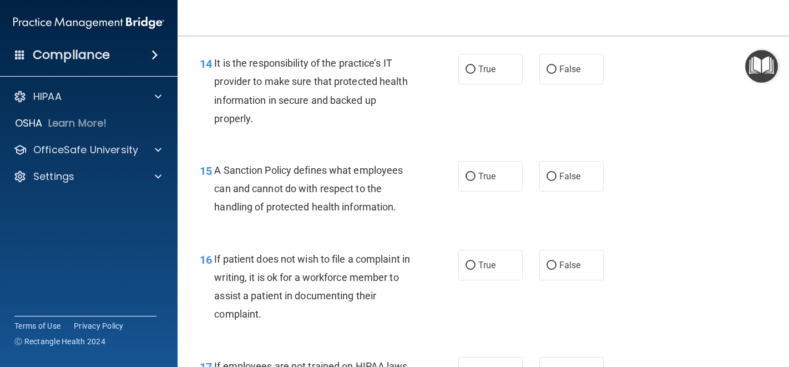
scroll to position [1483, 0]
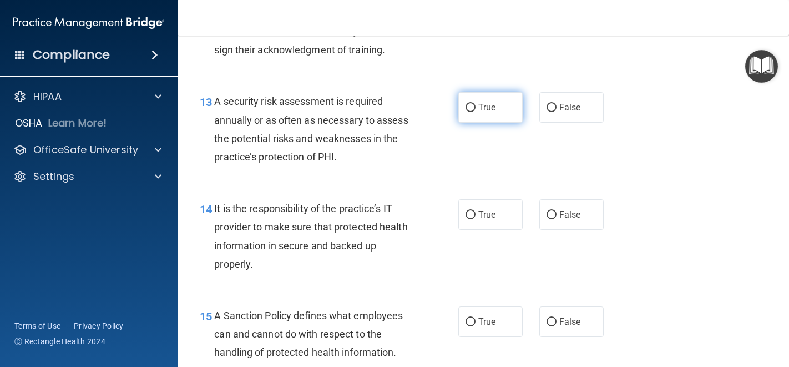
click at [473, 123] on label "True" at bounding box center [491, 107] width 64 height 31
click at [473, 112] on input "True" at bounding box center [471, 108] width 10 height 8
radio input "true"
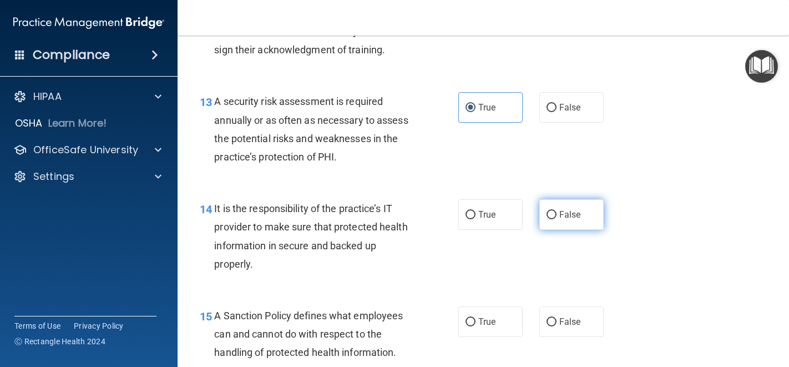
click at [547, 219] on input "False" at bounding box center [552, 215] width 10 height 8
radio input "true"
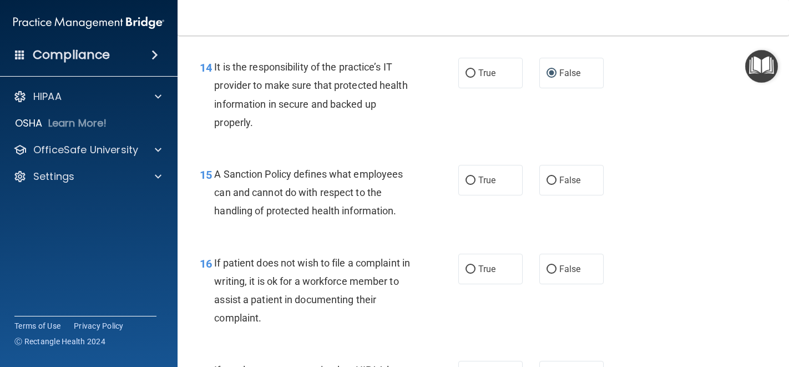
scroll to position [1626, 0]
click at [543, 194] on label "False" at bounding box center [572, 179] width 64 height 31
click at [547, 184] on input "False" at bounding box center [552, 179] width 10 height 8
radio input "true"
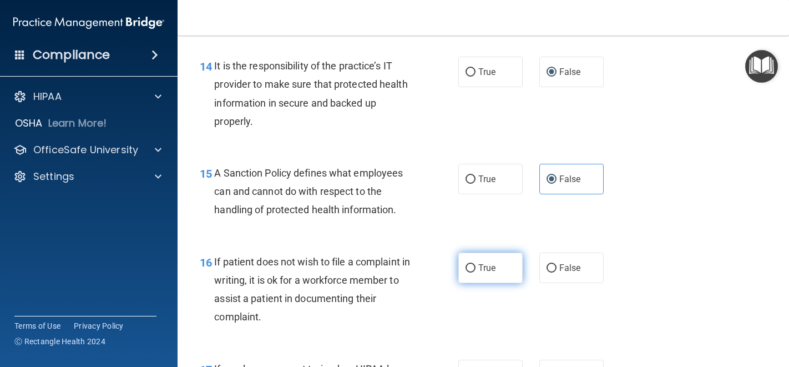
click at [473, 283] on label "True" at bounding box center [491, 268] width 64 height 31
click at [473, 273] on input "True" at bounding box center [471, 268] width 10 height 8
radio input "true"
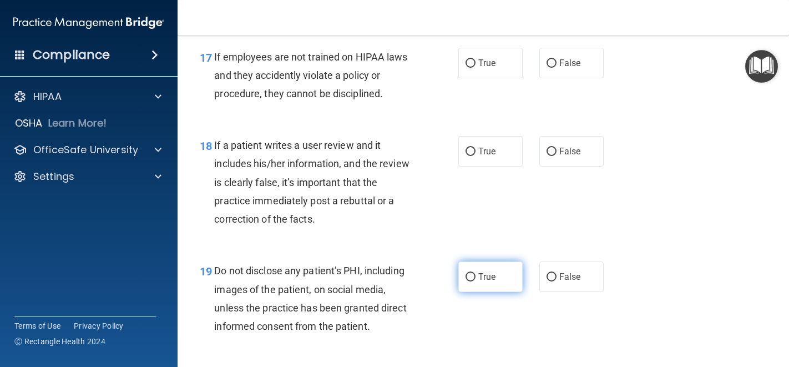
scroll to position [1939, 0]
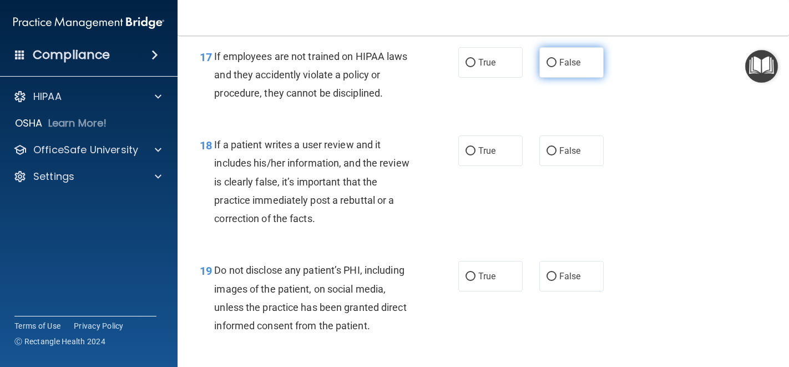
click at [547, 78] on label "False" at bounding box center [572, 62] width 64 height 31
click at [547, 67] on input "False" at bounding box center [552, 63] width 10 height 8
radio input "true"
click at [560, 156] on span "False" at bounding box center [571, 150] width 22 height 11
click at [555, 155] on input "False" at bounding box center [552, 151] width 10 height 8
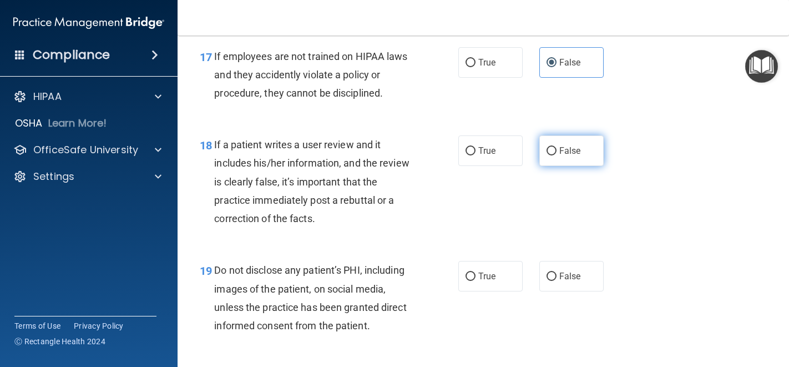
radio input "true"
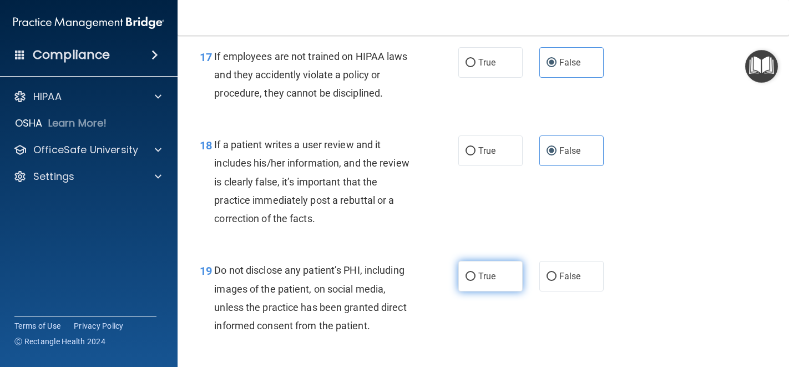
click at [464, 291] on label "True" at bounding box center [491, 276] width 64 height 31
click at [466, 281] on input "True" at bounding box center [471, 277] width 10 height 8
radio input "true"
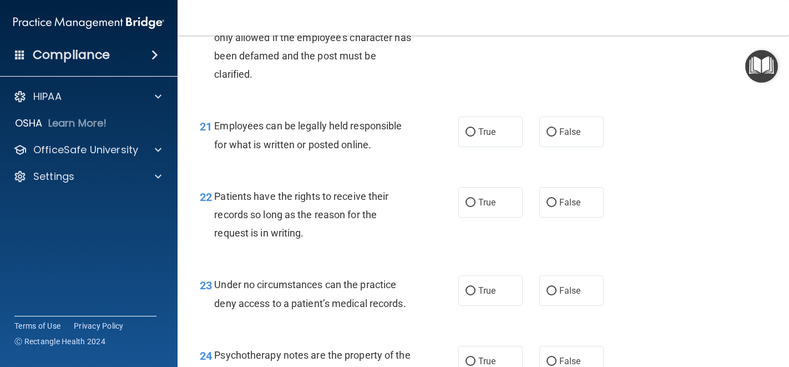
scroll to position [2306, 0]
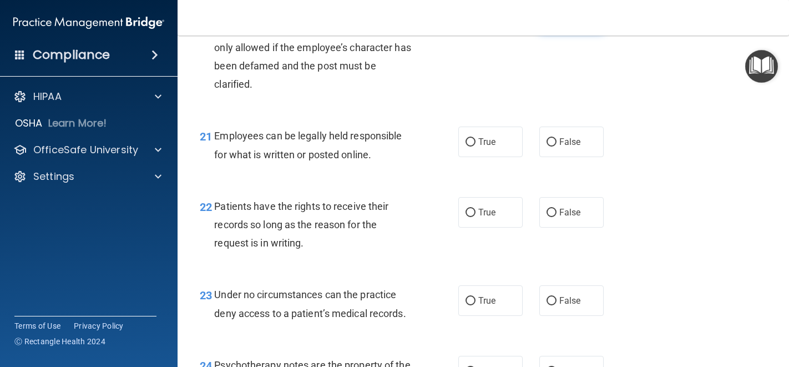
click at [550, 21] on input "False" at bounding box center [552, 17] width 10 height 8
radio input "true"
click at [482, 157] on label "True" at bounding box center [491, 142] width 64 height 31
click at [476, 147] on input "True" at bounding box center [471, 142] width 10 height 8
radio input "true"
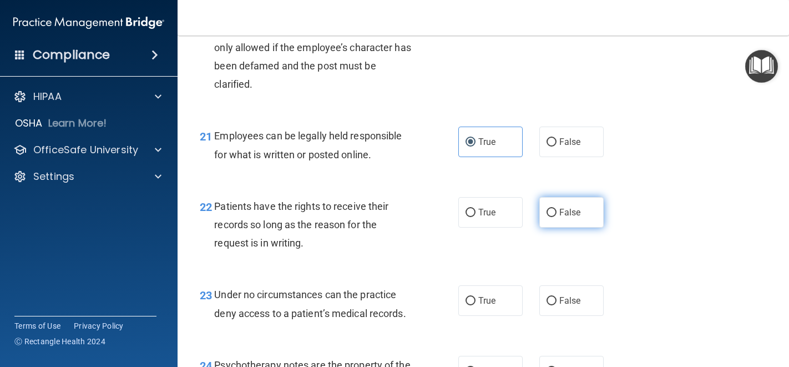
click at [560, 218] on span "False" at bounding box center [571, 212] width 22 height 11
click at [557, 217] on input "False" at bounding box center [552, 213] width 10 height 8
radio input "true"
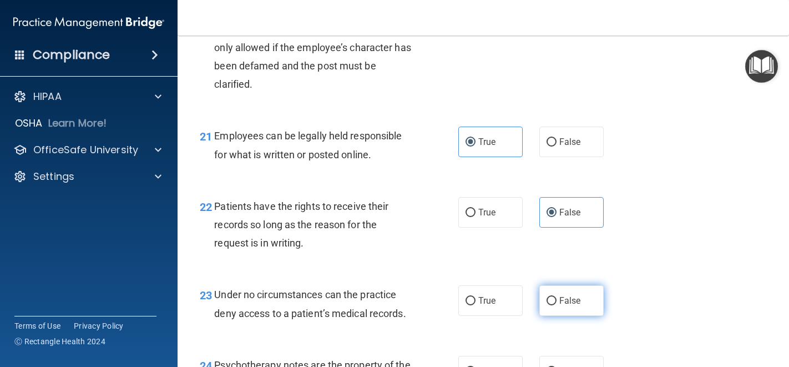
click at [542, 316] on label "False" at bounding box center [572, 300] width 64 height 31
click at [547, 305] on input "False" at bounding box center [552, 301] width 10 height 8
radio input "true"
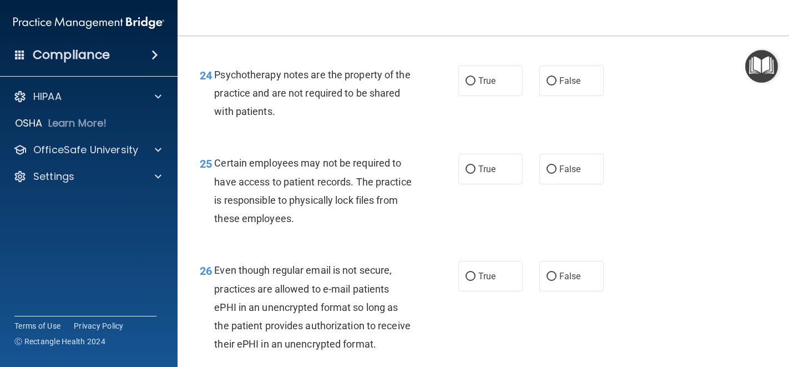
scroll to position [2664, 0]
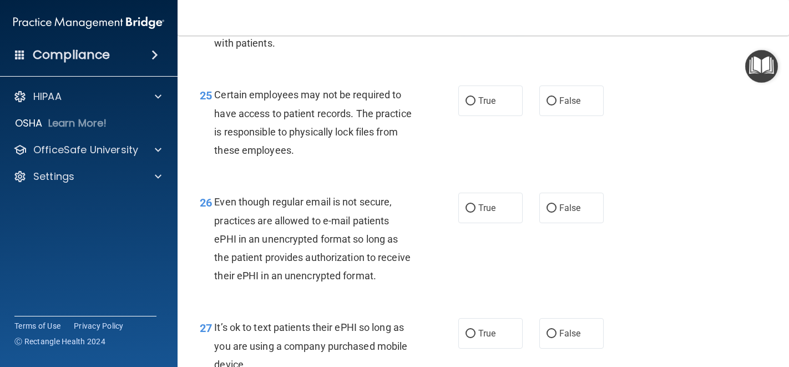
click at [472, 28] on label "True" at bounding box center [491, 12] width 64 height 31
click at [472, 17] on input "True" at bounding box center [471, 13] width 10 height 8
radio input "true"
click at [484, 106] on span "True" at bounding box center [487, 100] width 17 height 11
click at [476, 105] on input "True" at bounding box center [471, 101] width 10 height 8
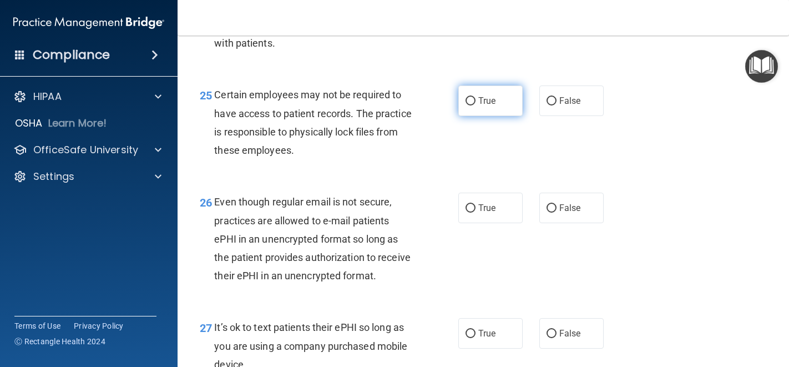
radio input "true"
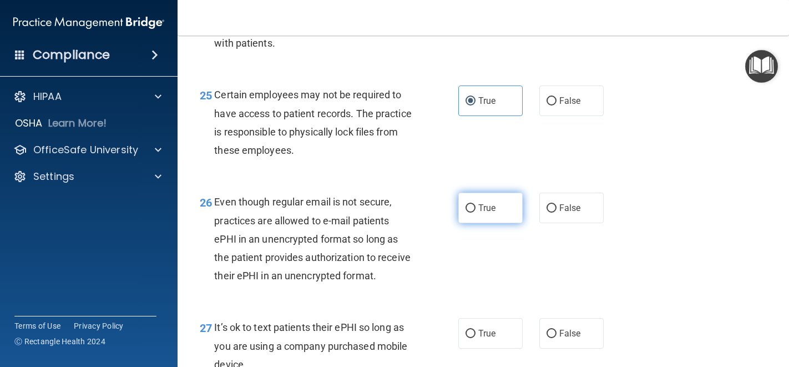
click at [479, 213] on span "True" at bounding box center [487, 208] width 17 height 11
click at [476, 213] on input "True" at bounding box center [471, 208] width 10 height 8
radio input "true"
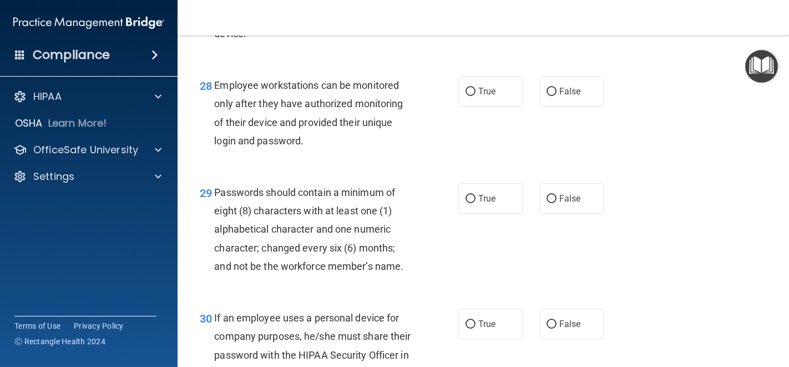
scroll to position [2993, 0]
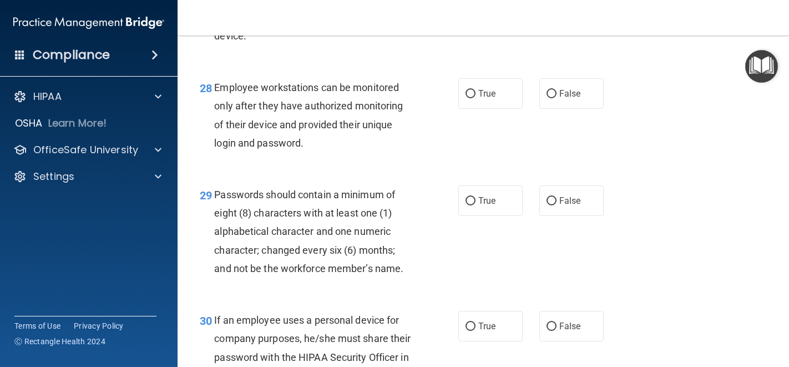
click at [558, 20] on label "False" at bounding box center [572, 4] width 64 height 31
click at [557, 9] on input "False" at bounding box center [552, 5] width 10 height 8
radio input "true"
click at [541, 109] on label "False" at bounding box center [572, 93] width 64 height 31
click at [547, 98] on input "False" at bounding box center [552, 94] width 10 height 8
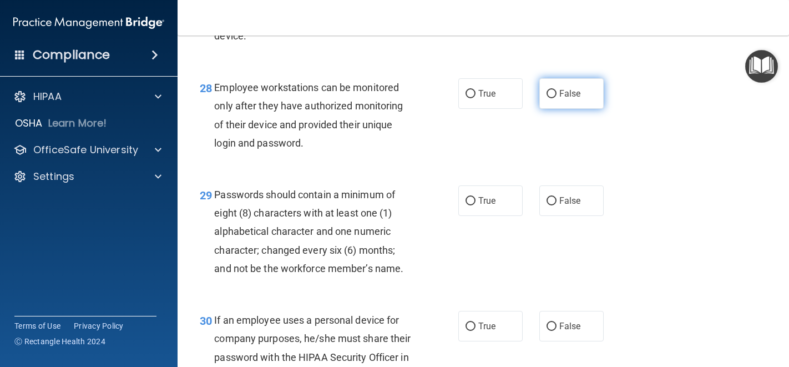
radio input "true"
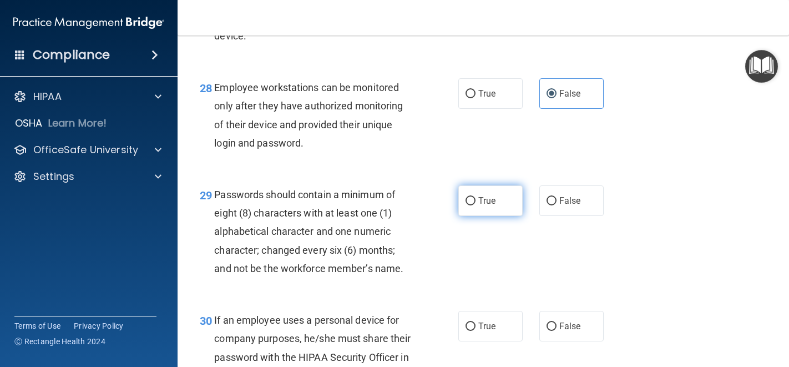
click at [479, 206] on span "True" at bounding box center [487, 200] width 17 height 11
click at [476, 205] on input "True" at bounding box center [471, 201] width 10 height 8
radio input "true"
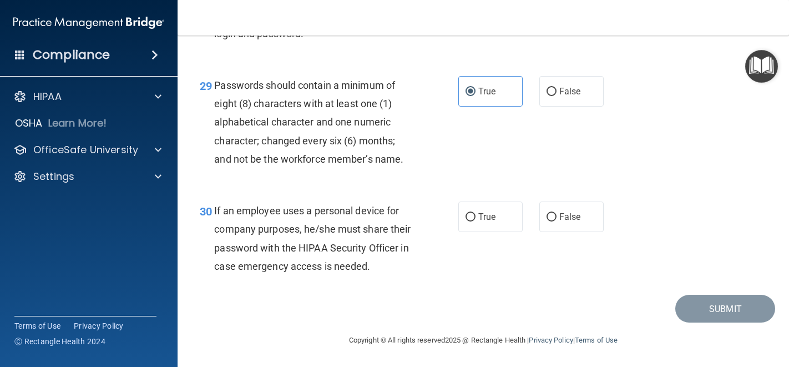
scroll to position [3148, 0]
click at [553, 231] on label "False" at bounding box center [572, 217] width 64 height 31
click at [553, 222] on input "False" at bounding box center [552, 217] width 10 height 8
radio input "true"
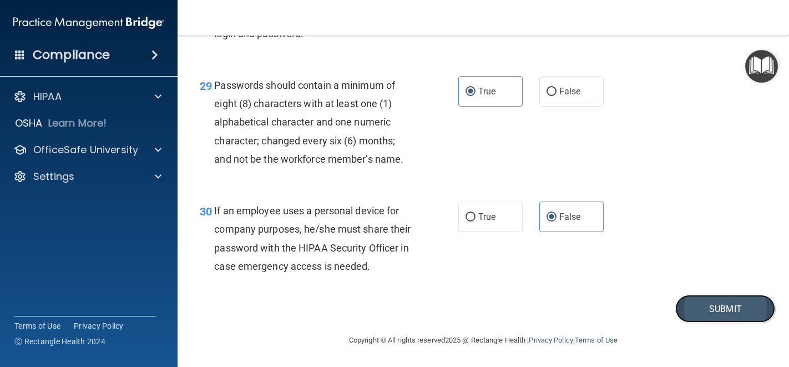
click at [688, 323] on button "Submit" at bounding box center [726, 309] width 100 height 28
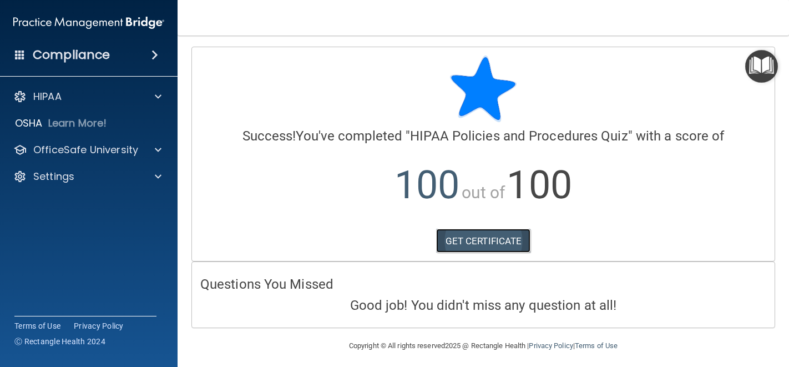
click at [482, 246] on link "GET CERTIFICATE" at bounding box center [483, 241] width 95 height 24
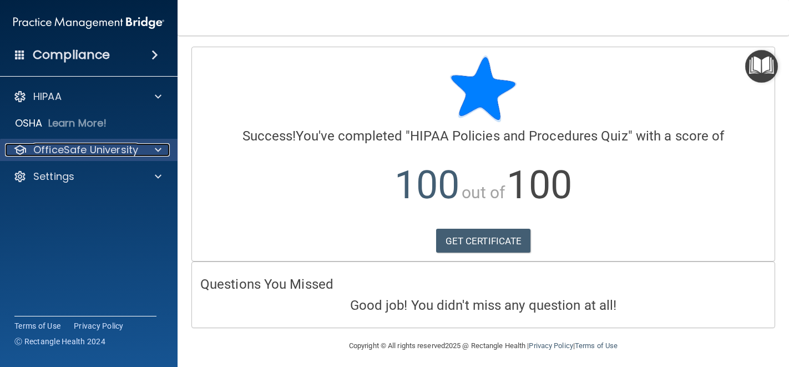
click at [74, 154] on p "OfficeSafe University" at bounding box center [85, 149] width 105 height 13
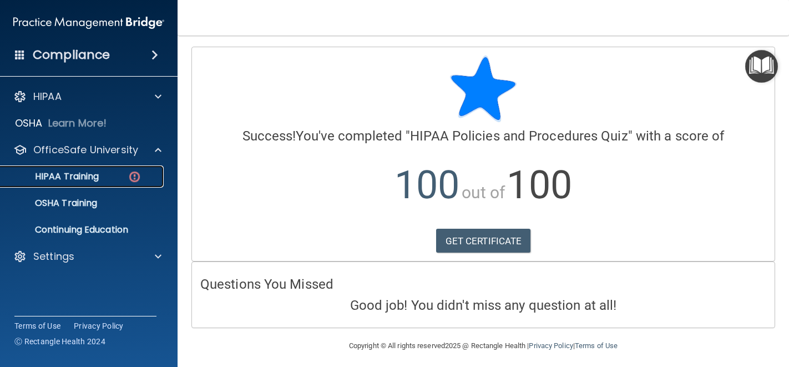
click at [78, 178] on p "HIPAA Training" at bounding box center [53, 176] width 92 height 11
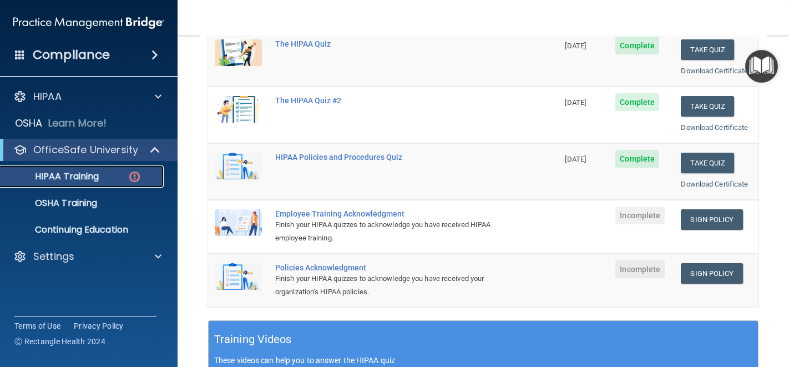
scroll to position [167, 0]
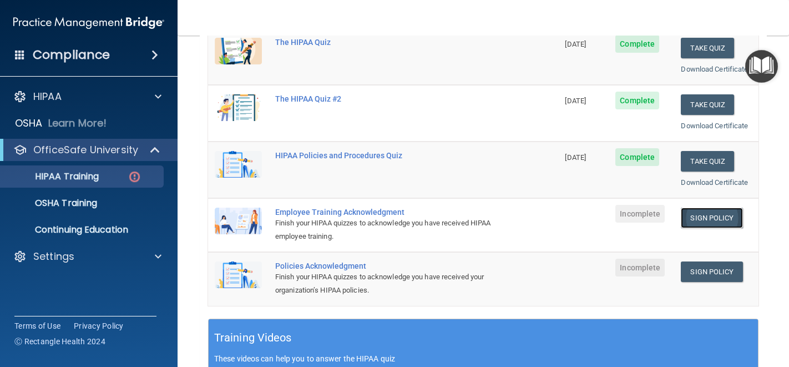
click at [718, 210] on link "Sign Policy" at bounding box center [712, 218] width 62 height 21
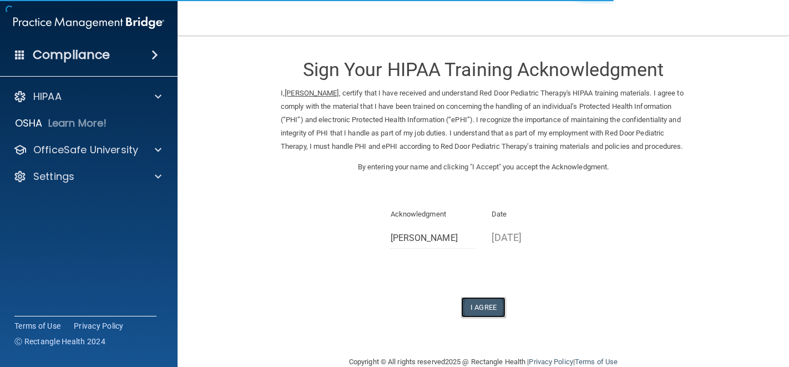
click at [479, 318] on button "I Agree" at bounding box center [483, 307] width 44 height 21
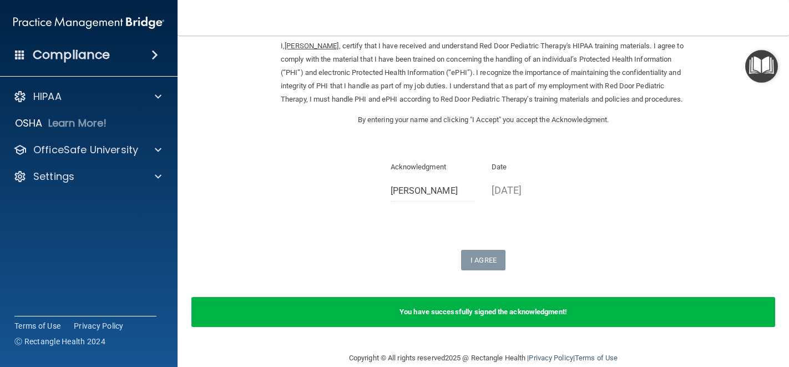
scroll to position [78, 0]
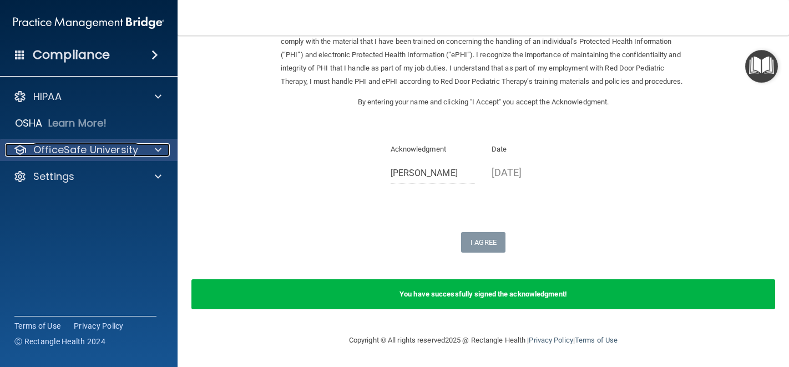
click at [86, 148] on p "OfficeSafe University" at bounding box center [85, 149] width 105 height 13
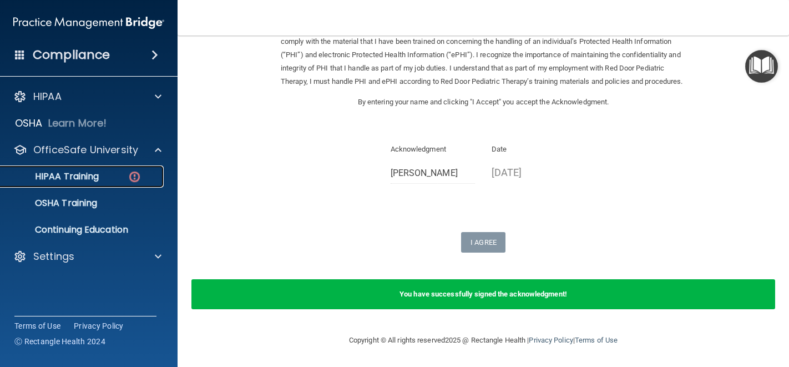
click at [95, 179] on p "HIPAA Training" at bounding box center [53, 176] width 92 height 11
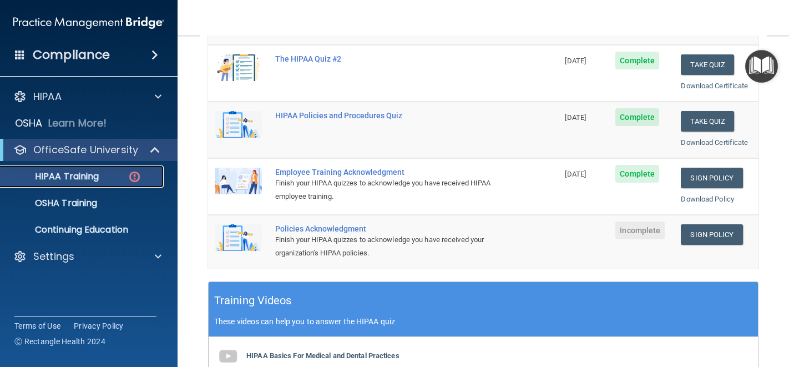
scroll to position [255, 0]
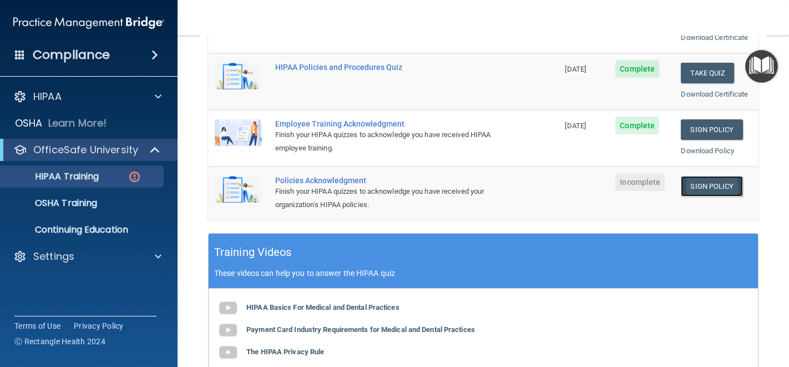
click at [704, 185] on link "Sign Policy" at bounding box center [712, 186] width 62 height 21
click at [698, 183] on link "Sign Policy" at bounding box center [712, 186] width 62 height 21
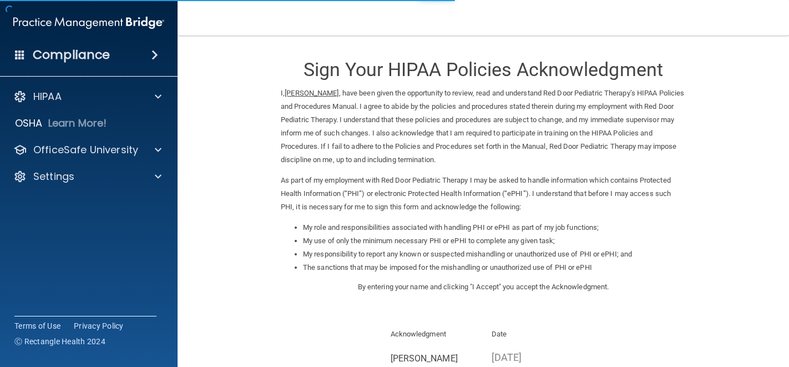
scroll to position [142, 0]
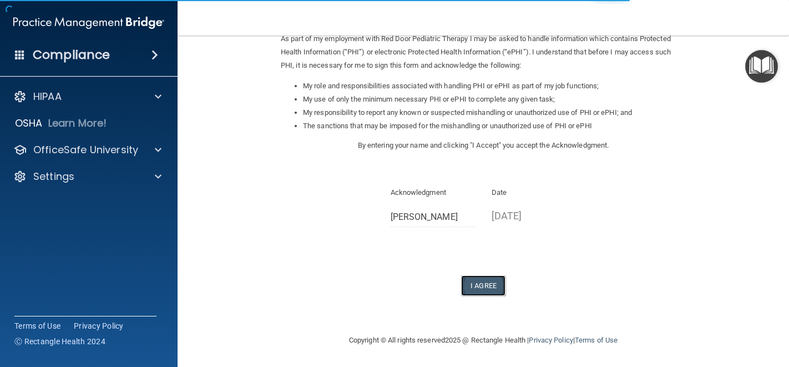
click at [483, 283] on button "I Agree" at bounding box center [483, 285] width 44 height 21
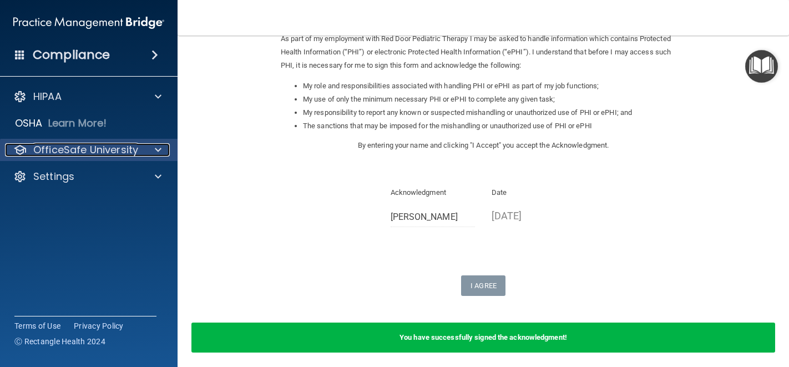
click at [117, 149] on p "OfficeSafe University" at bounding box center [85, 149] width 105 height 13
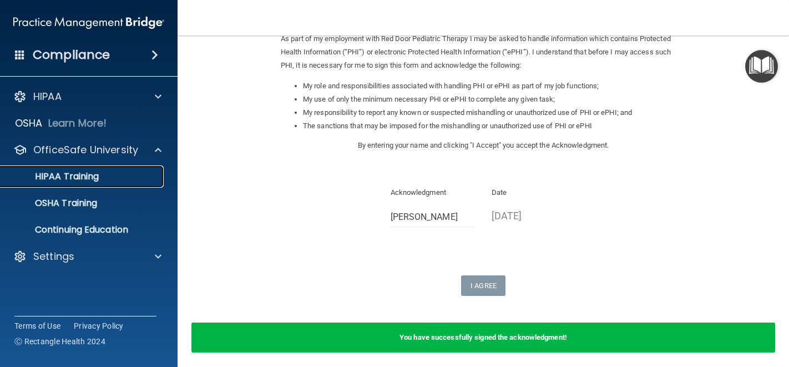
click at [123, 177] on div "HIPAA Training" at bounding box center [83, 176] width 152 height 11
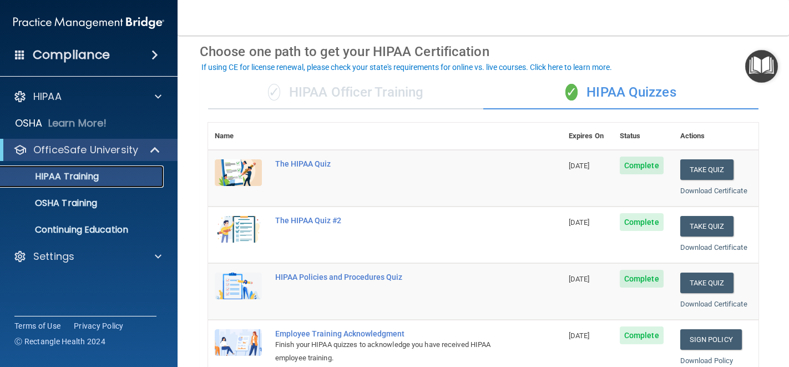
scroll to position [133, 0]
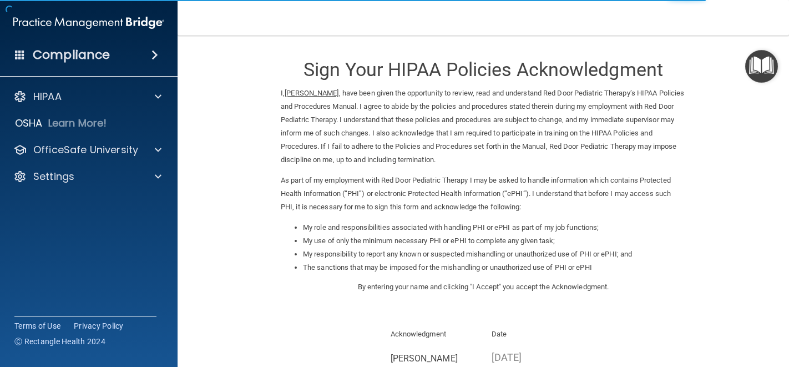
click at [666, 217] on div "I, [PERSON_NAME] , have been given the opportunity to review, read and understa…" at bounding box center [484, 154] width 422 height 134
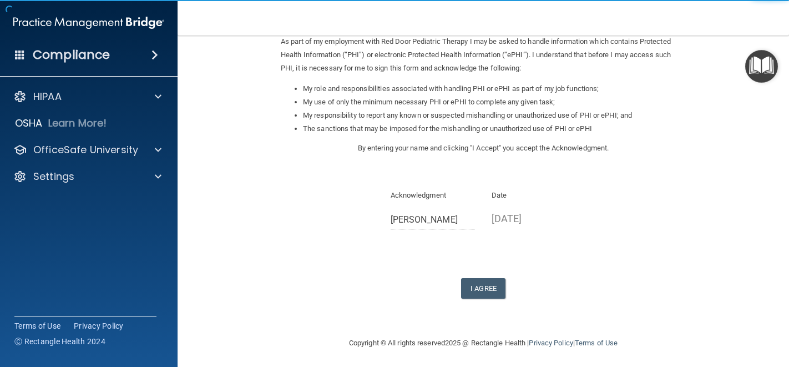
scroll to position [142, 0]
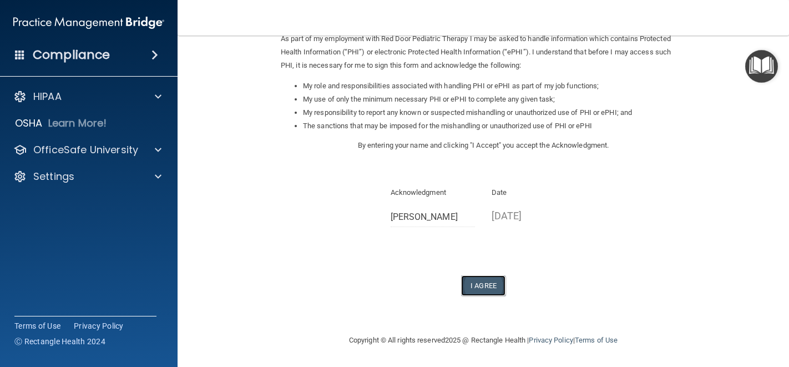
click at [480, 279] on button "I Agree" at bounding box center [483, 285] width 44 height 21
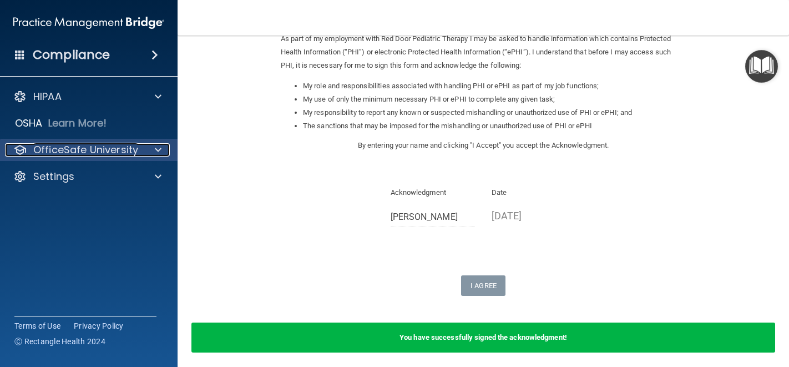
click at [71, 149] on p "OfficeSafe University" at bounding box center [85, 149] width 105 height 13
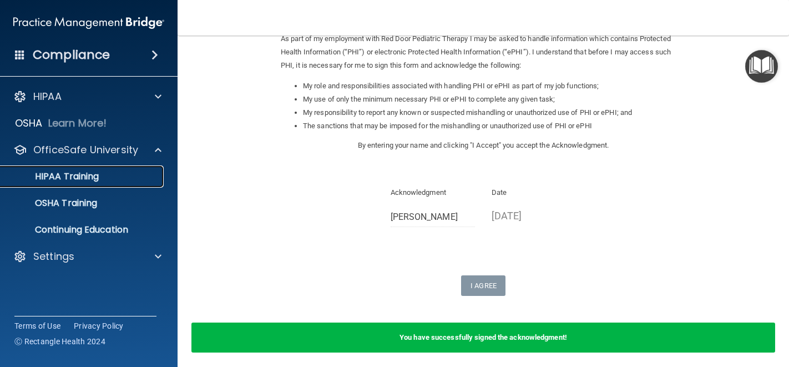
click at [87, 178] on p "HIPAA Training" at bounding box center [53, 176] width 92 height 11
